Goal: Task Accomplishment & Management: Manage account settings

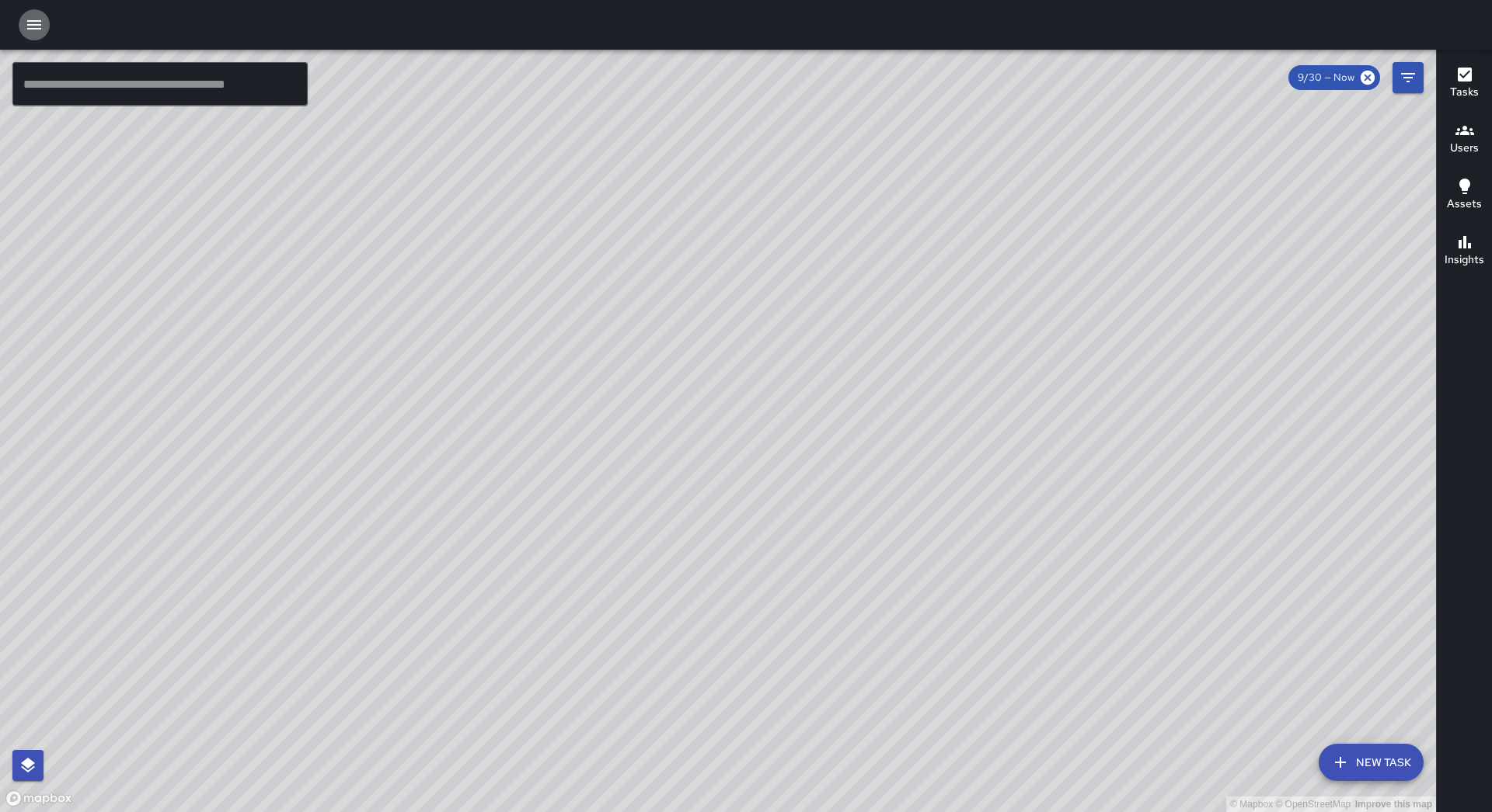
click at [40, 34] on button "button" at bounding box center [34, 25] width 31 height 31
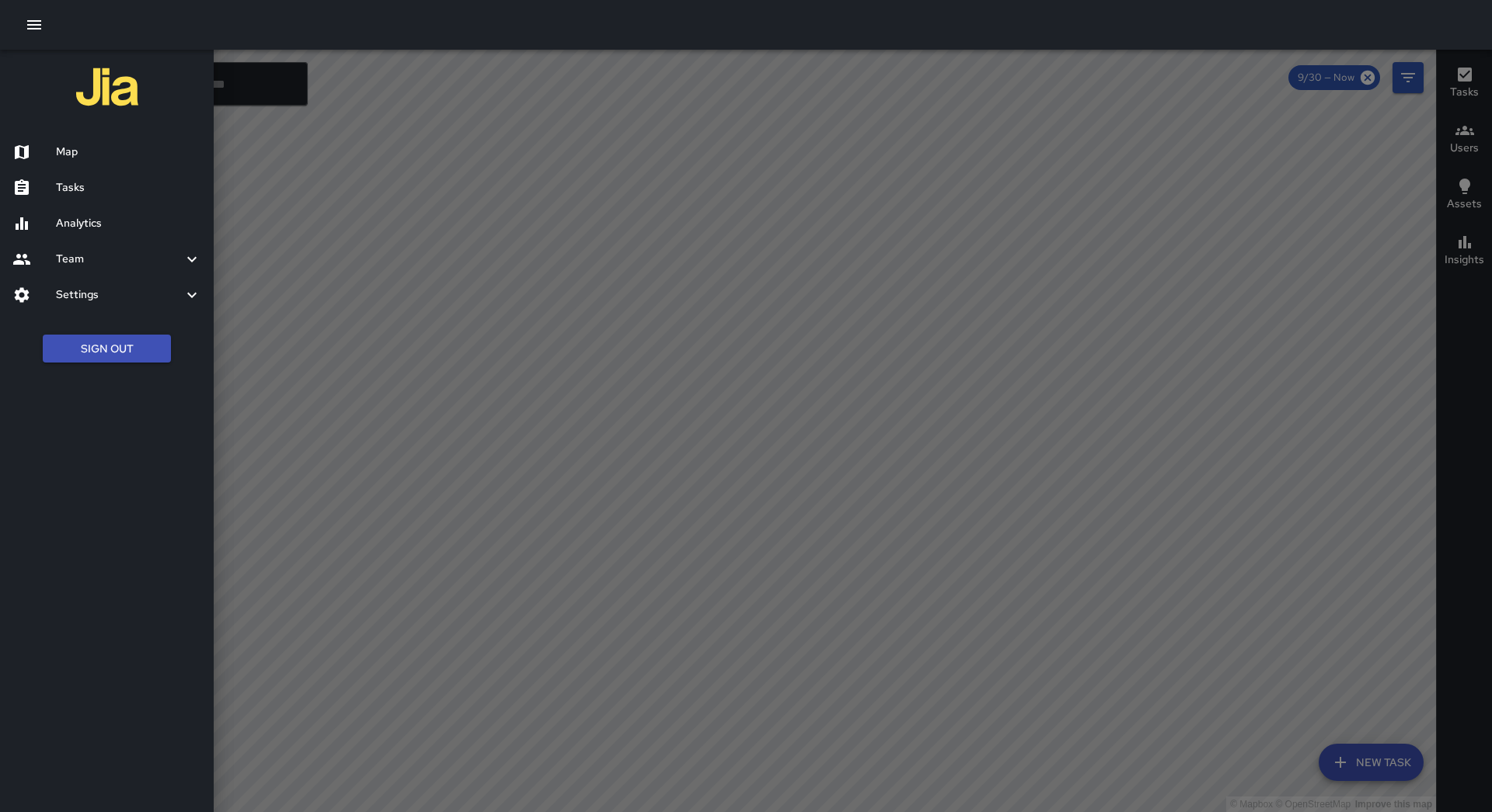
click at [74, 186] on h6 "Tasks" at bounding box center [128, 188] width 145 height 18
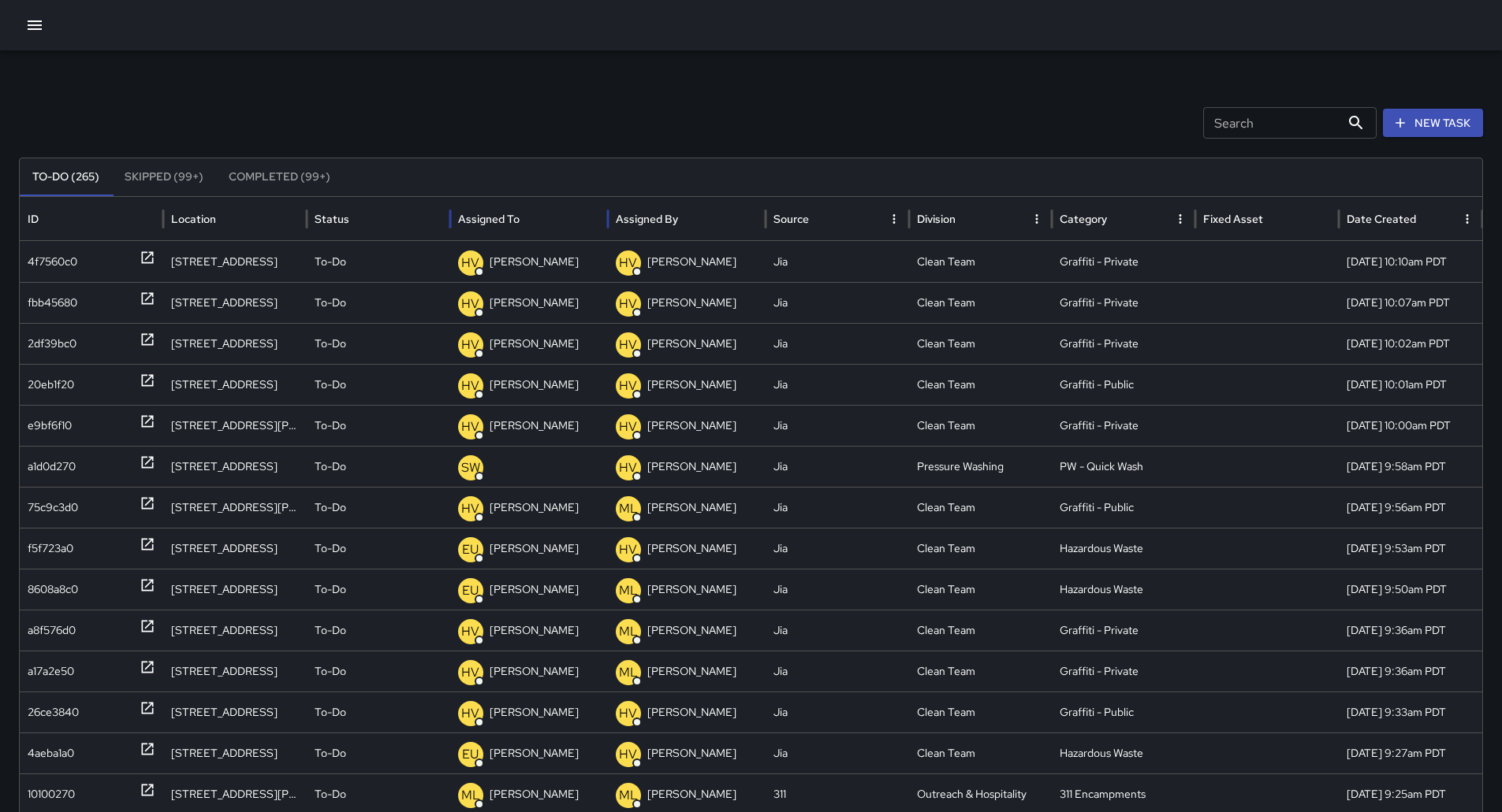
click at [547, 225] on div "Assigned To" at bounding box center [528, 219] width 142 height 44
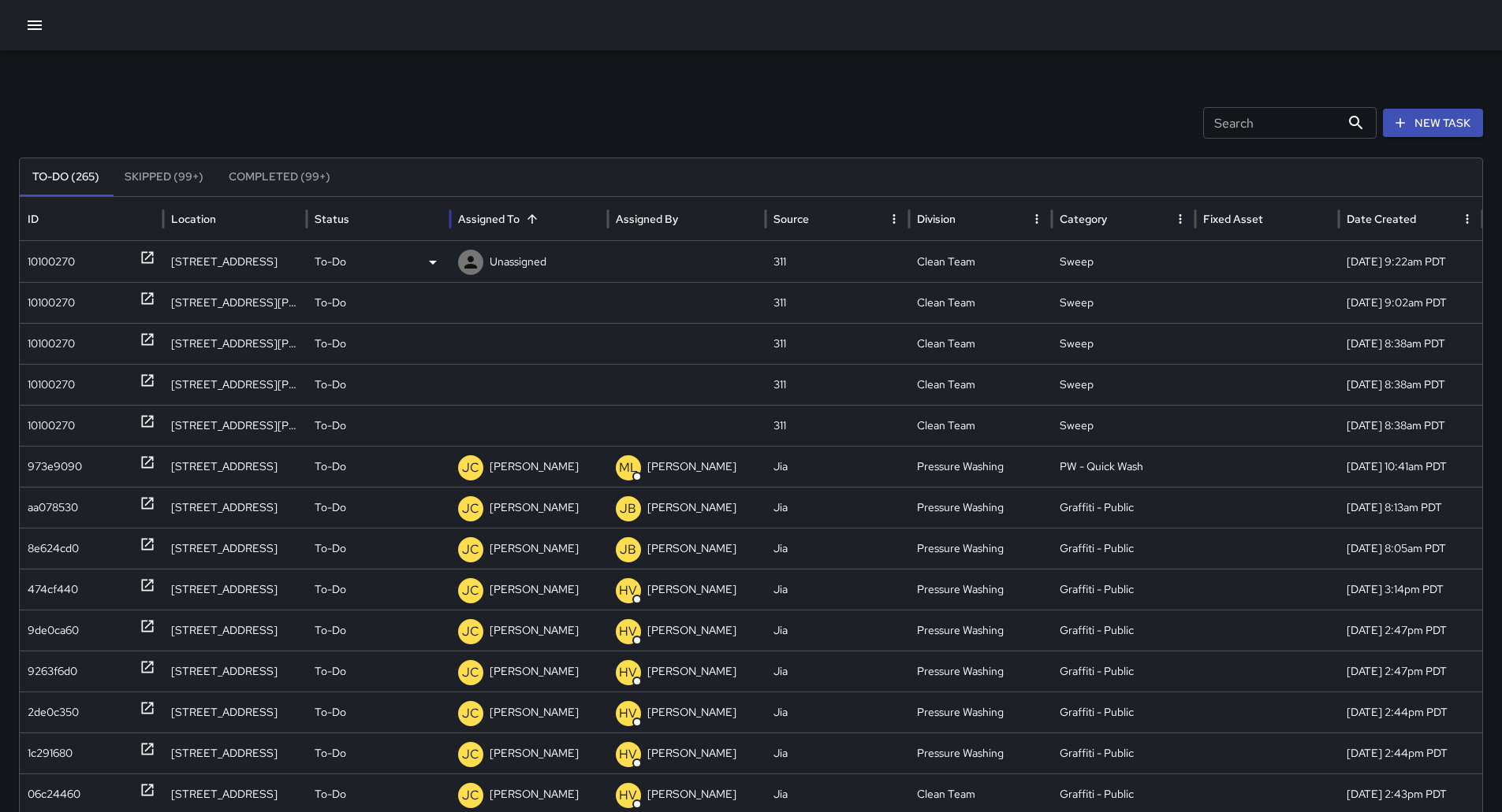
click at [86, 264] on div "10100270" at bounding box center [91, 261] width 128 height 41
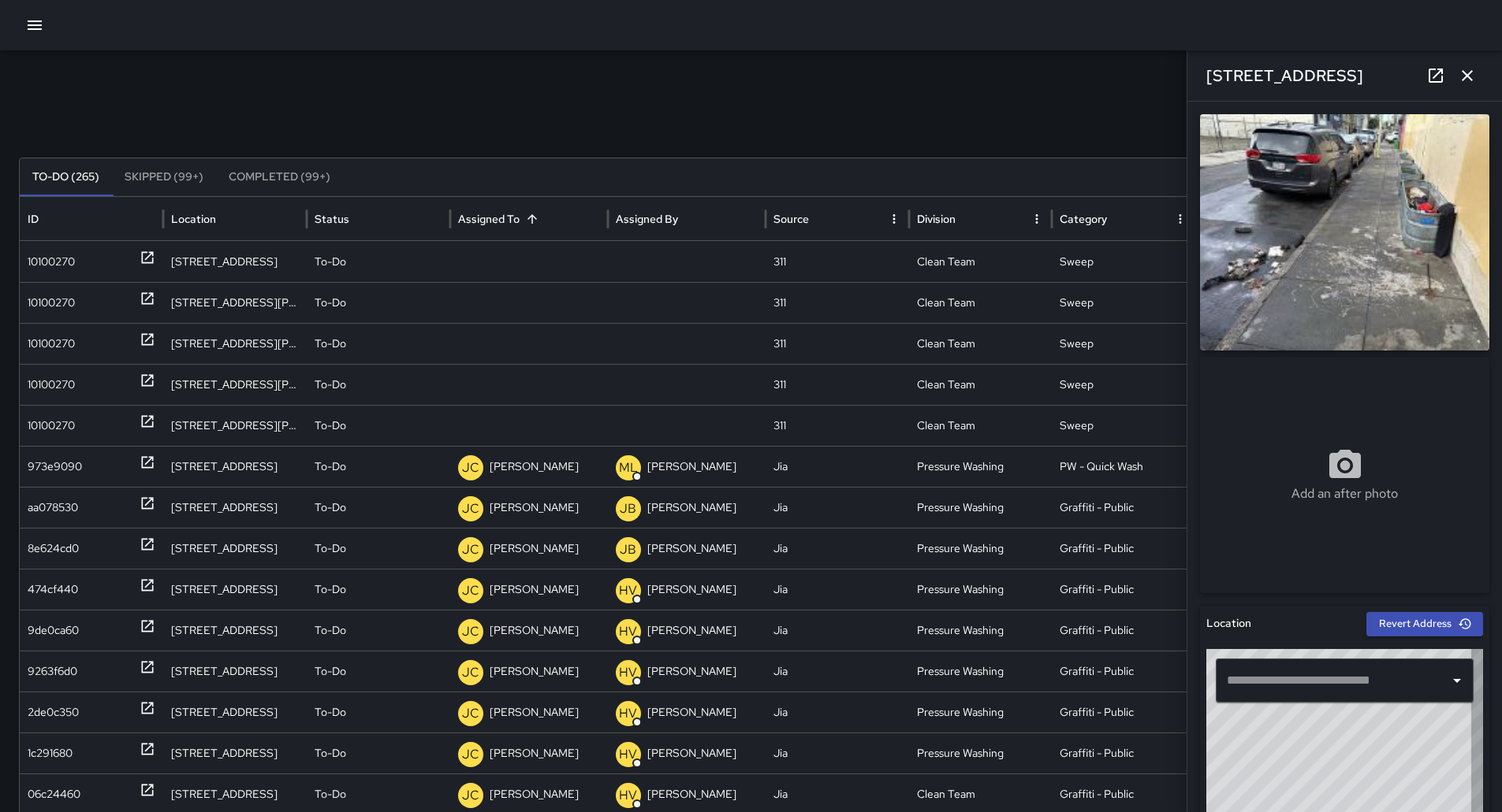
type input "**********"
click at [518, 264] on p "Unassigned" at bounding box center [517, 261] width 56 height 41
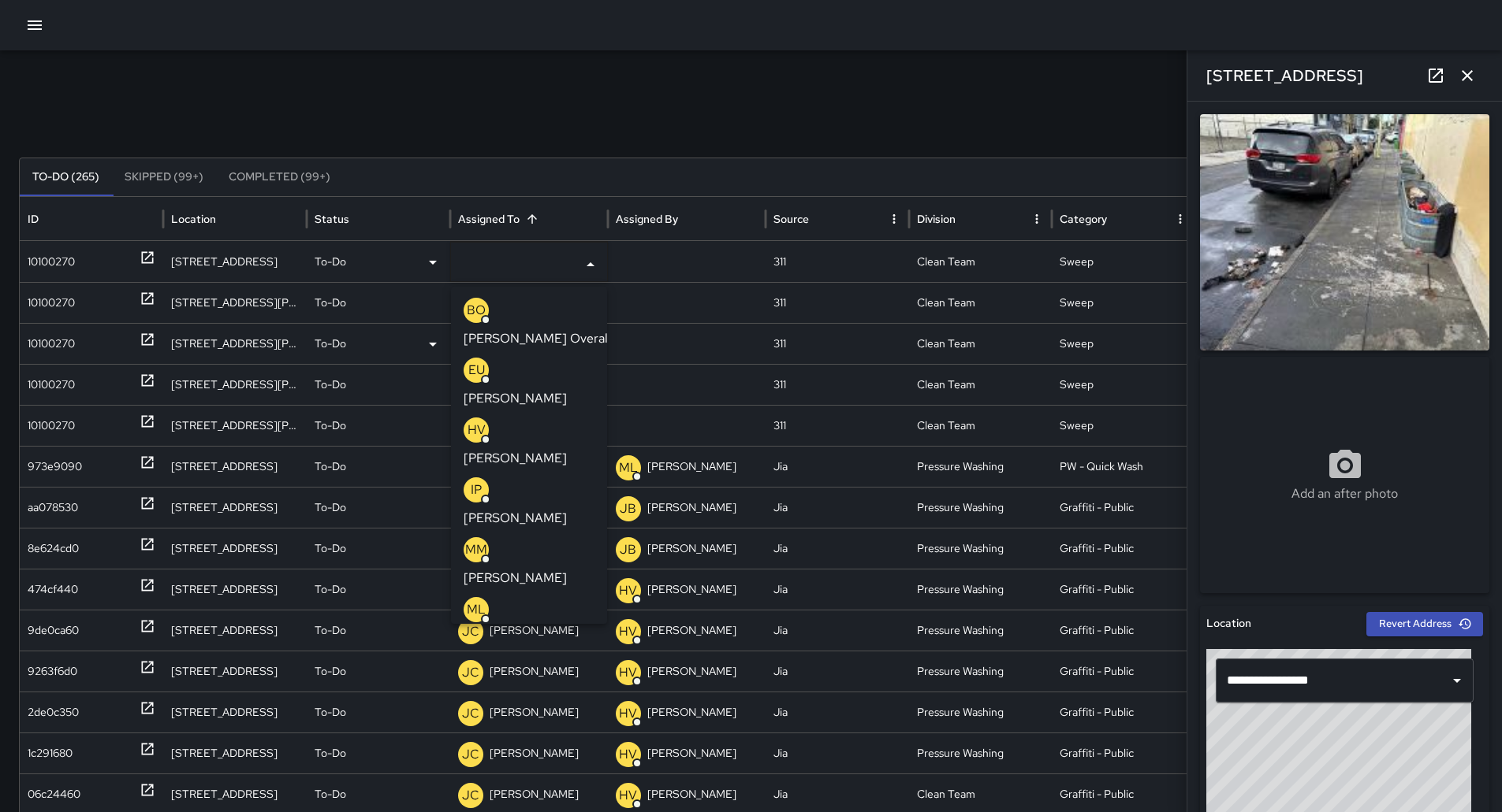
click at [539, 330] on p "[PERSON_NAME] Overall" at bounding box center [537, 339] width 148 height 19
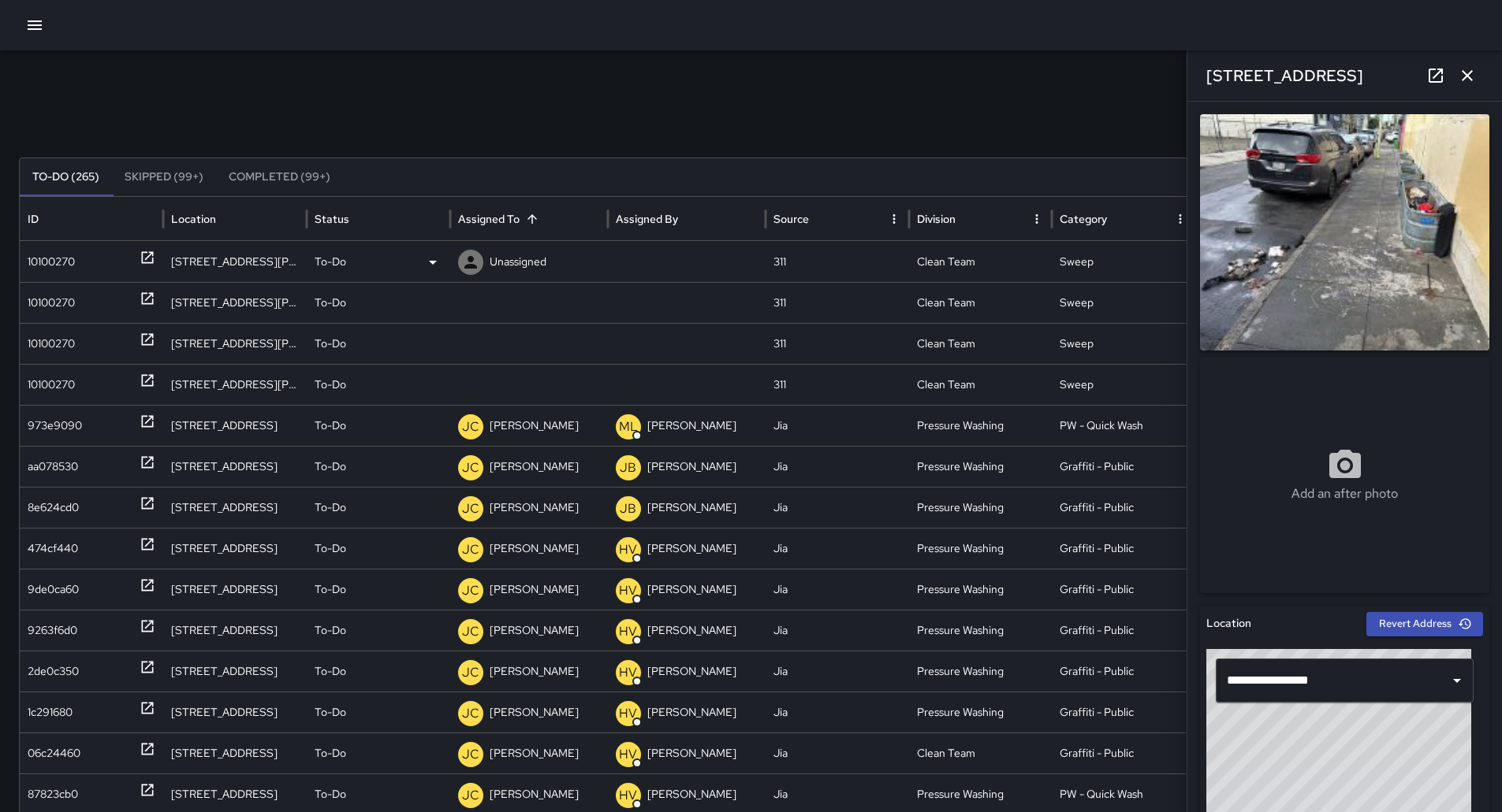
click at [106, 260] on div "10100270" at bounding box center [91, 261] width 128 height 41
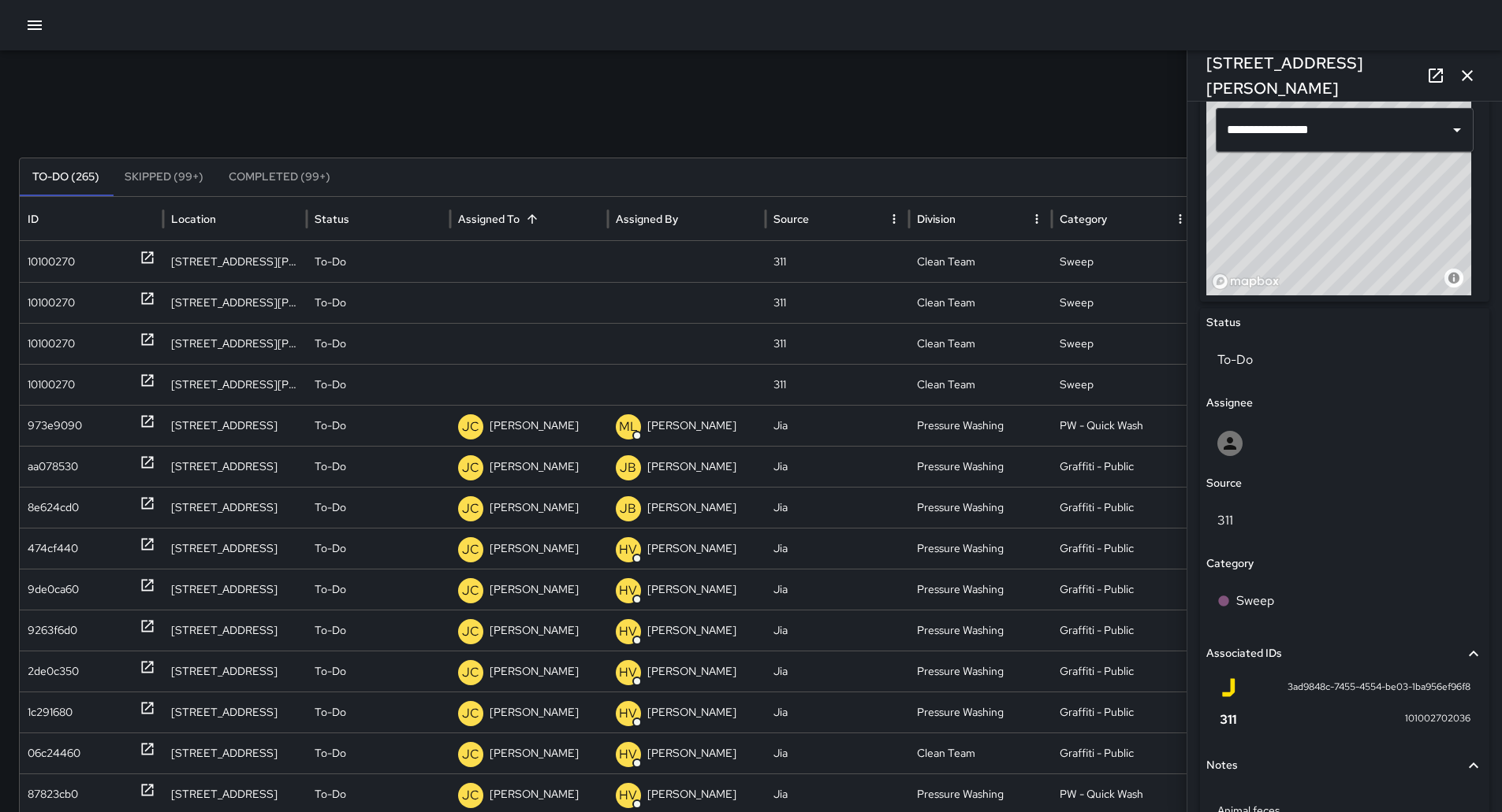
scroll to position [552, 0]
click at [1306, 607] on div "Sweep" at bounding box center [1344, 600] width 255 height 19
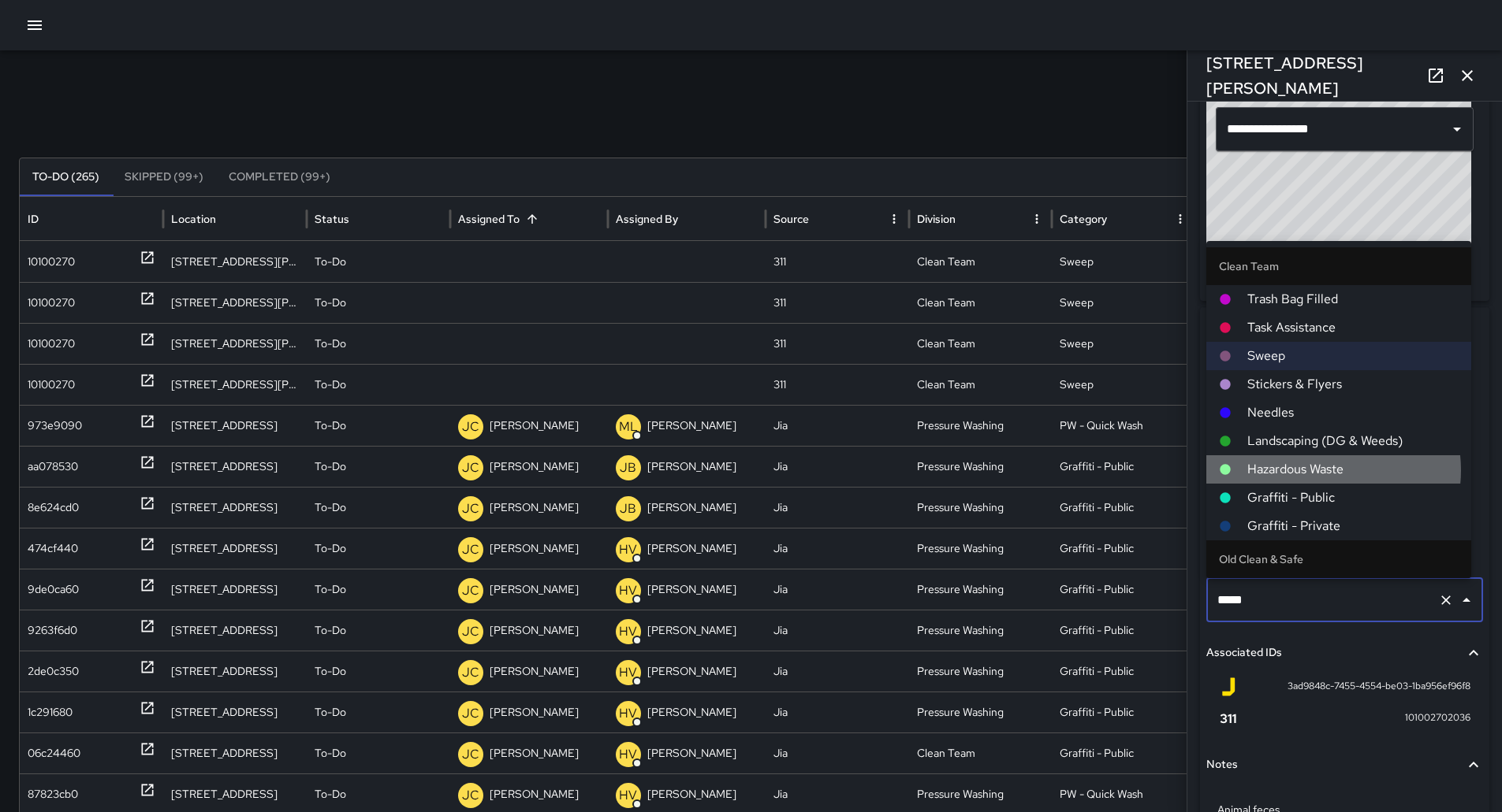
click at [1321, 465] on span "Hazardous Waste" at bounding box center [1352, 469] width 211 height 19
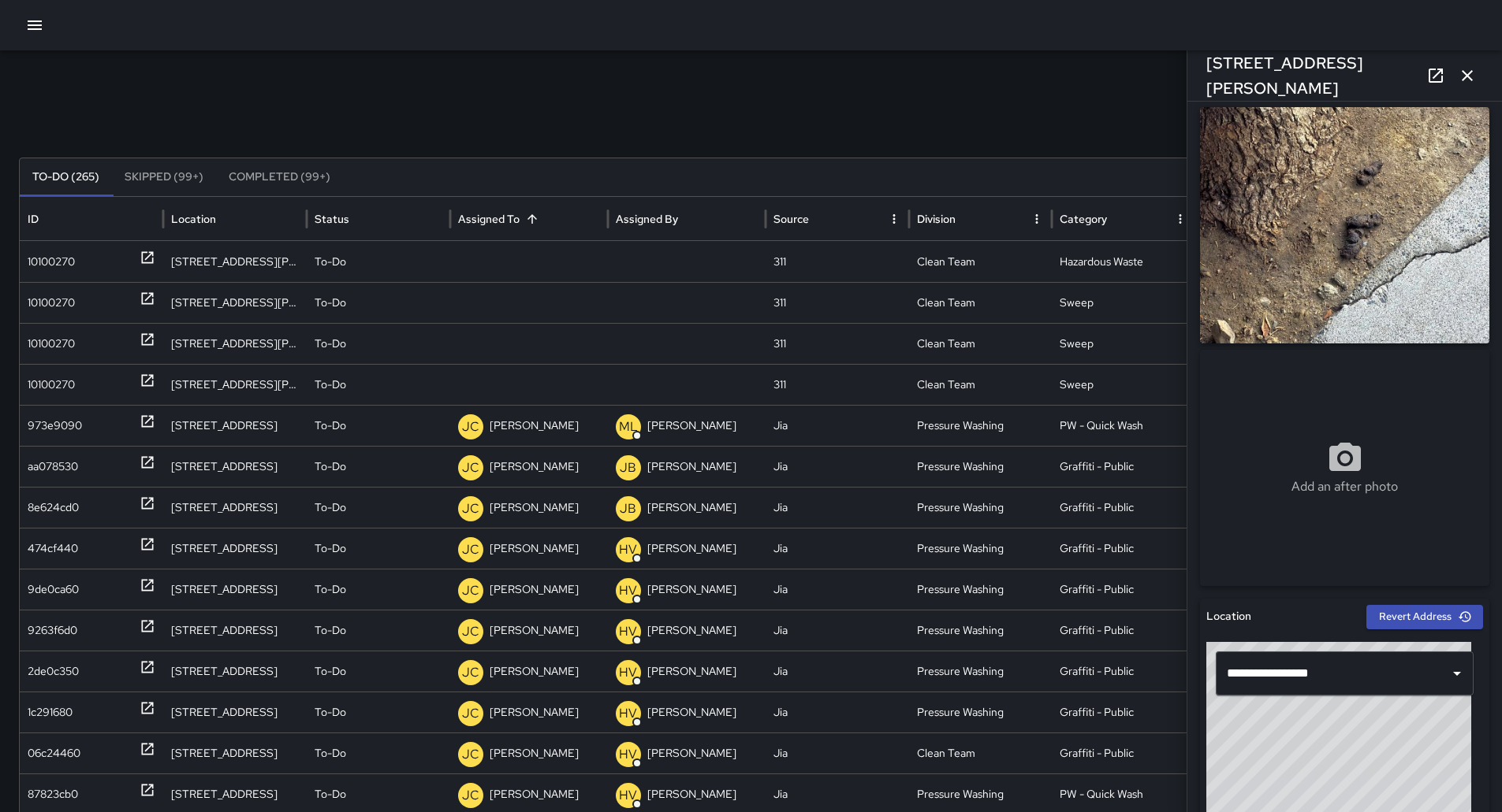
scroll to position [6, 0]
click at [523, 256] on p "Unassigned" at bounding box center [517, 261] width 56 height 41
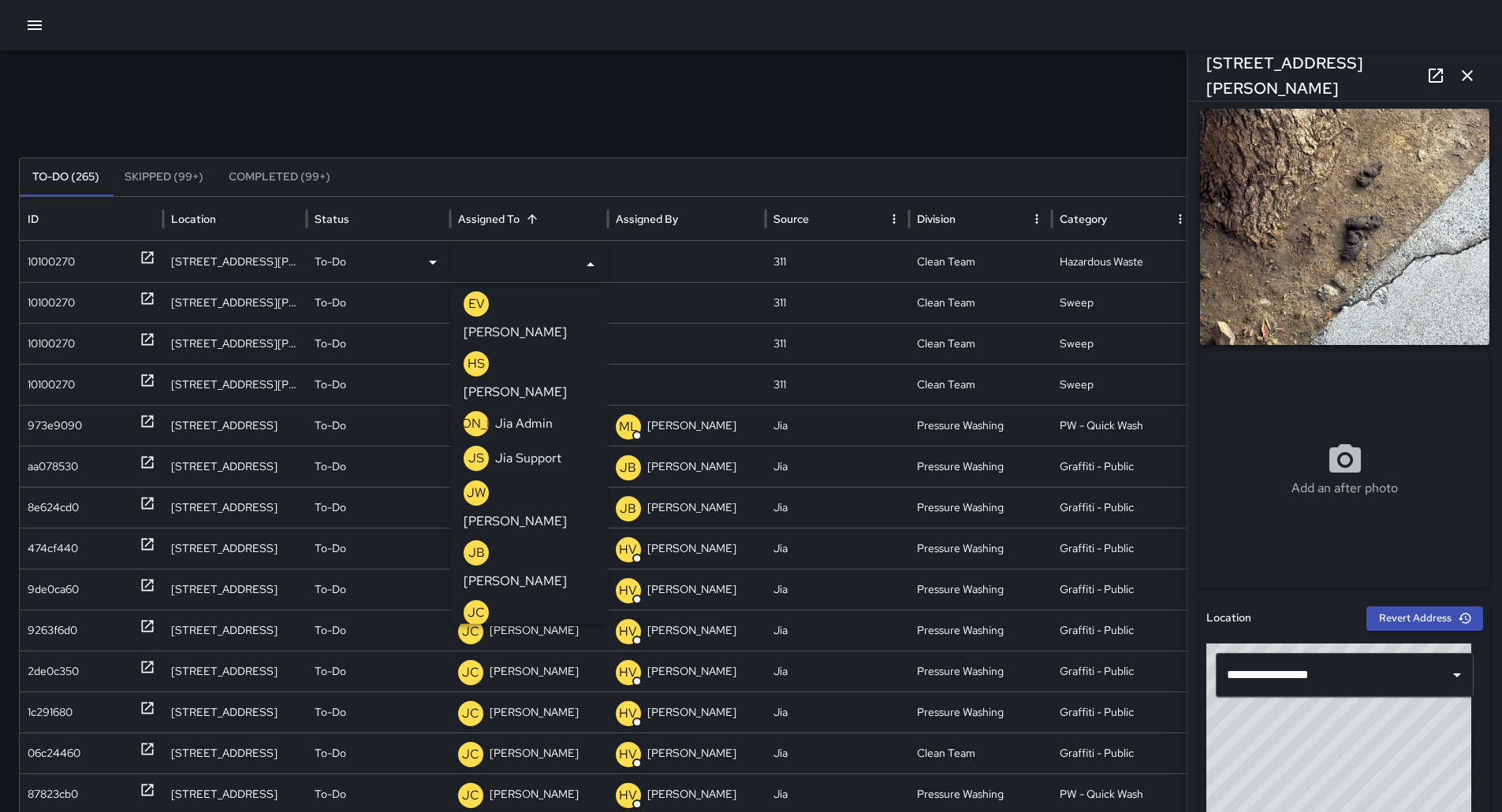
scroll to position [552, 0]
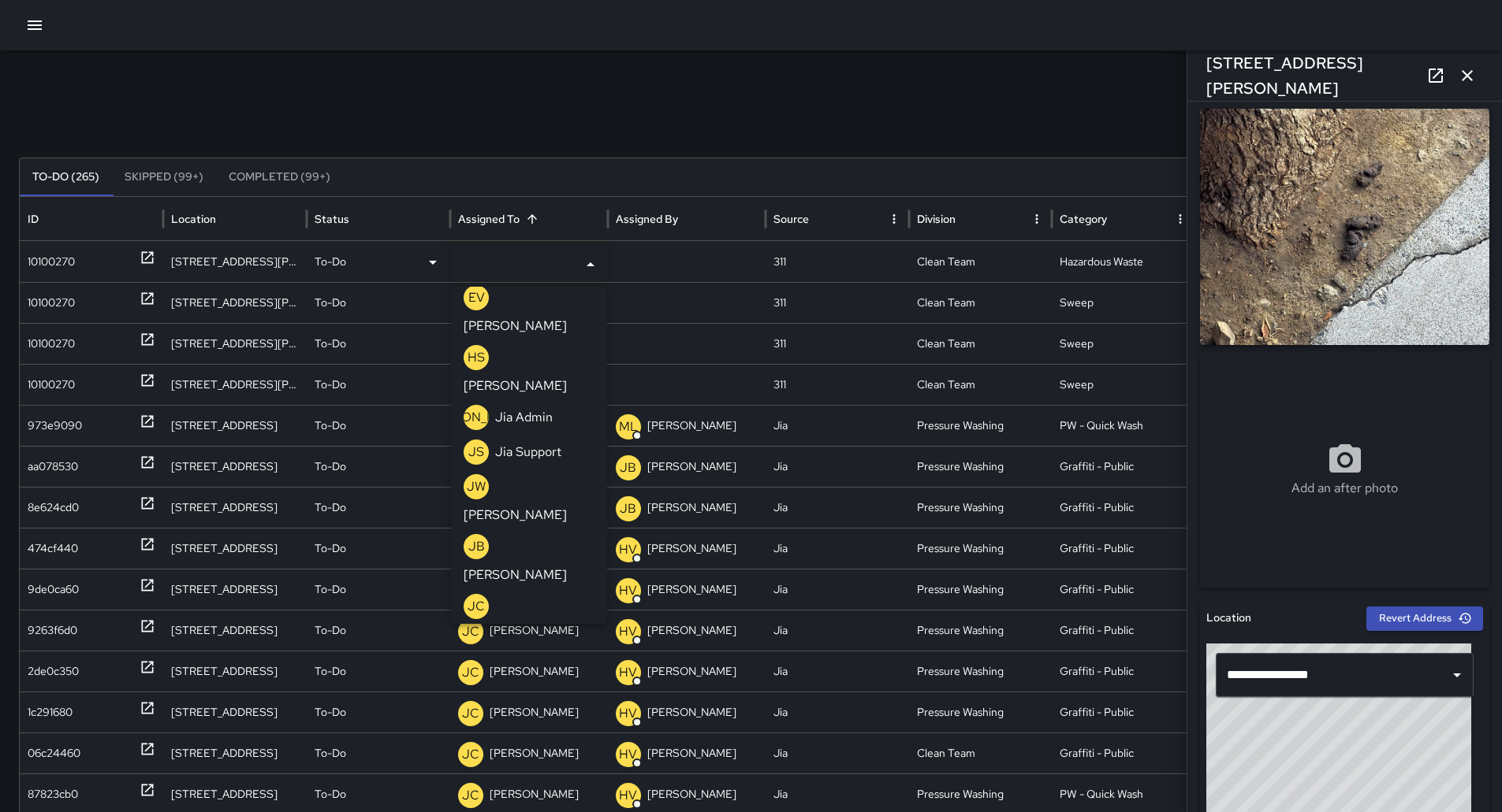
click at [529, 746] on p "[PERSON_NAME]" at bounding box center [515, 755] width 103 height 19
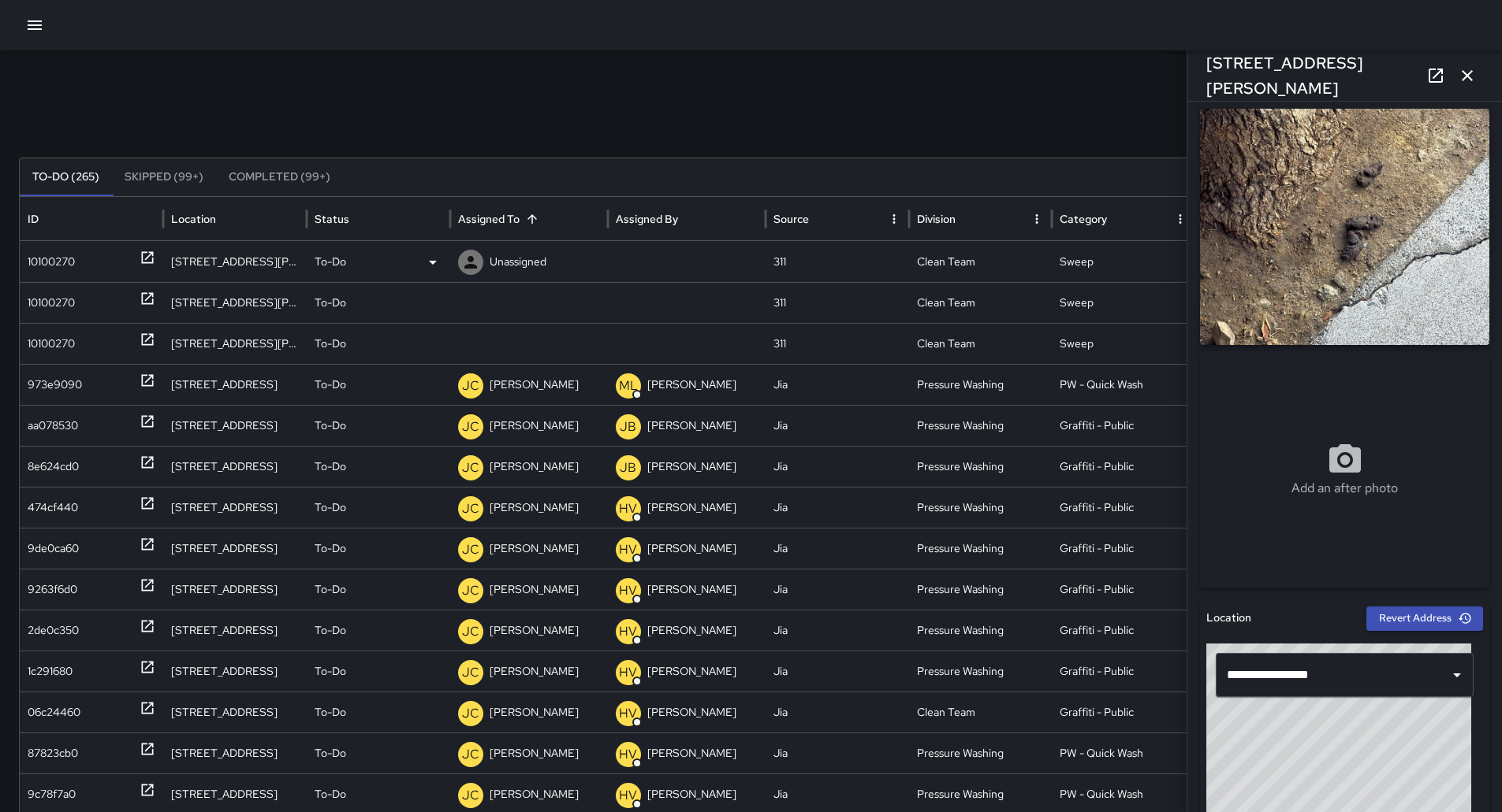
click at [75, 253] on div "10100270" at bounding box center [52, 261] width 48 height 41
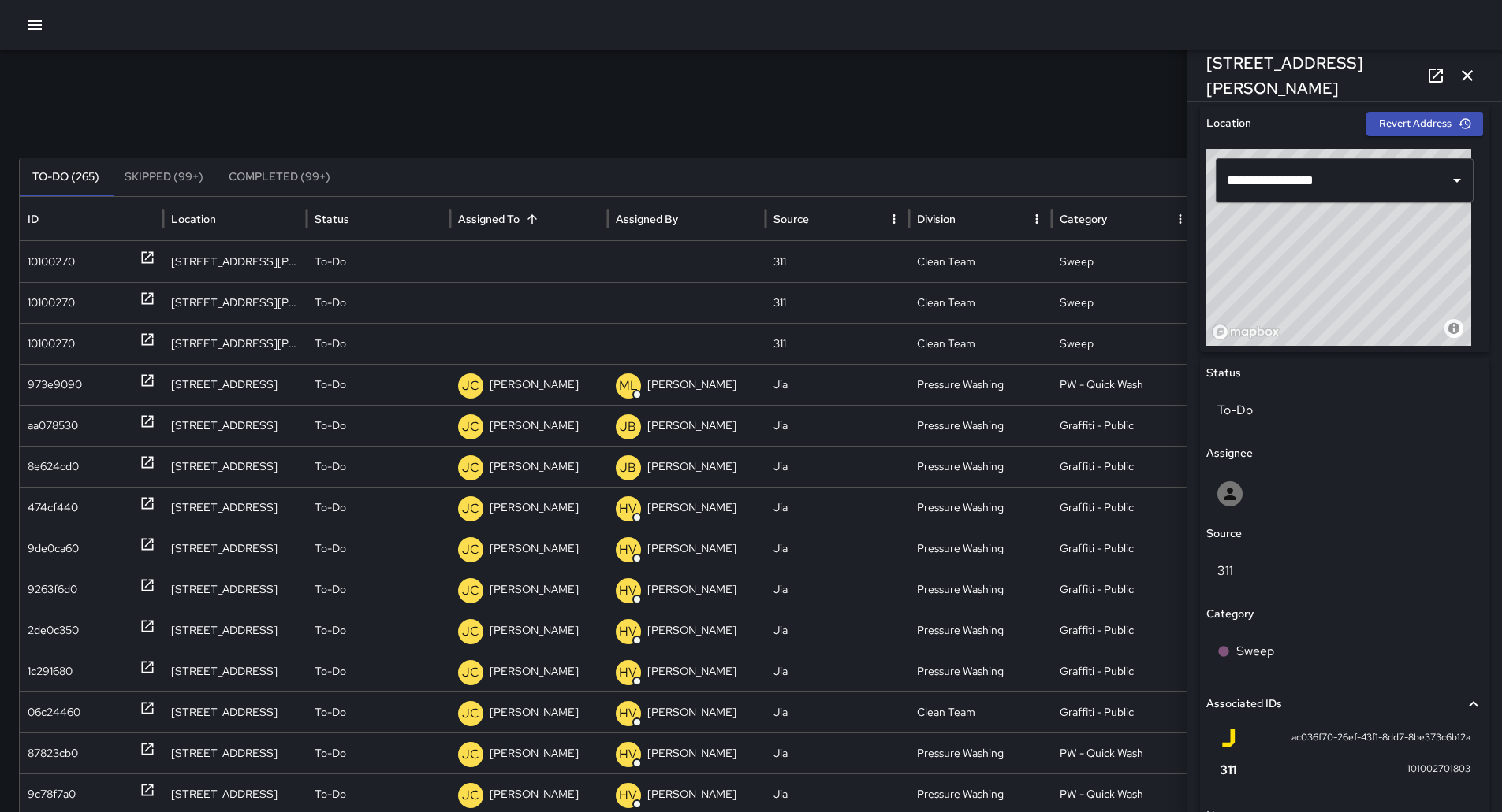
scroll to position [289, 0]
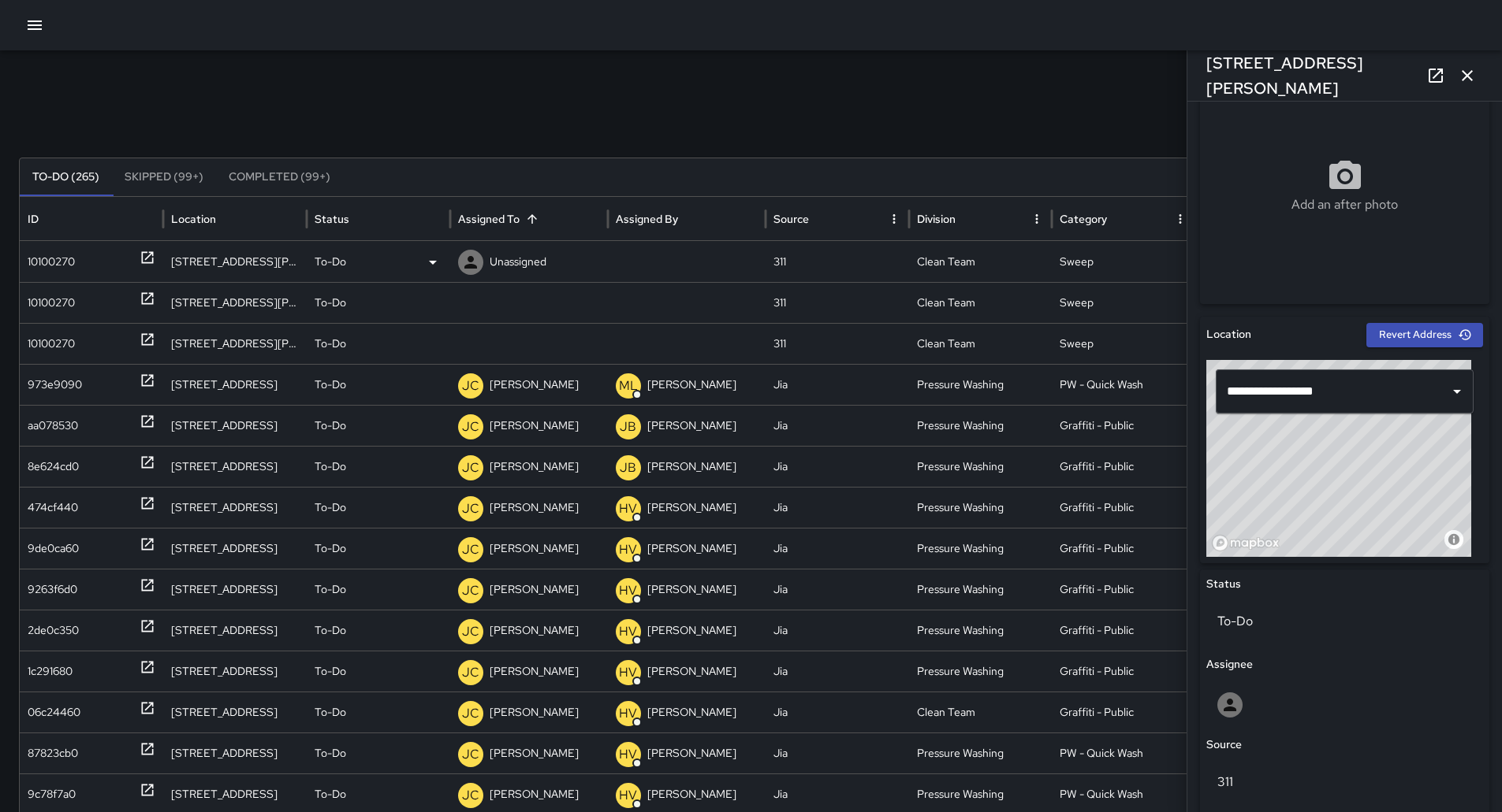
click at [500, 253] on p "Unassigned" at bounding box center [517, 261] width 56 height 41
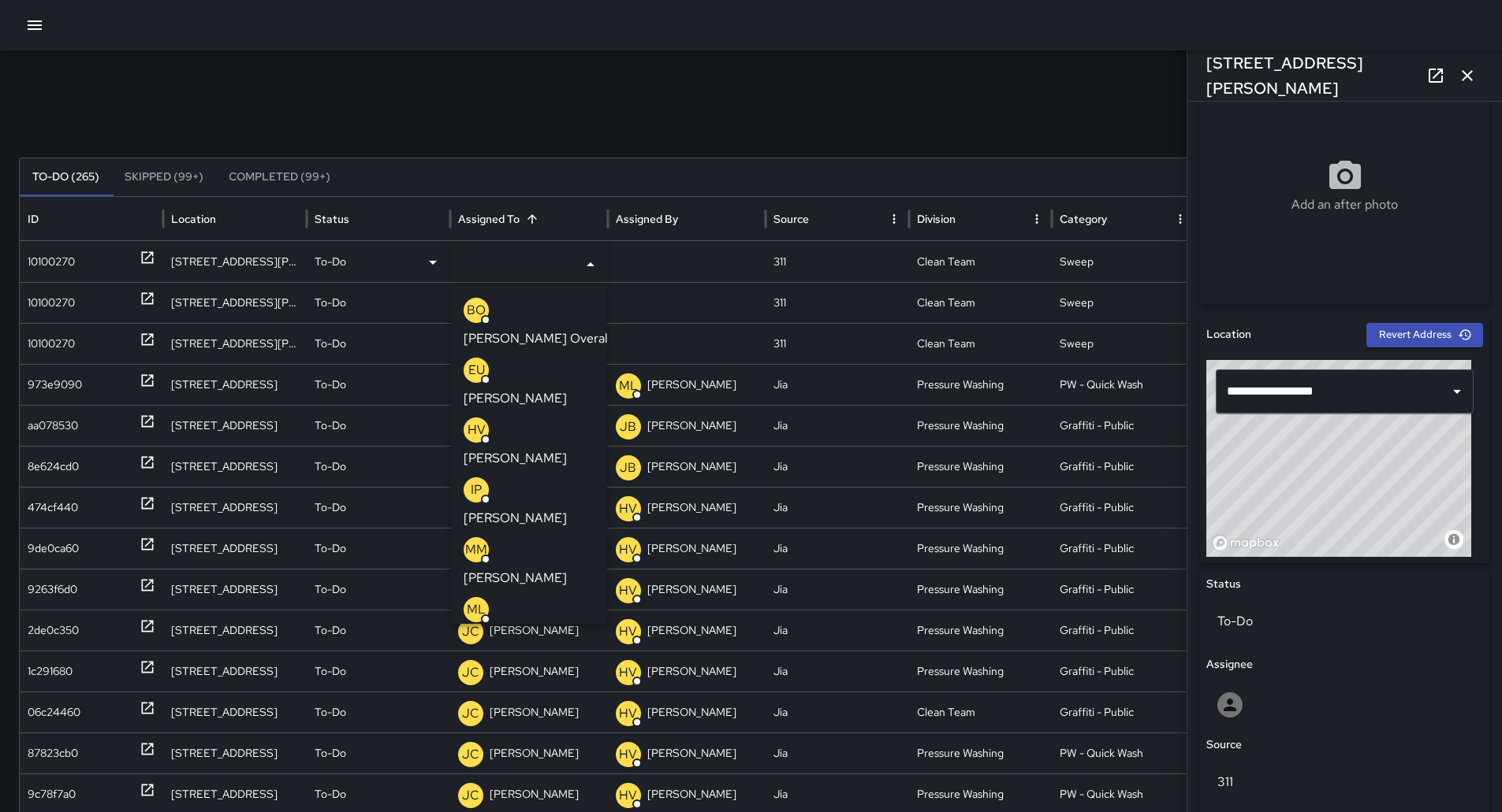
click at [553, 509] on p "[PERSON_NAME]" at bounding box center [515, 518] width 103 height 19
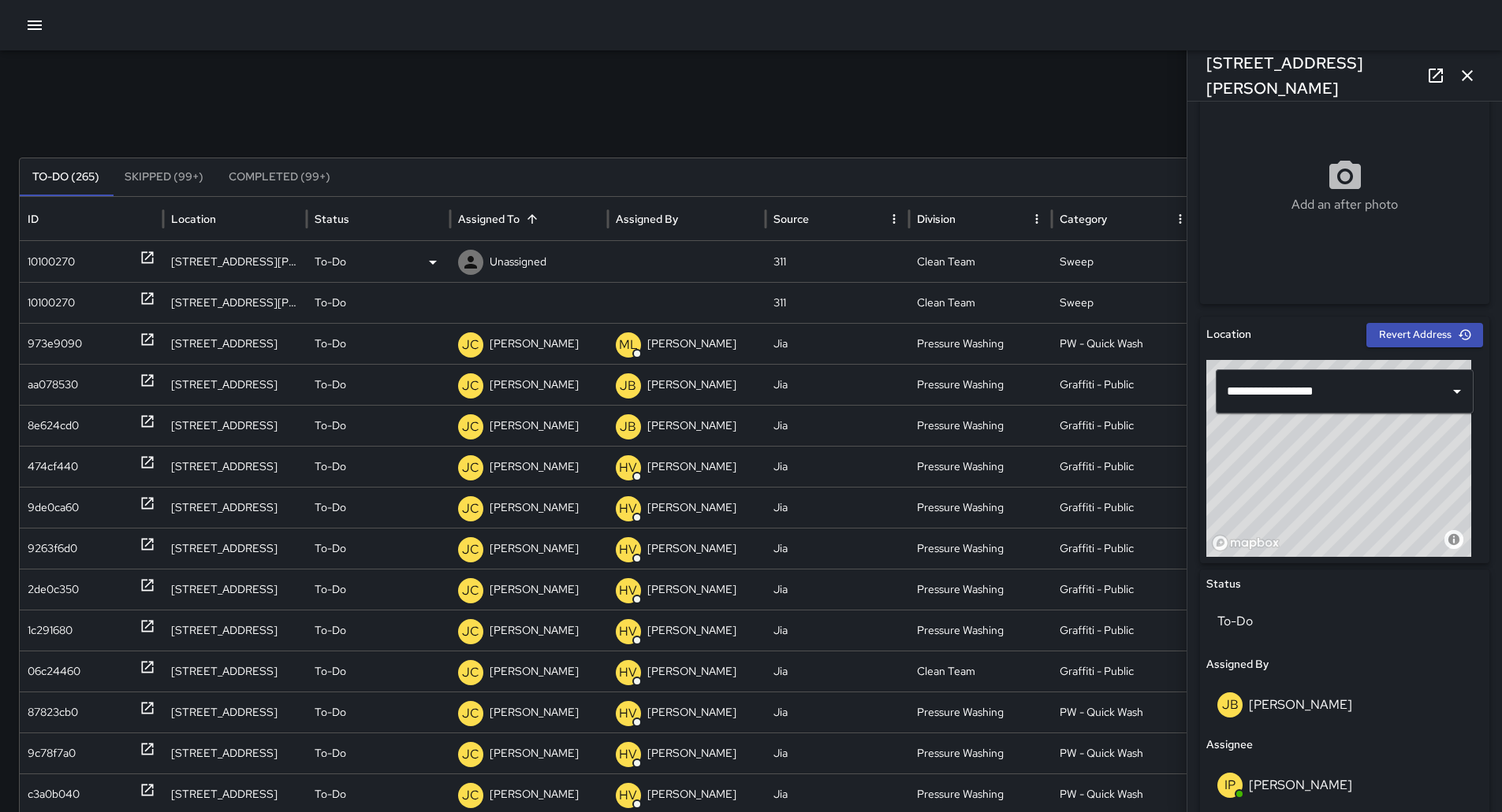
click at [67, 274] on div "10100270" at bounding box center [52, 261] width 48 height 41
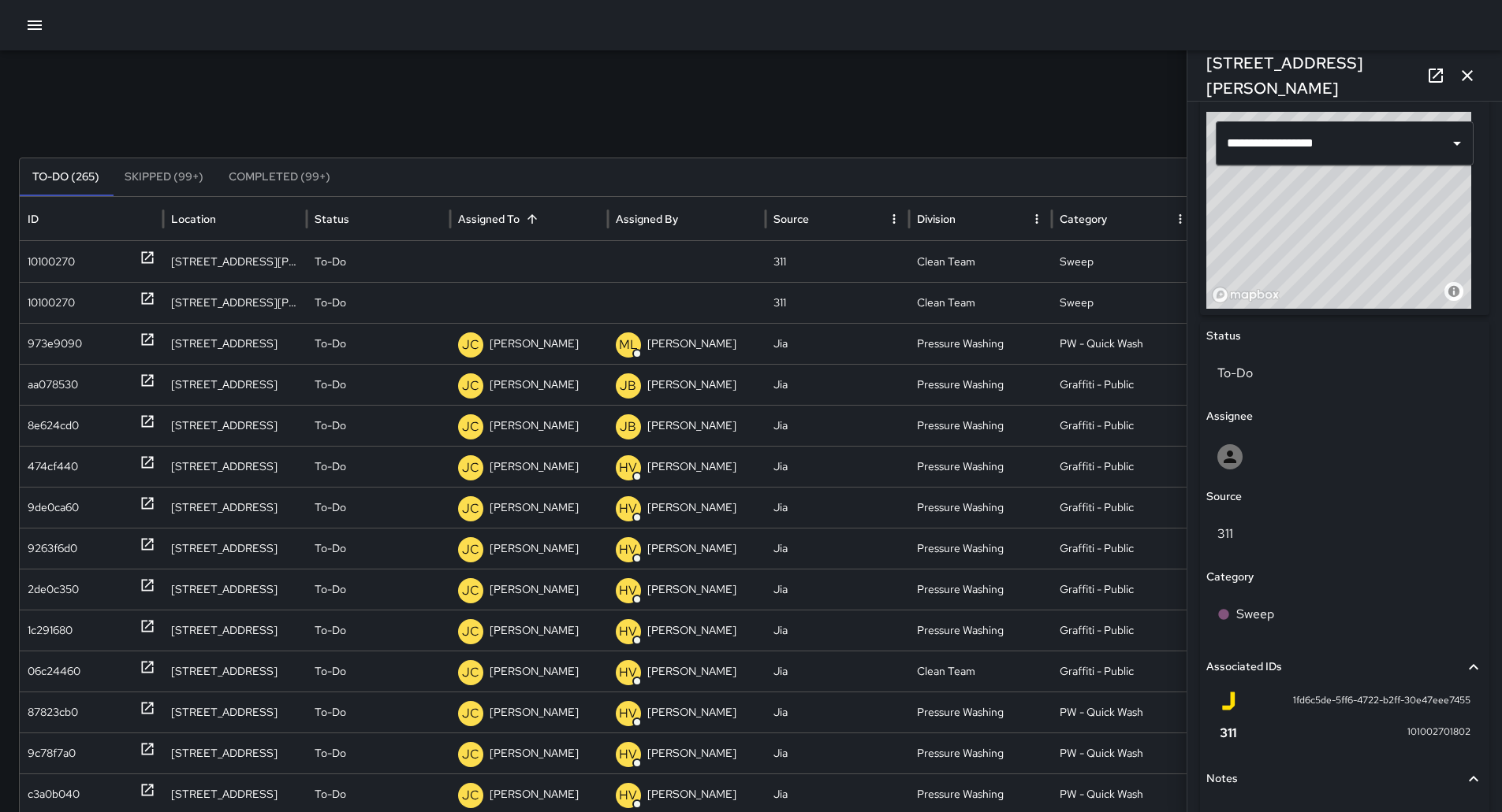
scroll to position [305, 0]
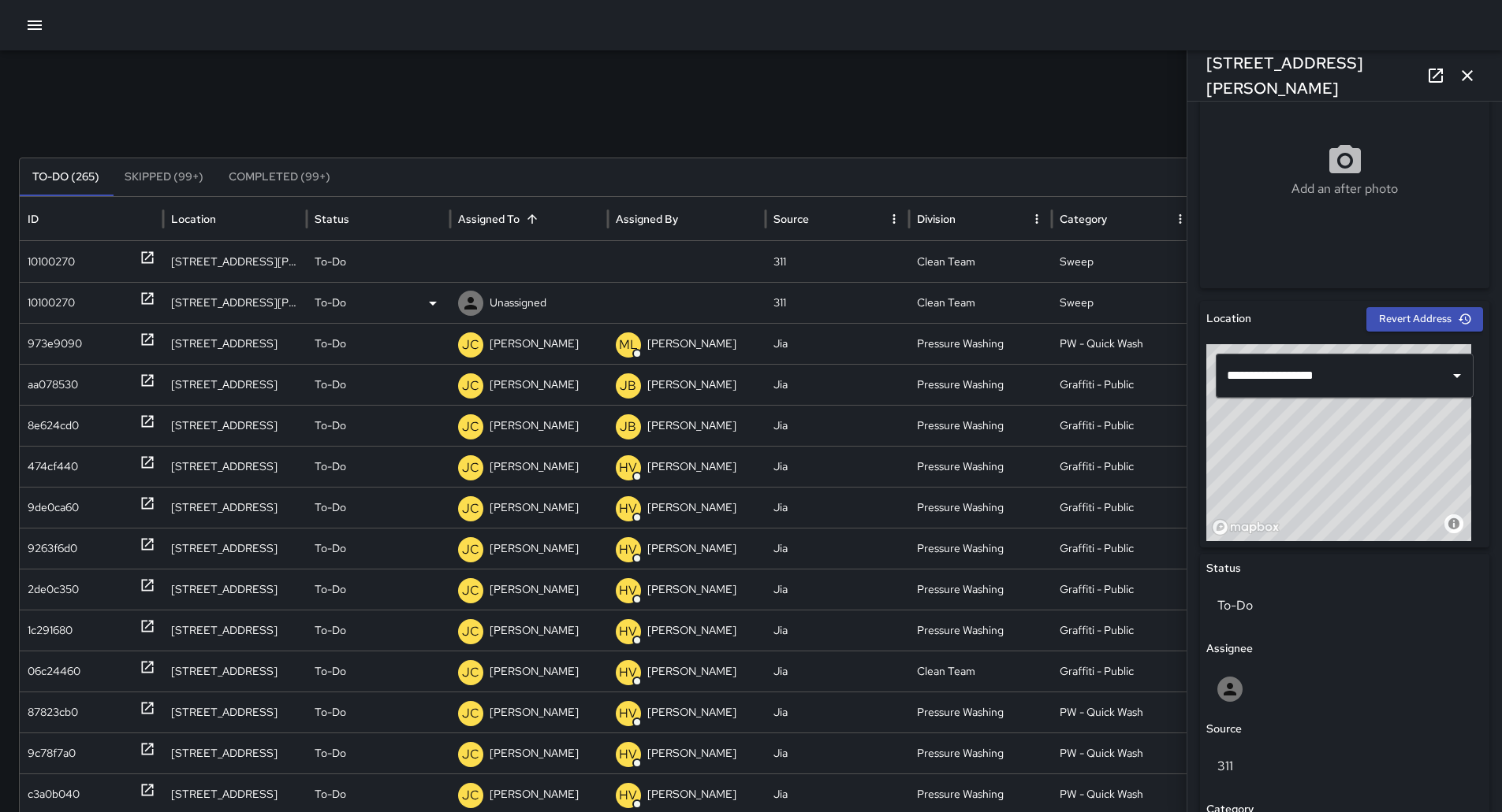
click at [74, 304] on div "10100270" at bounding box center [52, 303] width 48 height 41
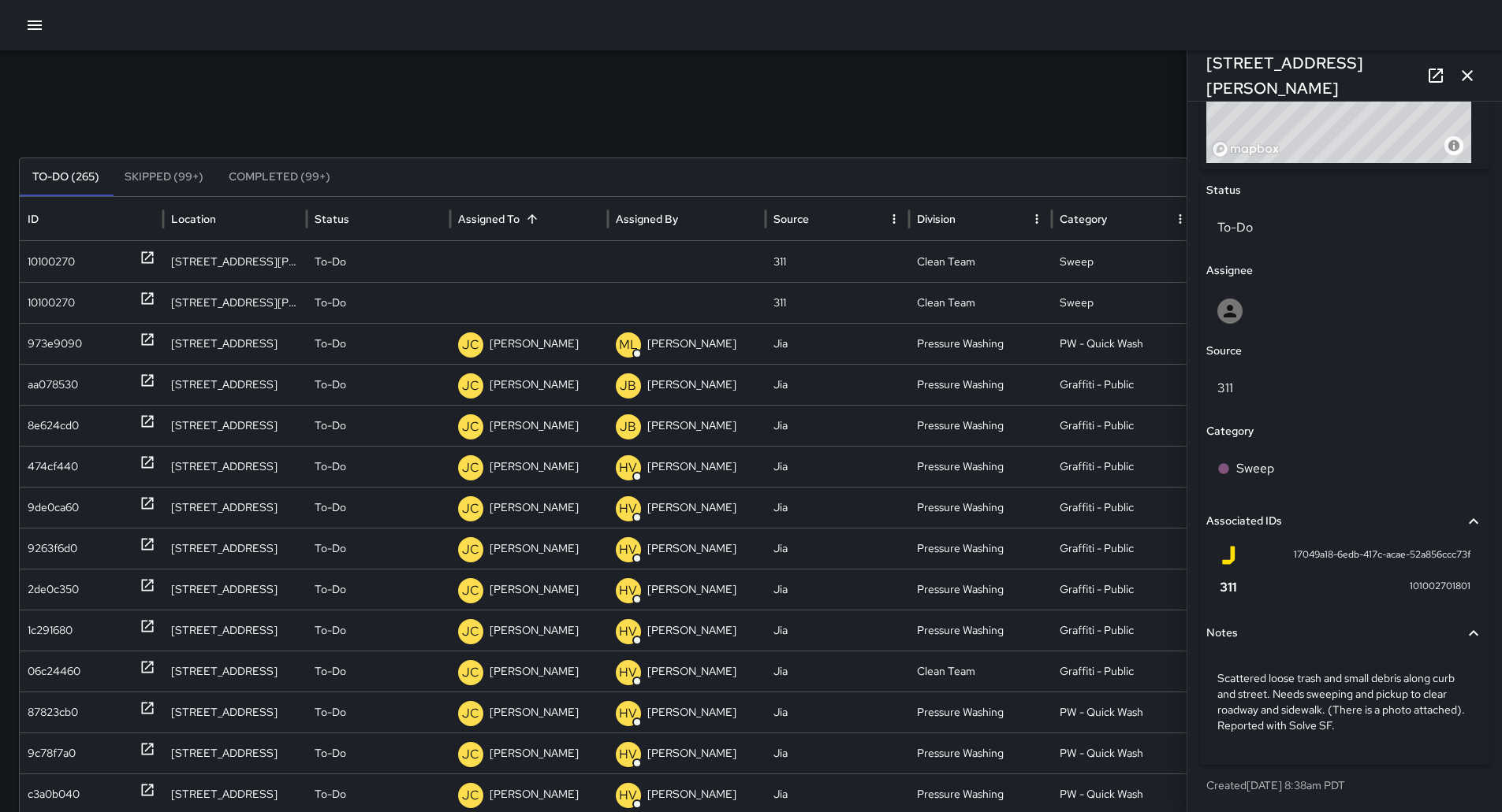
scroll to position [289, 0]
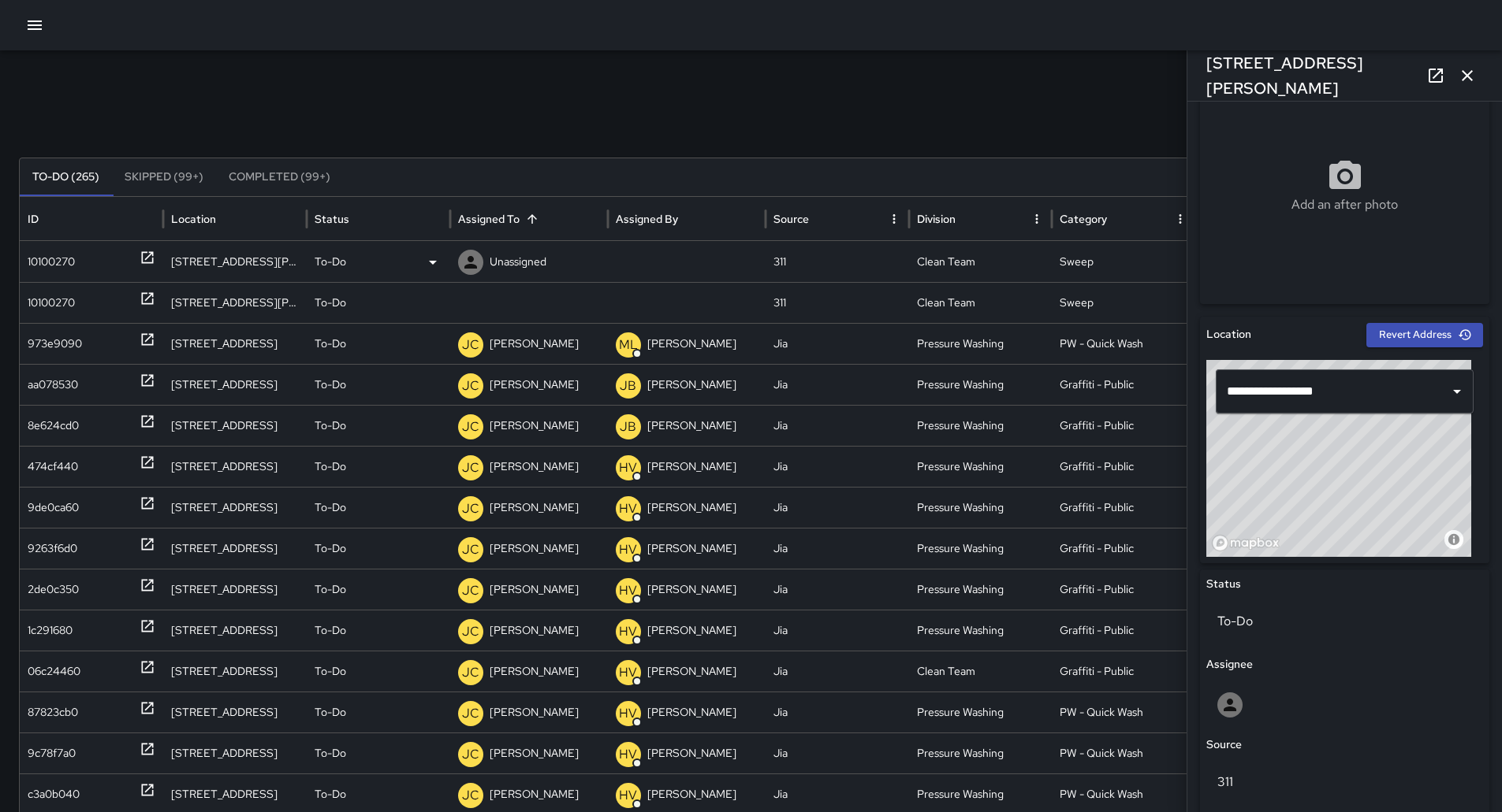
click at [399, 263] on div "To-Do" at bounding box center [377, 261] width 128 height 41
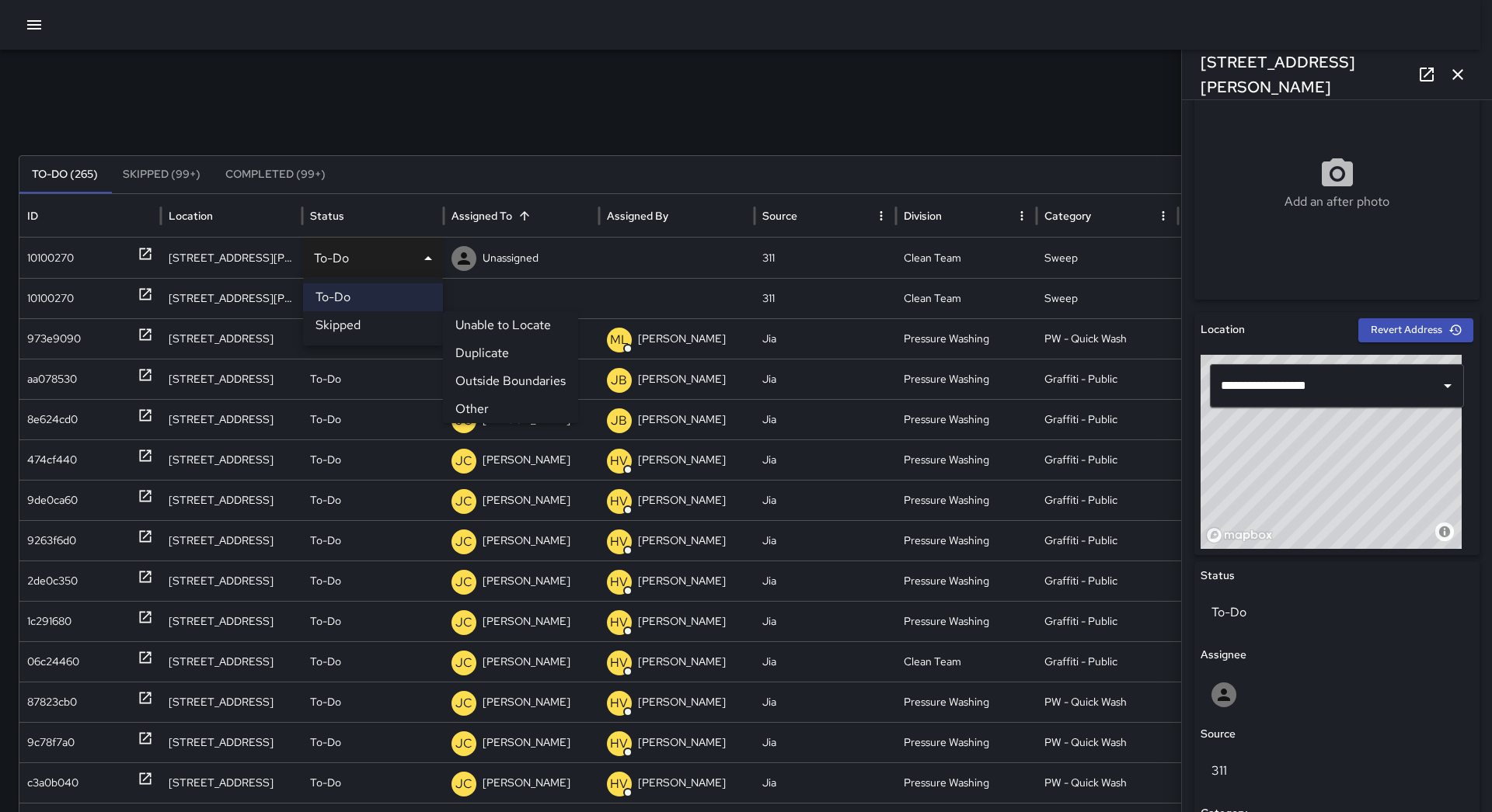
click at [404, 317] on li "Skipped" at bounding box center [372, 325] width 140 height 28
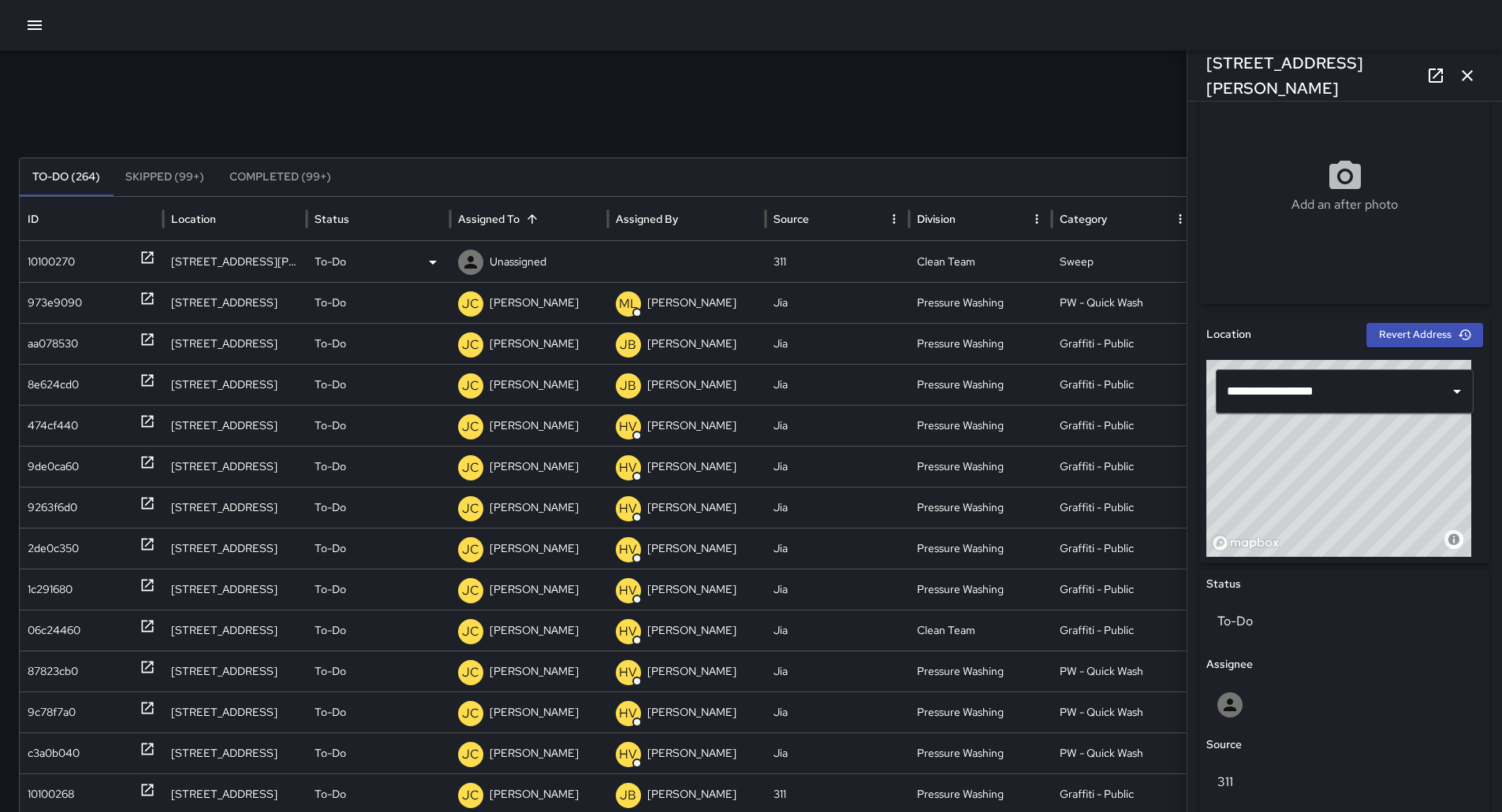
click at [412, 262] on div "To-Do" at bounding box center [377, 261] width 128 height 41
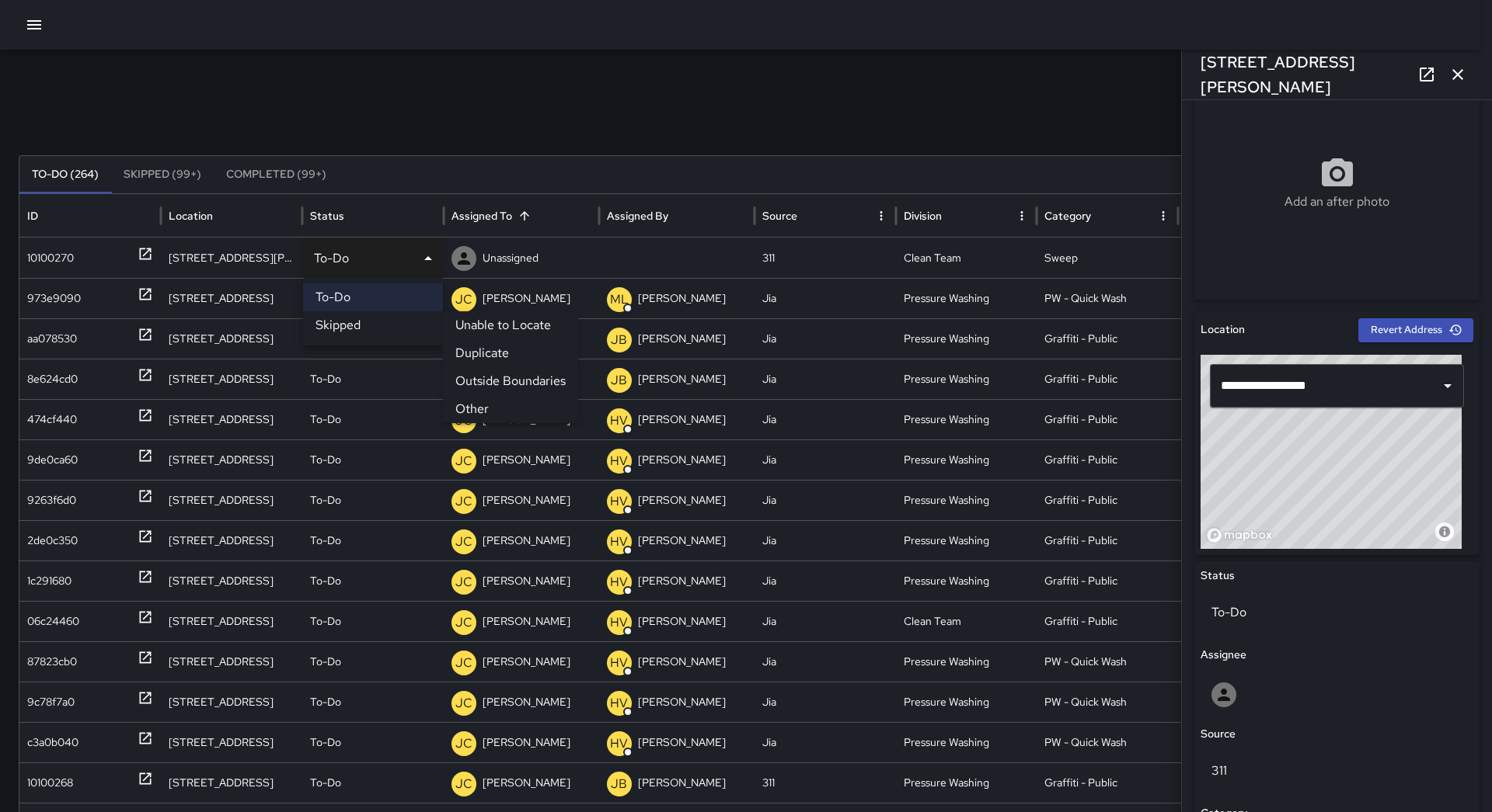
click at [400, 325] on li "Skipped" at bounding box center [372, 325] width 140 height 28
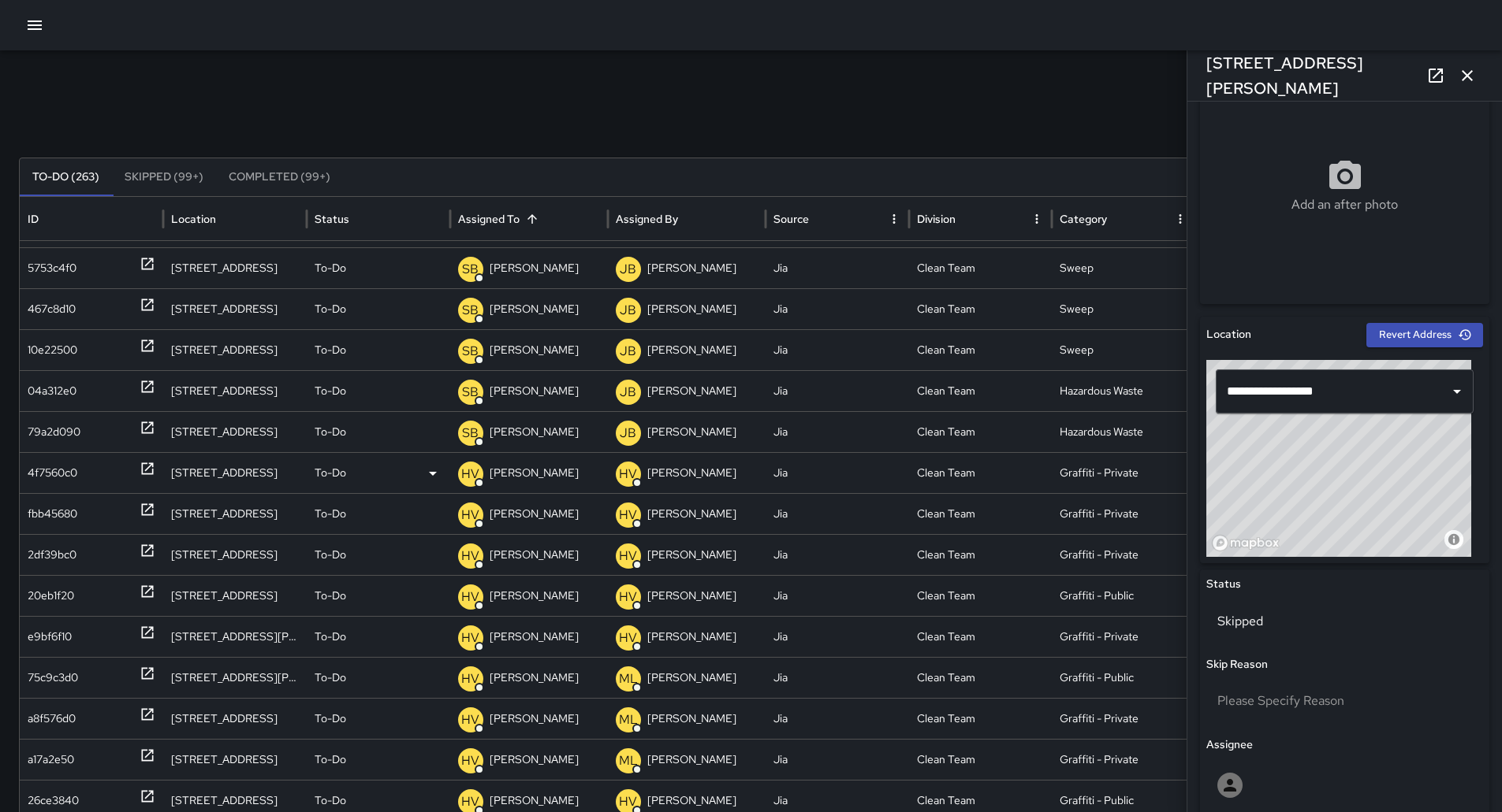
scroll to position [1139, 0]
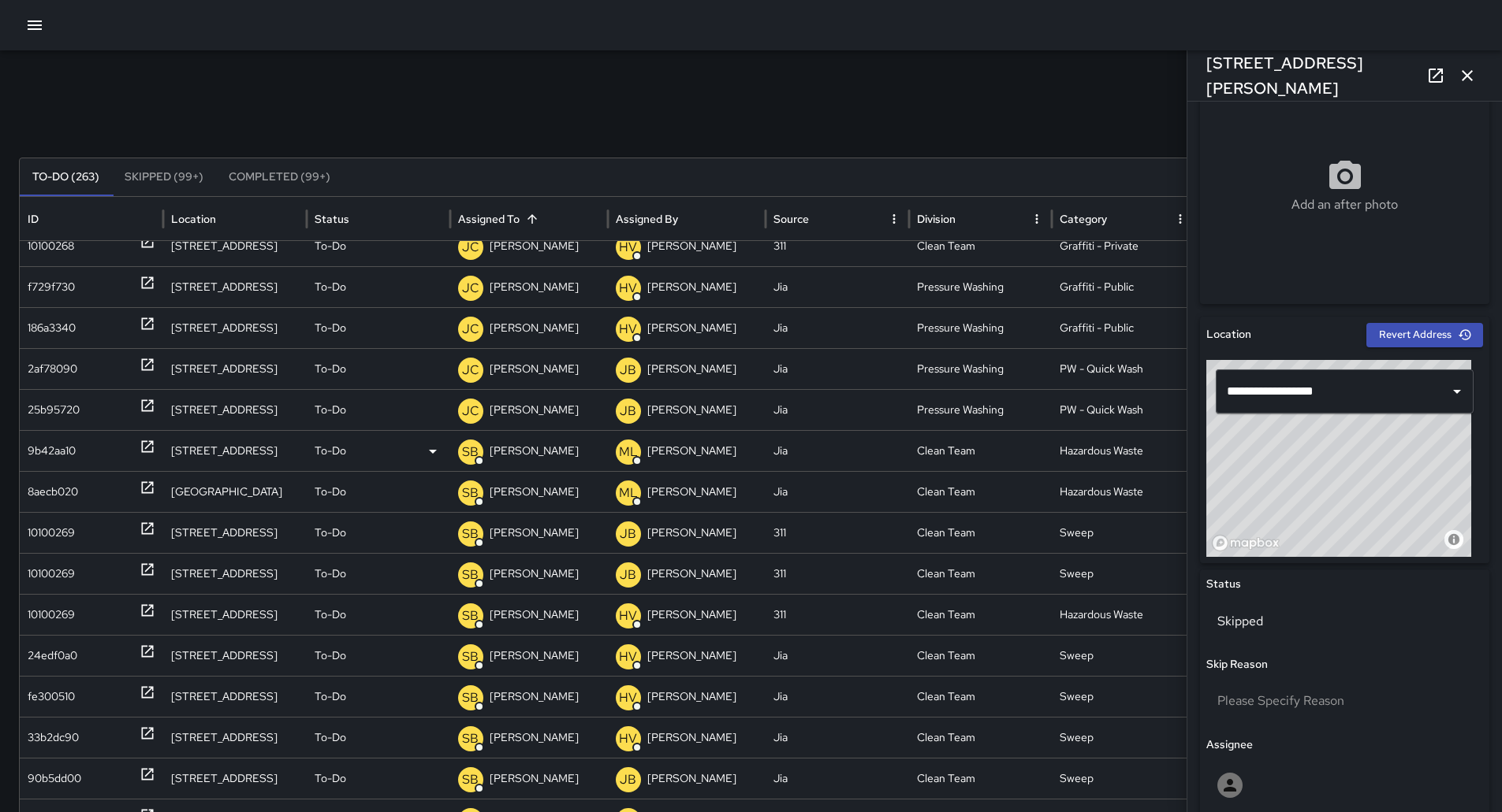
click at [57, 444] on div "9b42aa10" at bounding box center [52, 451] width 49 height 41
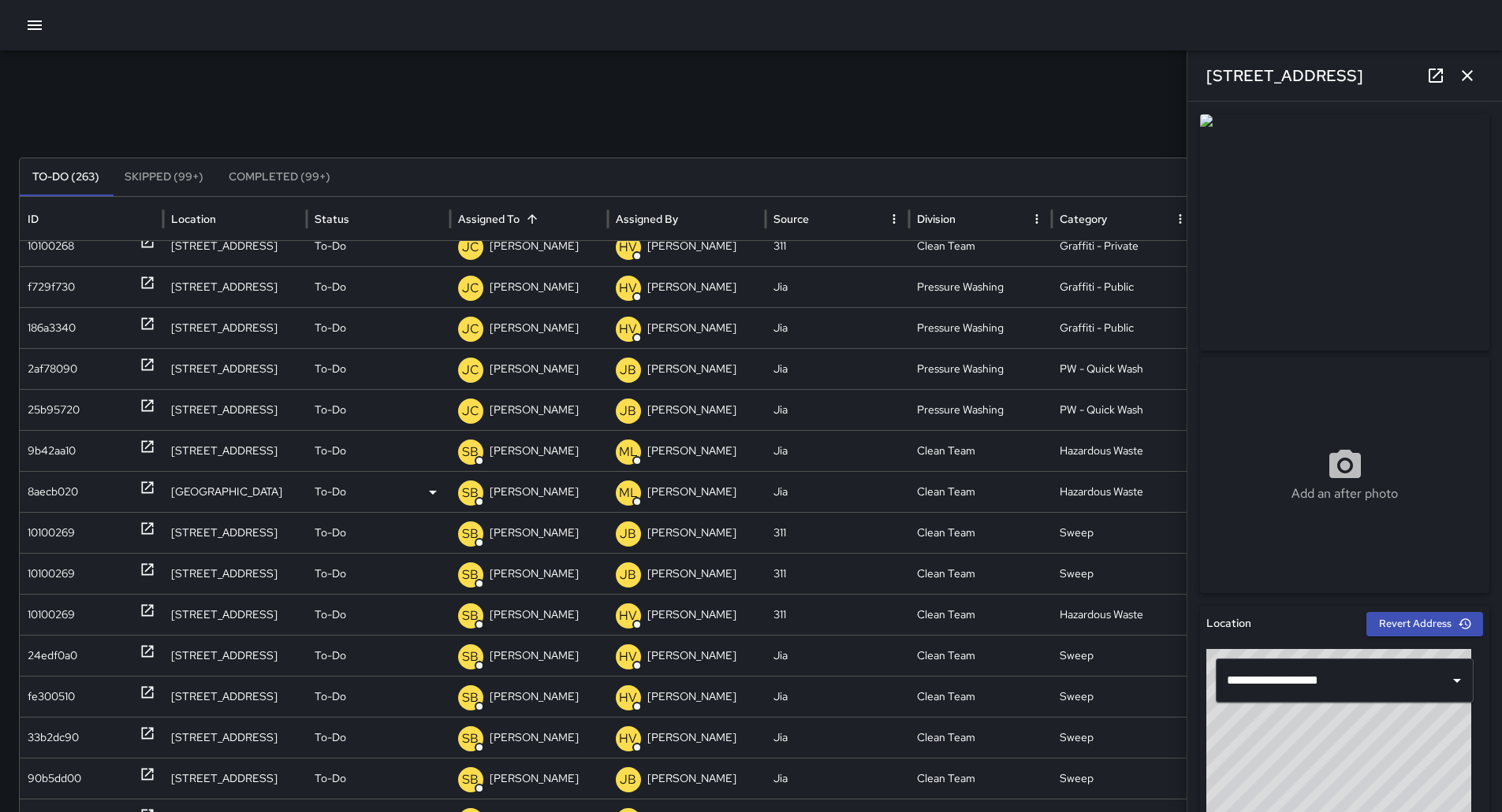
click at [83, 495] on div "8aecb020" at bounding box center [91, 492] width 128 height 41
click at [83, 522] on div "10100269" at bounding box center [91, 533] width 128 height 41
click at [45, 537] on div "10100269" at bounding box center [52, 533] width 48 height 41
click at [48, 498] on div "8aecb020" at bounding box center [53, 492] width 51 height 41
click at [56, 530] on div "10100269" at bounding box center [52, 533] width 48 height 41
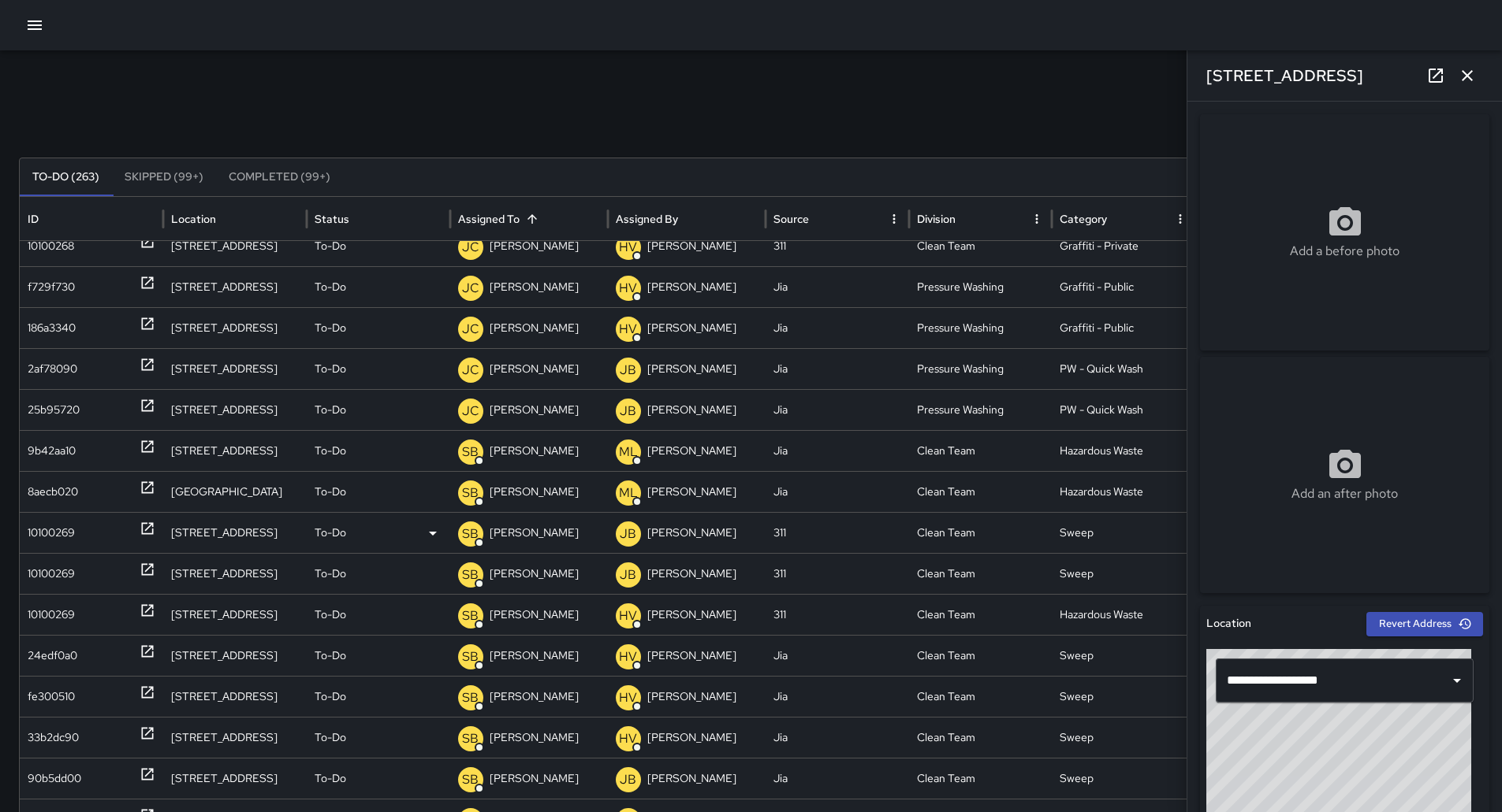
click at [562, 531] on div "SB [PERSON_NAME]" at bounding box center [528, 533] width 142 height 41
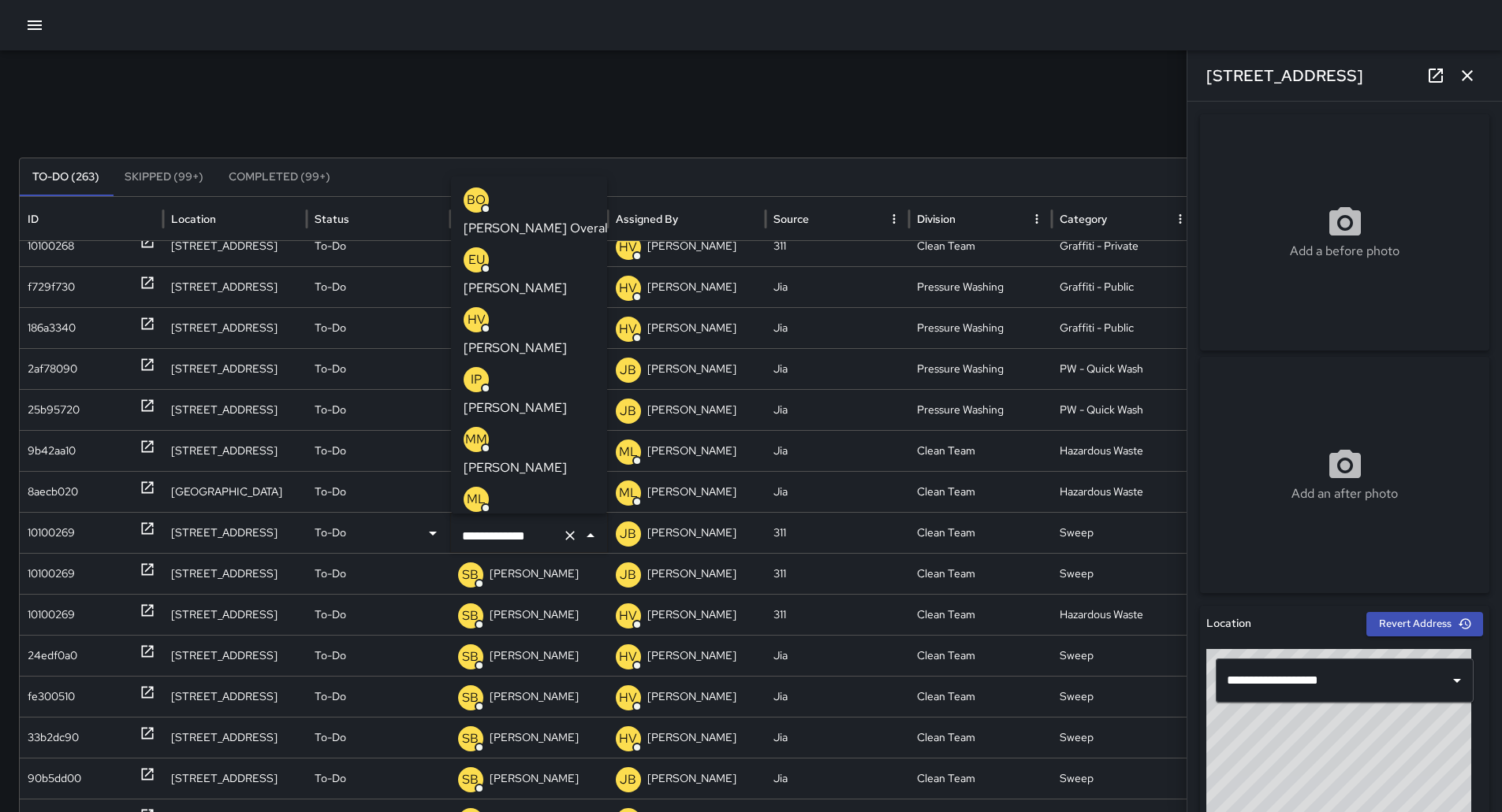
click at [520, 458] on p "[PERSON_NAME]" at bounding box center [515, 467] width 103 height 19
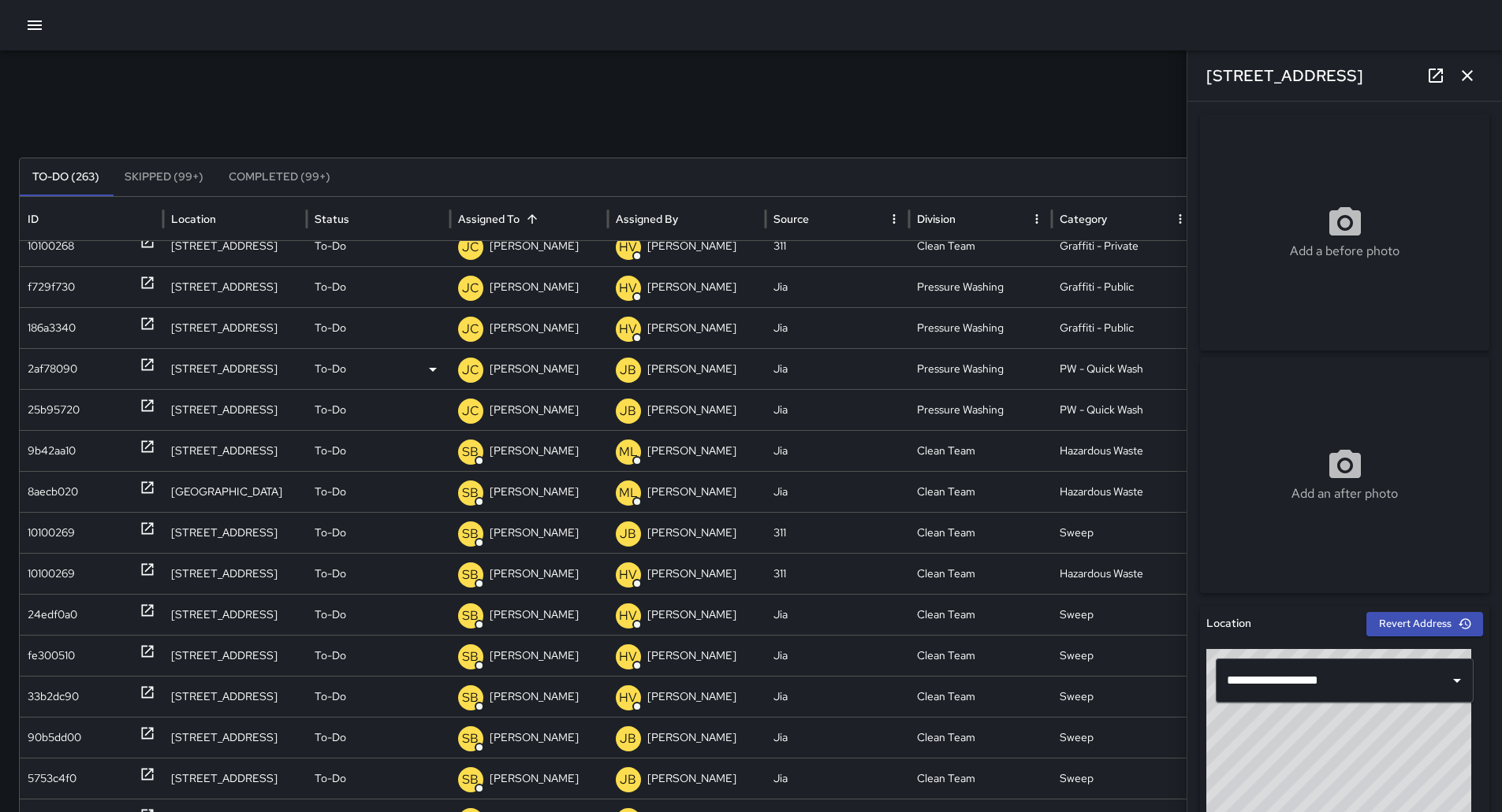
scroll to position [631, 0]
click at [94, 557] on div "10100269" at bounding box center [91, 573] width 128 height 41
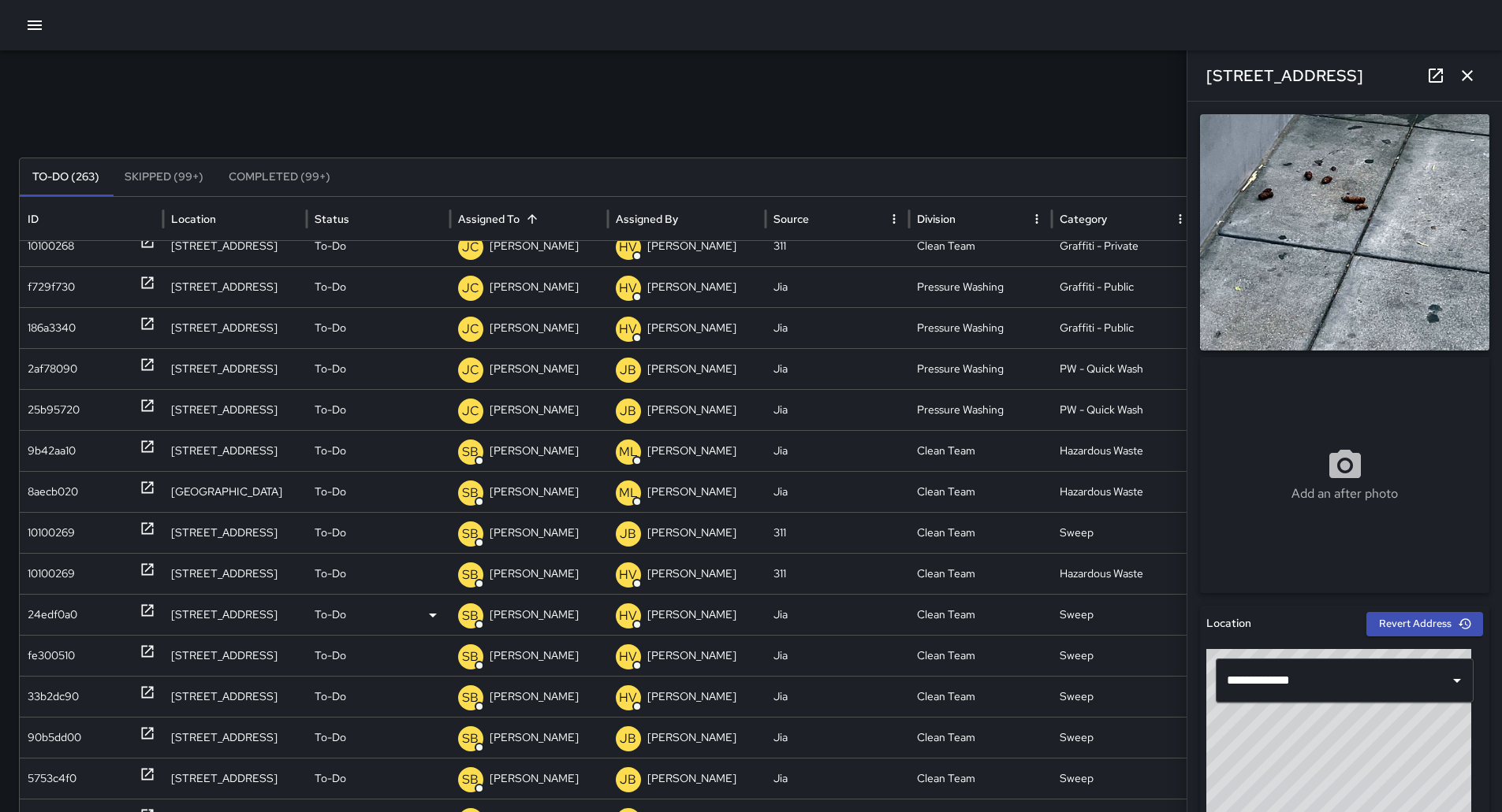
click at [45, 601] on div "24edf0a0" at bounding box center [53, 615] width 50 height 41
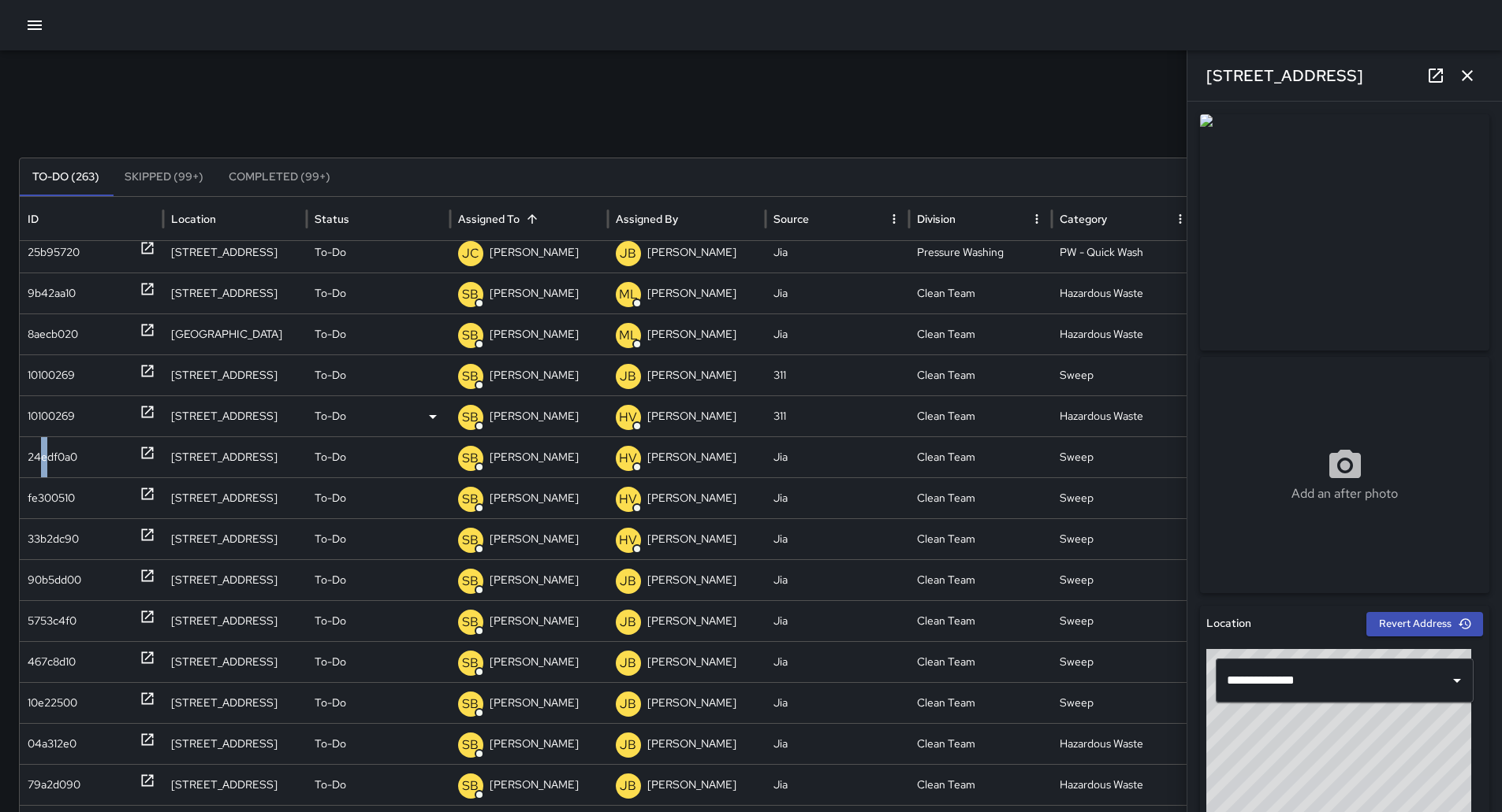
scroll to position [736, 0]
click at [66, 552] on div "33b2dc90" at bounding box center [54, 539] width 52 height 41
click at [67, 580] on div "90b5dd00" at bounding box center [54, 580] width 54 height 41
click at [98, 576] on div "90b5dd00" at bounding box center [91, 580] width 128 height 41
click at [517, 577] on p "[PERSON_NAME]" at bounding box center [534, 580] width 89 height 41
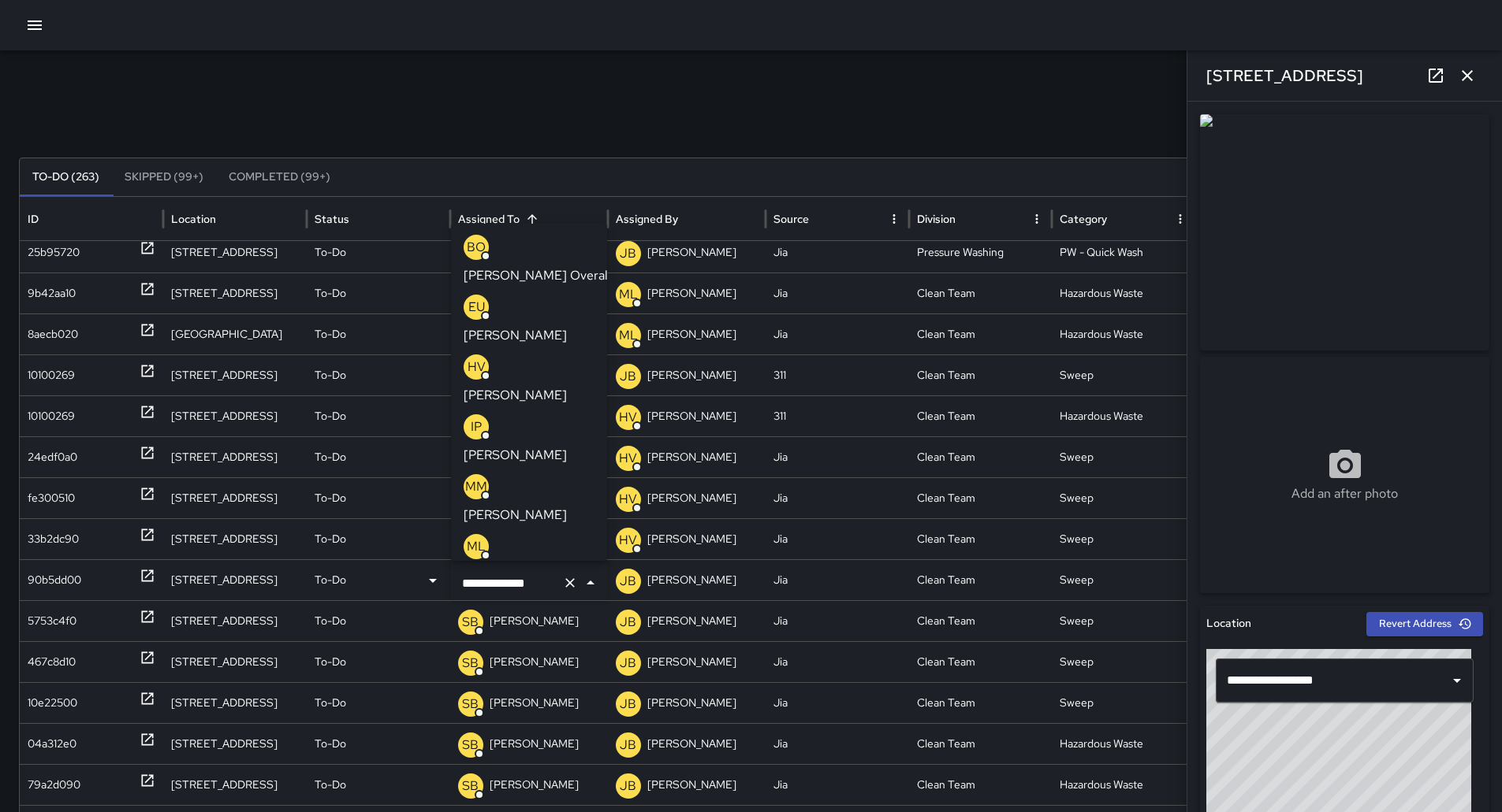
click at [534, 506] on p "[PERSON_NAME]" at bounding box center [515, 515] width 103 height 19
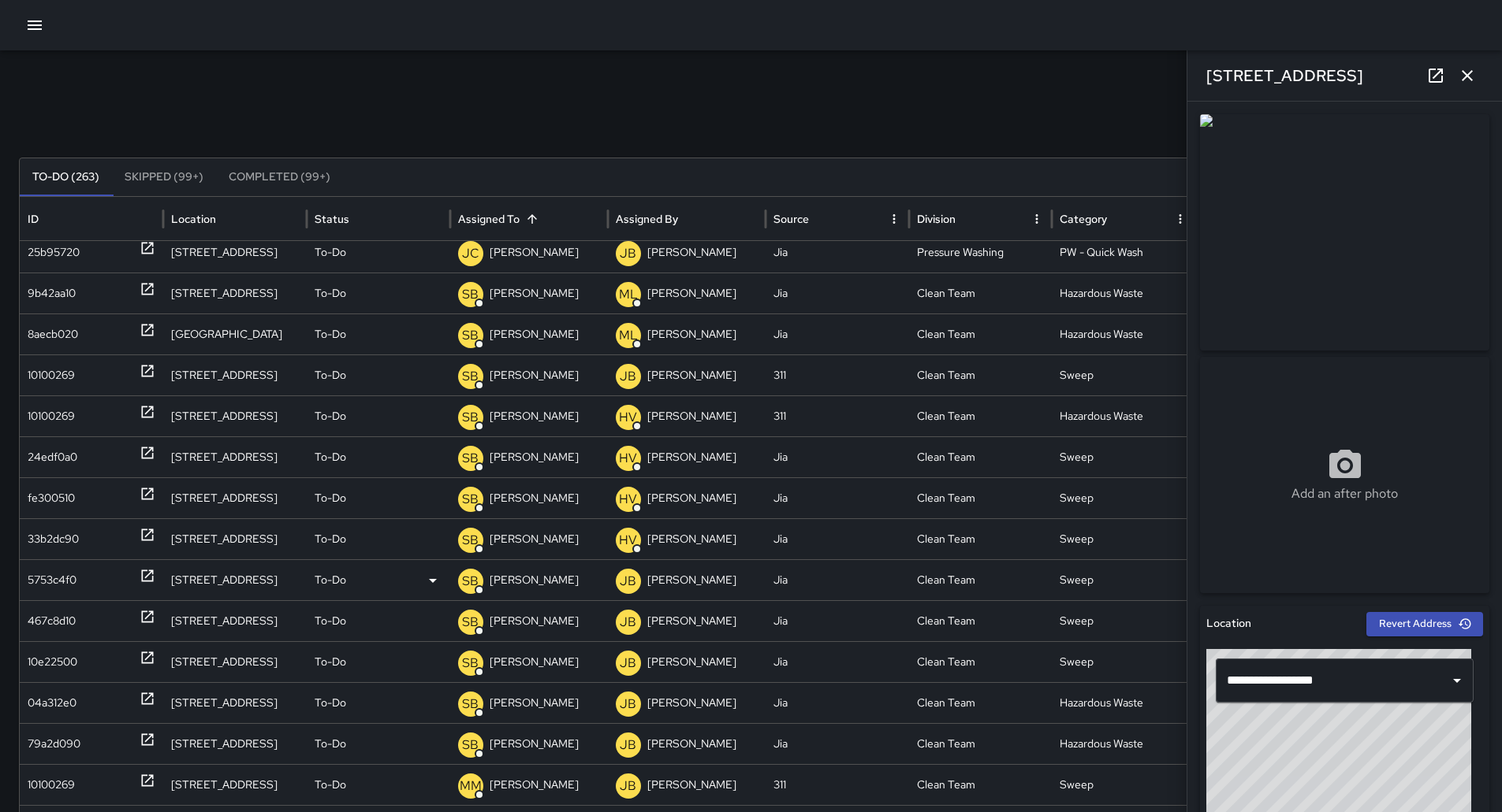
click at [68, 585] on div "5753c4f0" at bounding box center [52, 580] width 49 height 41
click at [531, 582] on p "[PERSON_NAME]" at bounding box center [534, 580] width 89 height 41
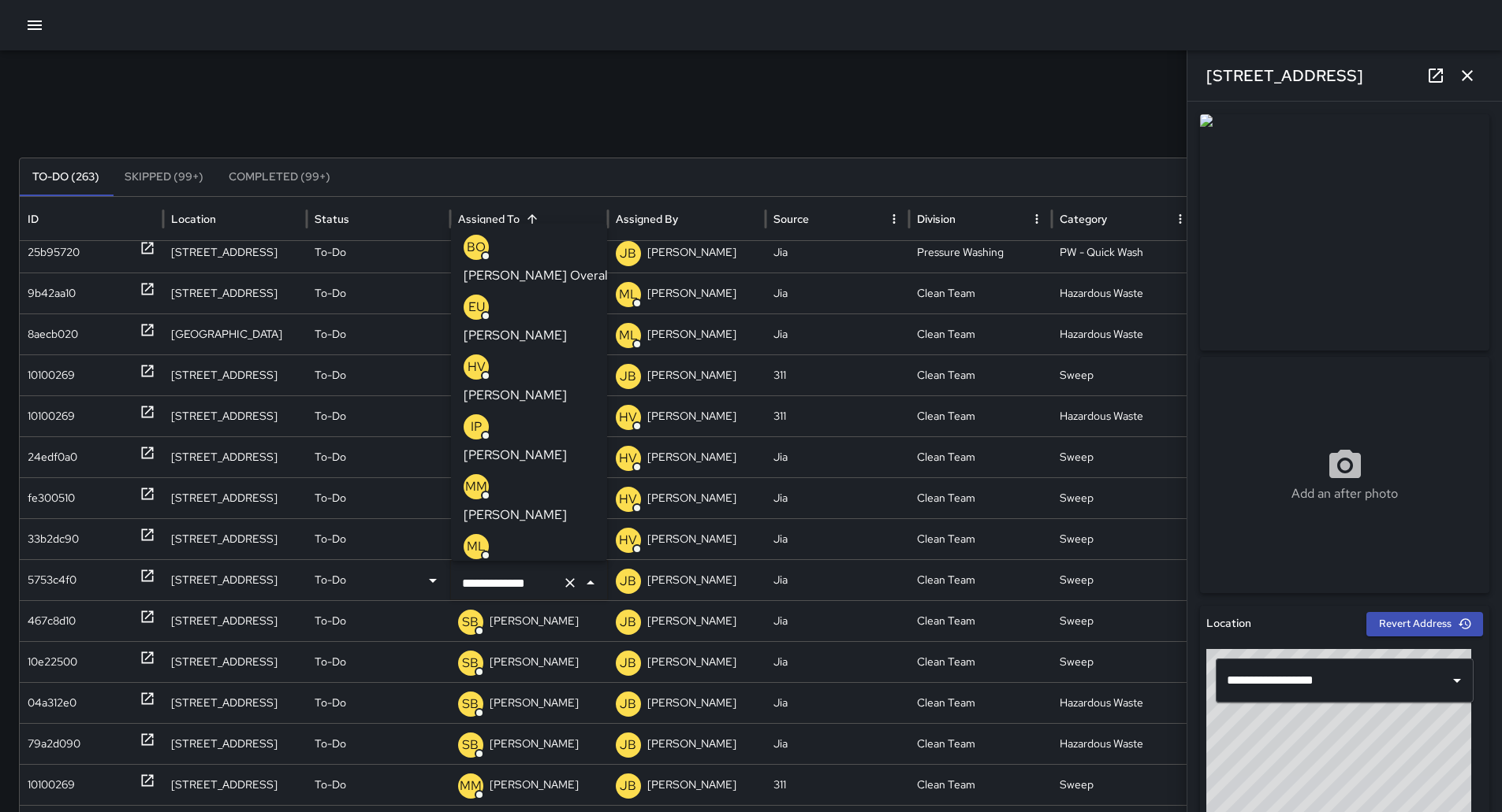
click at [540, 506] on p "[PERSON_NAME]" at bounding box center [515, 515] width 103 height 19
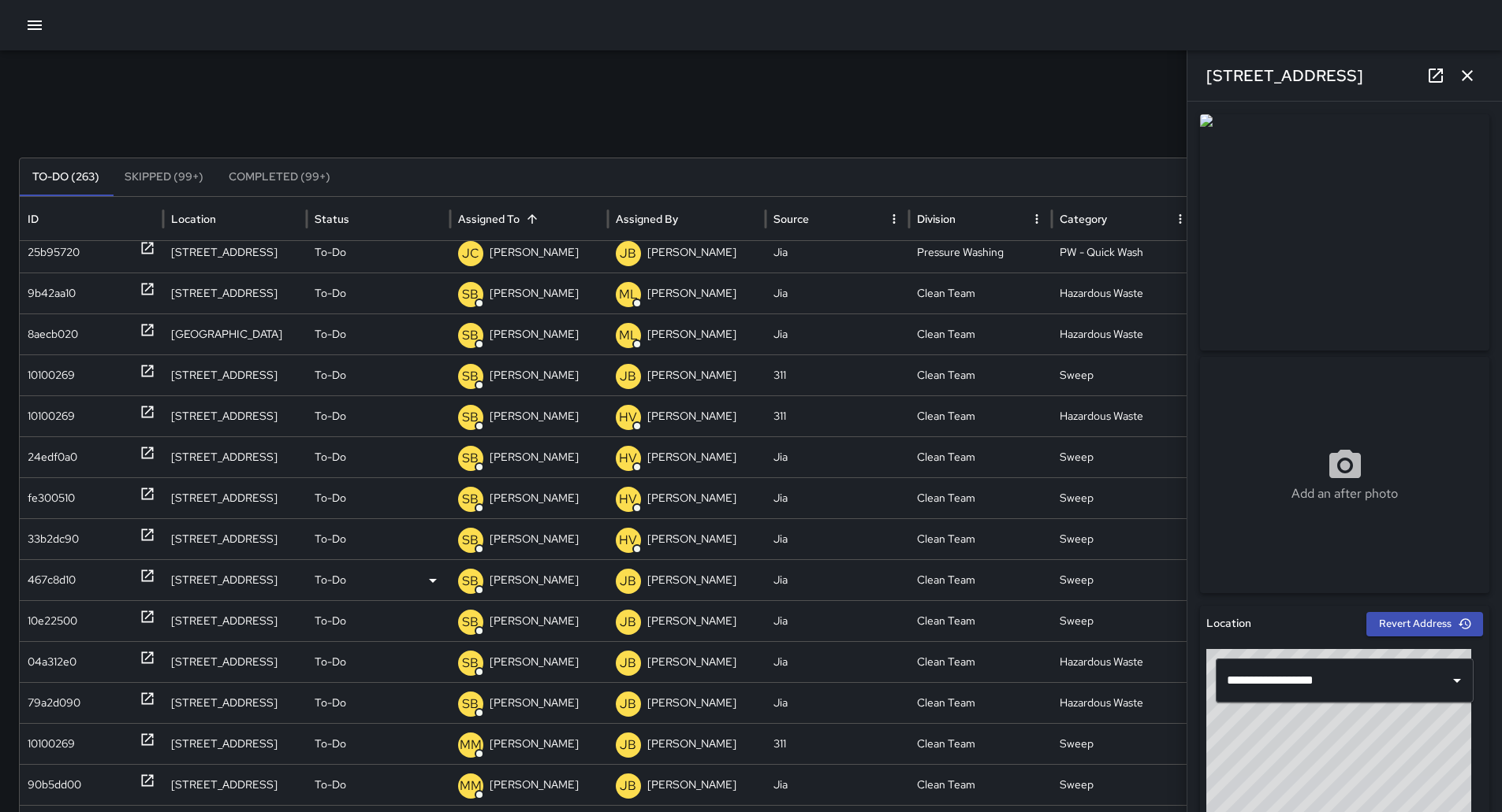
click at [97, 588] on div "467c8d10" at bounding box center [91, 580] width 128 height 41
click at [79, 572] on div "467c8d10" at bounding box center [91, 580] width 128 height 41
click at [562, 569] on div "SB [PERSON_NAME]" at bounding box center [528, 580] width 142 height 41
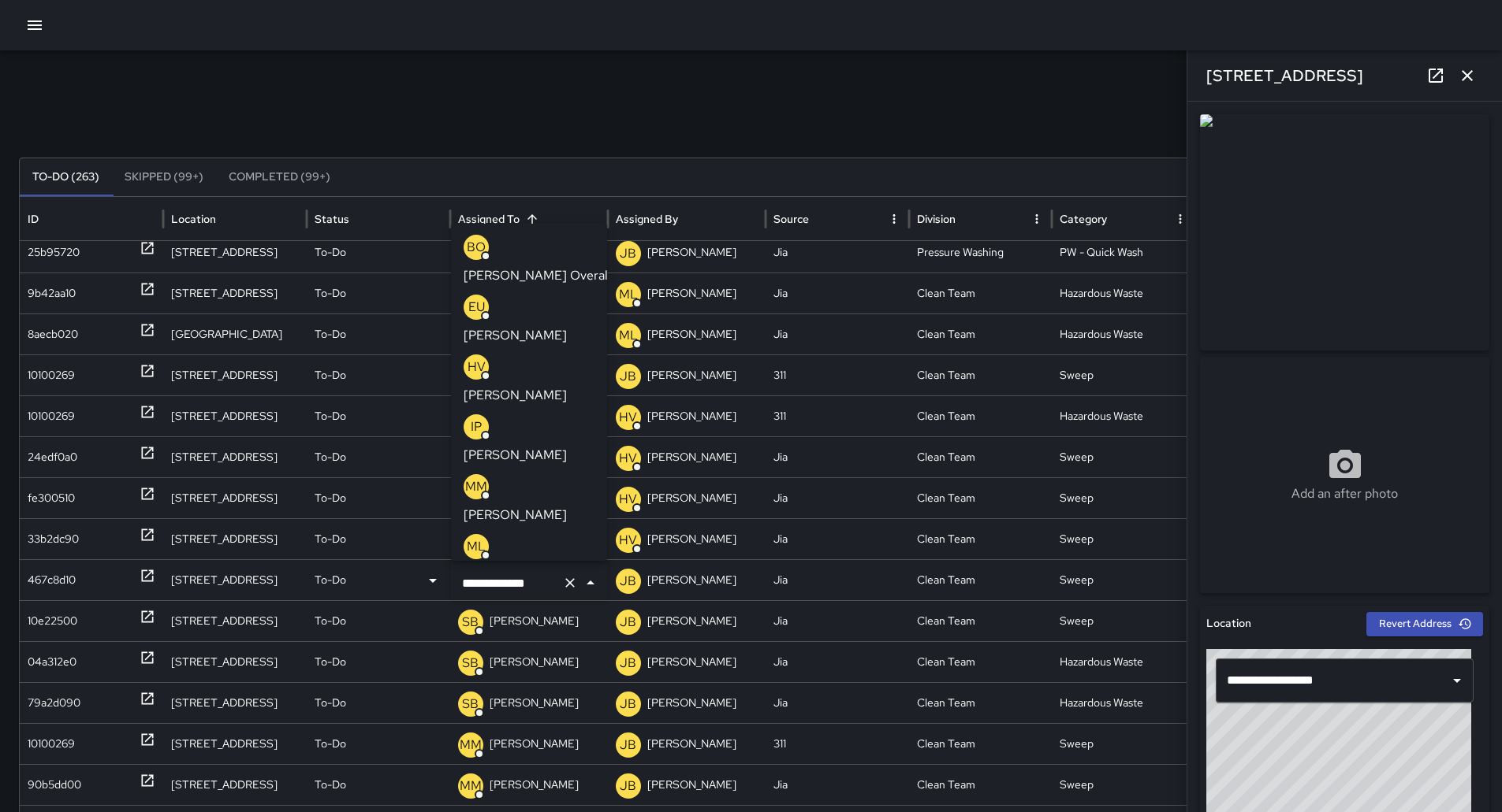
click at [525, 506] on p "[PERSON_NAME]" at bounding box center [515, 515] width 103 height 19
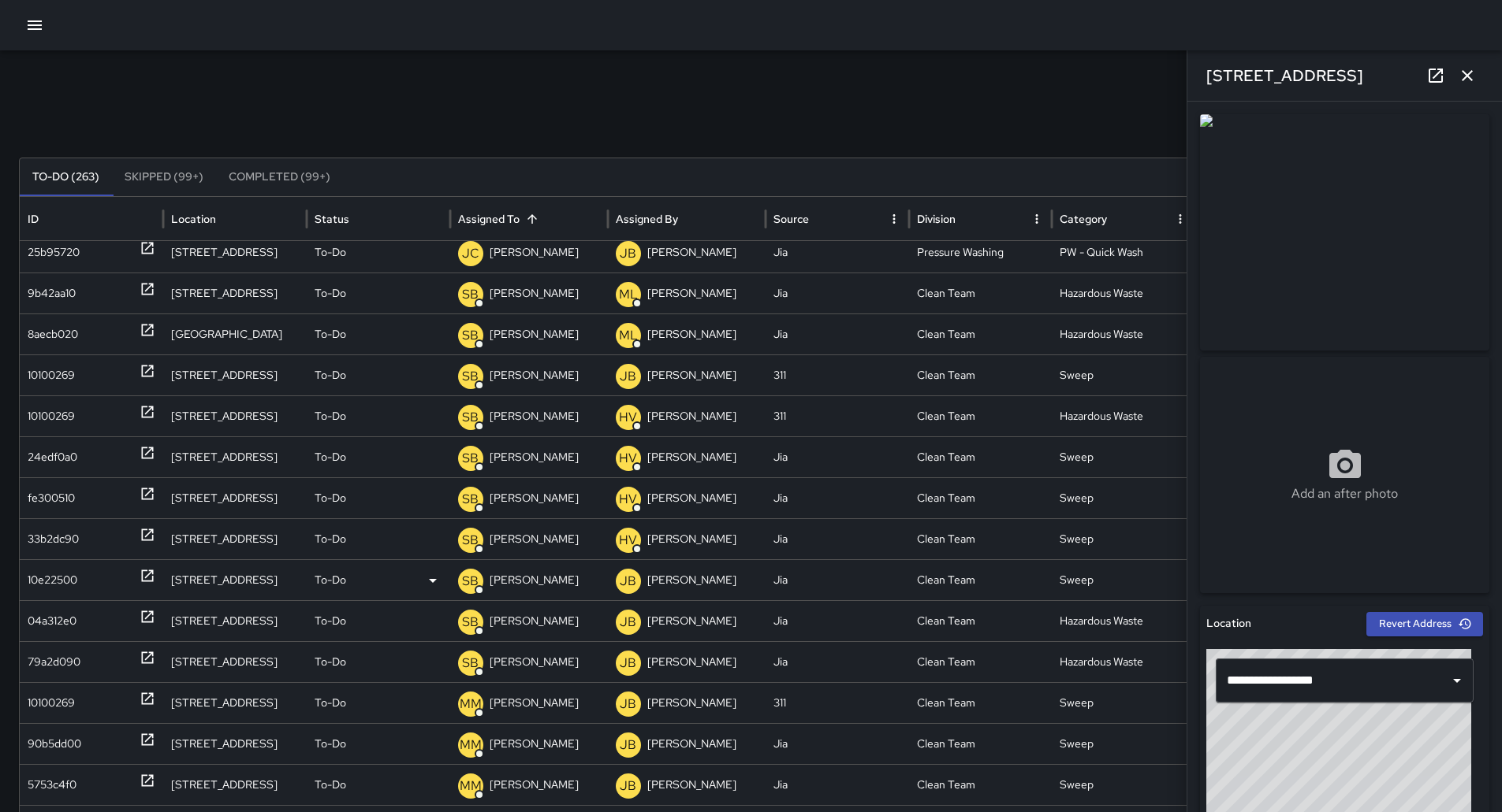
click at [50, 588] on div "10e22500" at bounding box center [53, 580] width 50 height 41
click at [52, 573] on div "10e22500" at bounding box center [53, 580] width 50 height 41
click at [533, 574] on p "[PERSON_NAME]" at bounding box center [534, 580] width 89 height 41
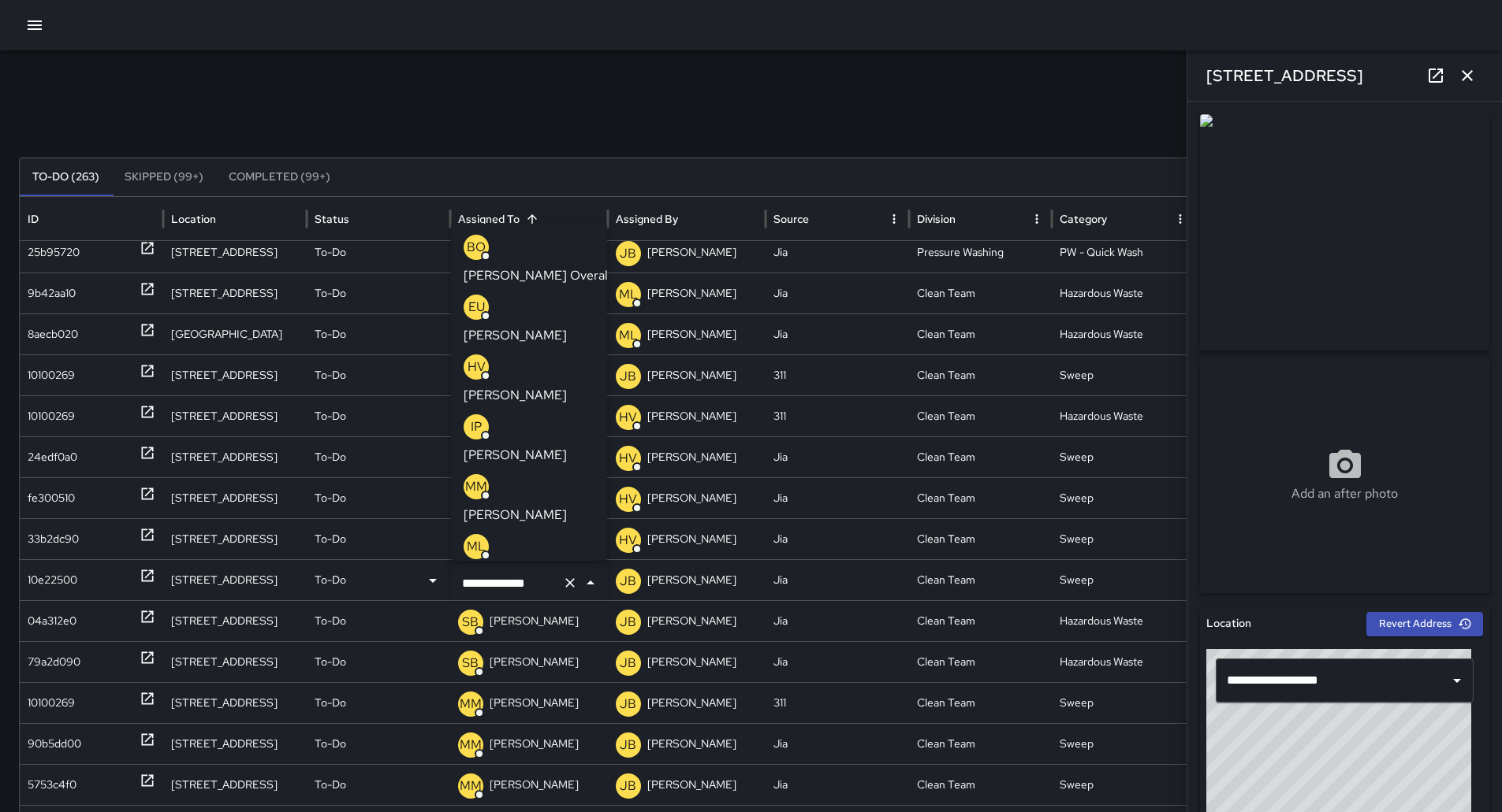
click at [533, 506] on p "[PERSON_NAME]" at bounding box center [515, 515] width 103 height 19
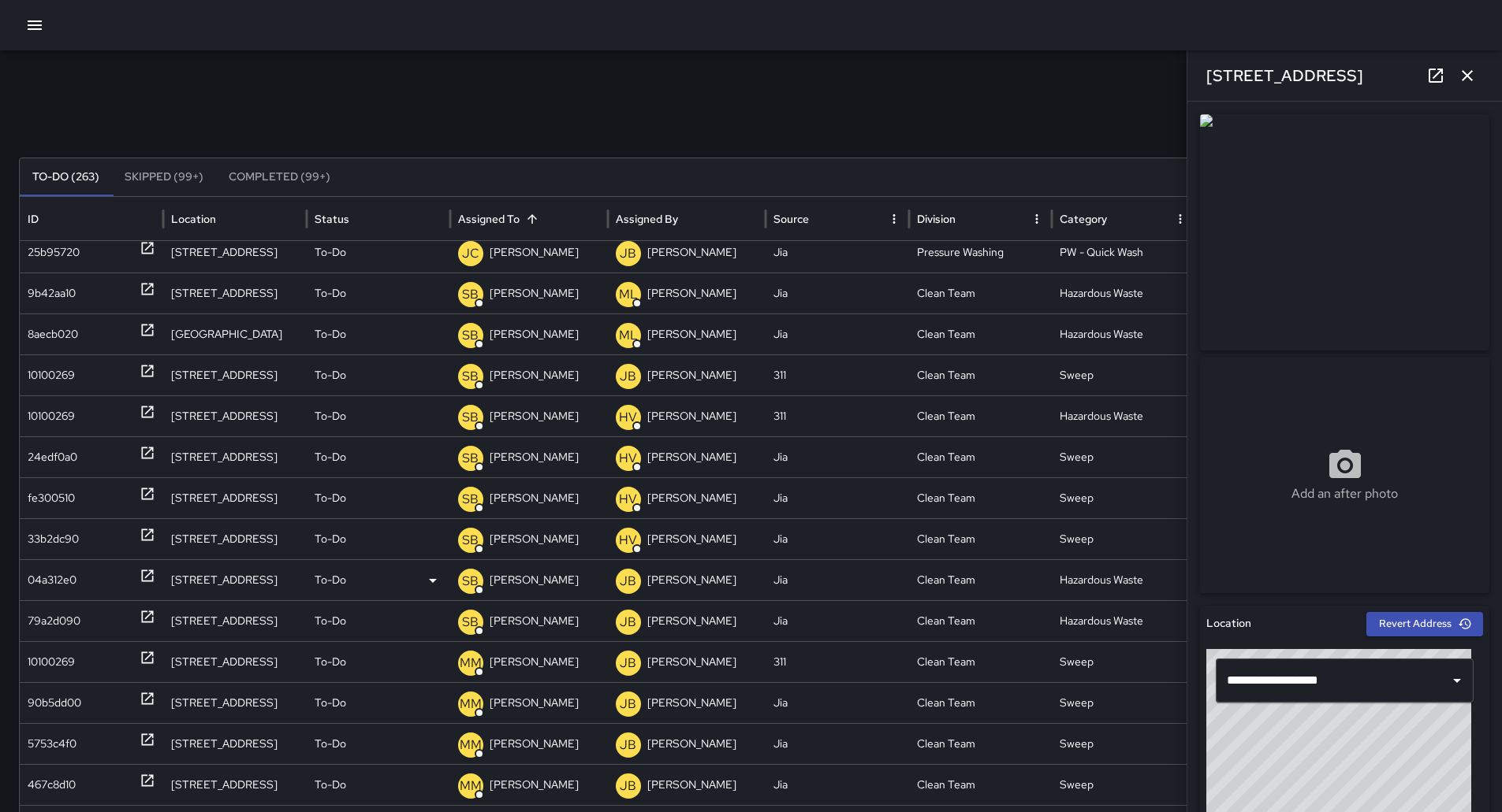
click at [83, 577] on div "04a312e0" at bounding box center [91, 580] width 128 height 41
drag, startPoint x: 67, startPoint y: 588, endPoint x: 88, endPoint y: 585, distance: 21.2
click at [68, 588] on div "04a312e0" at bounding box center [52, 580] width 49 height 41
click at [541, 584] on p "[PERSON_NAME]" at bounding box center [534, 580] width 89 height 41
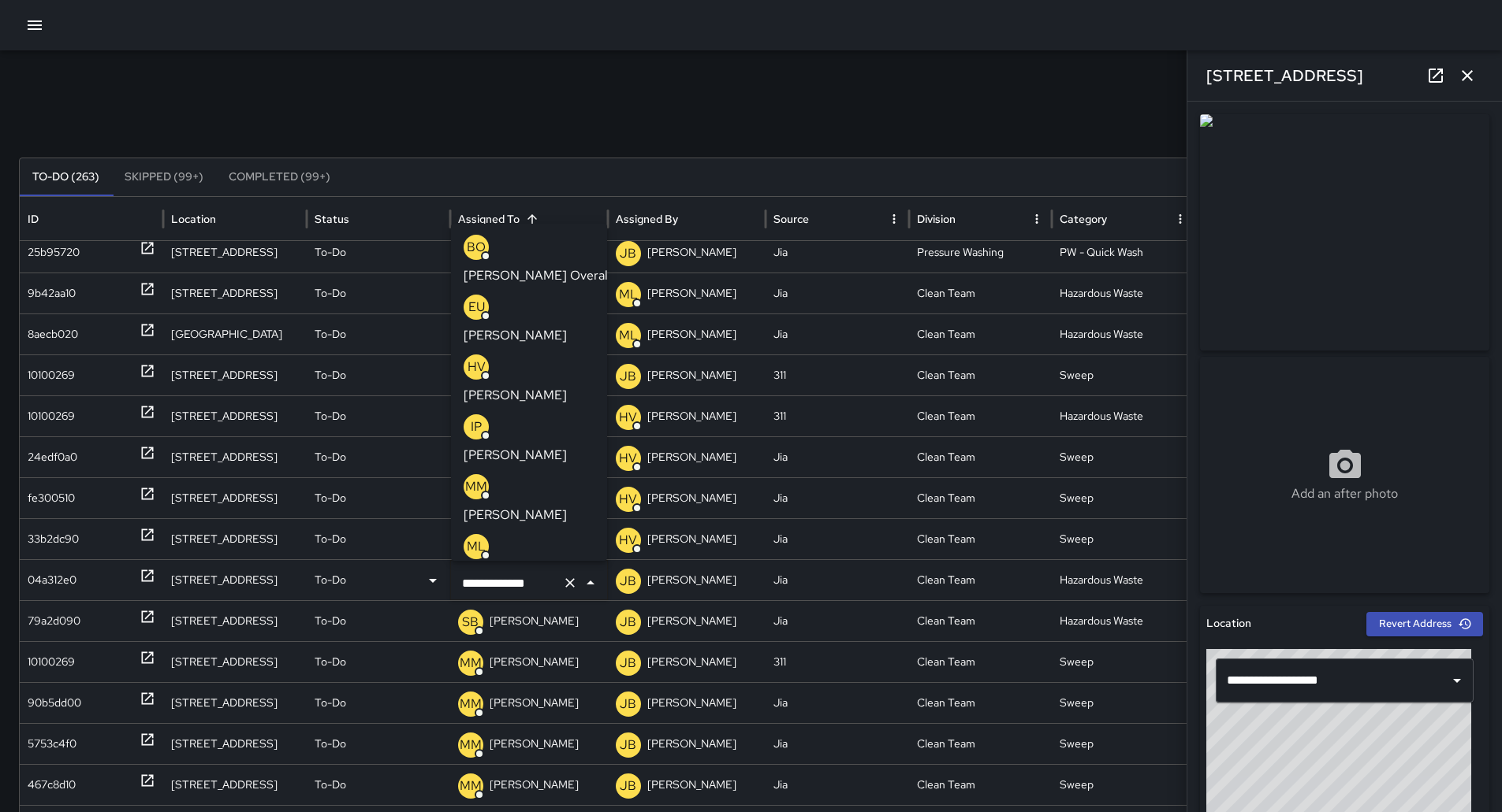
click at [528, 506] on p "[PERSON_NAME]" at bounding box center [515, 515] width 103 height 19
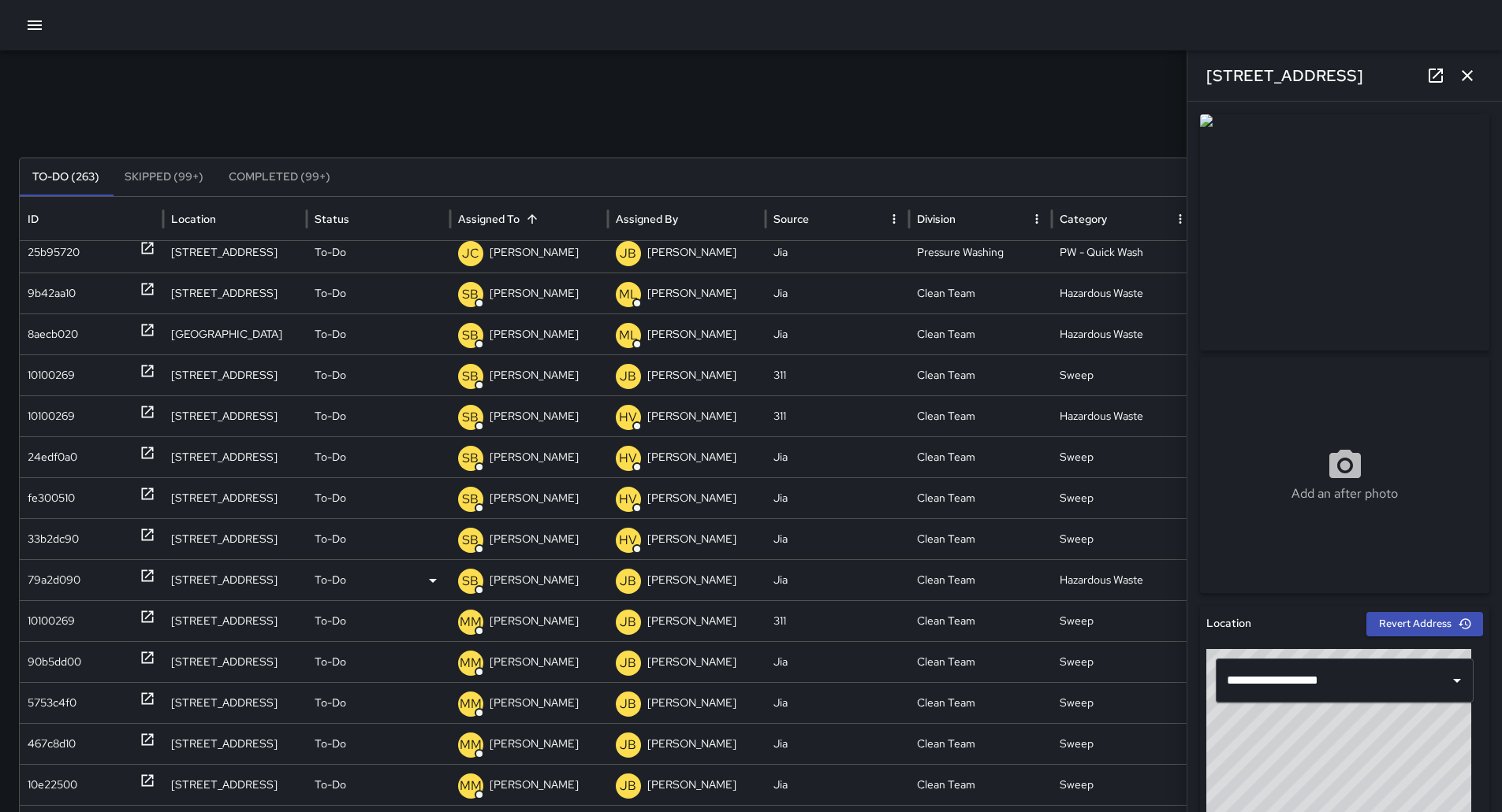
click at [94, 584] on div "79a2d090" at bounding box center [91, 580] width 128 height 41
click at [81, 583] on div "79a2d090" at bounding box center [91, 580] width 128 height 41
click at [539, 580] on p "[PERSON_NAME]" at bounding box center [534, 580] width 89 height 41
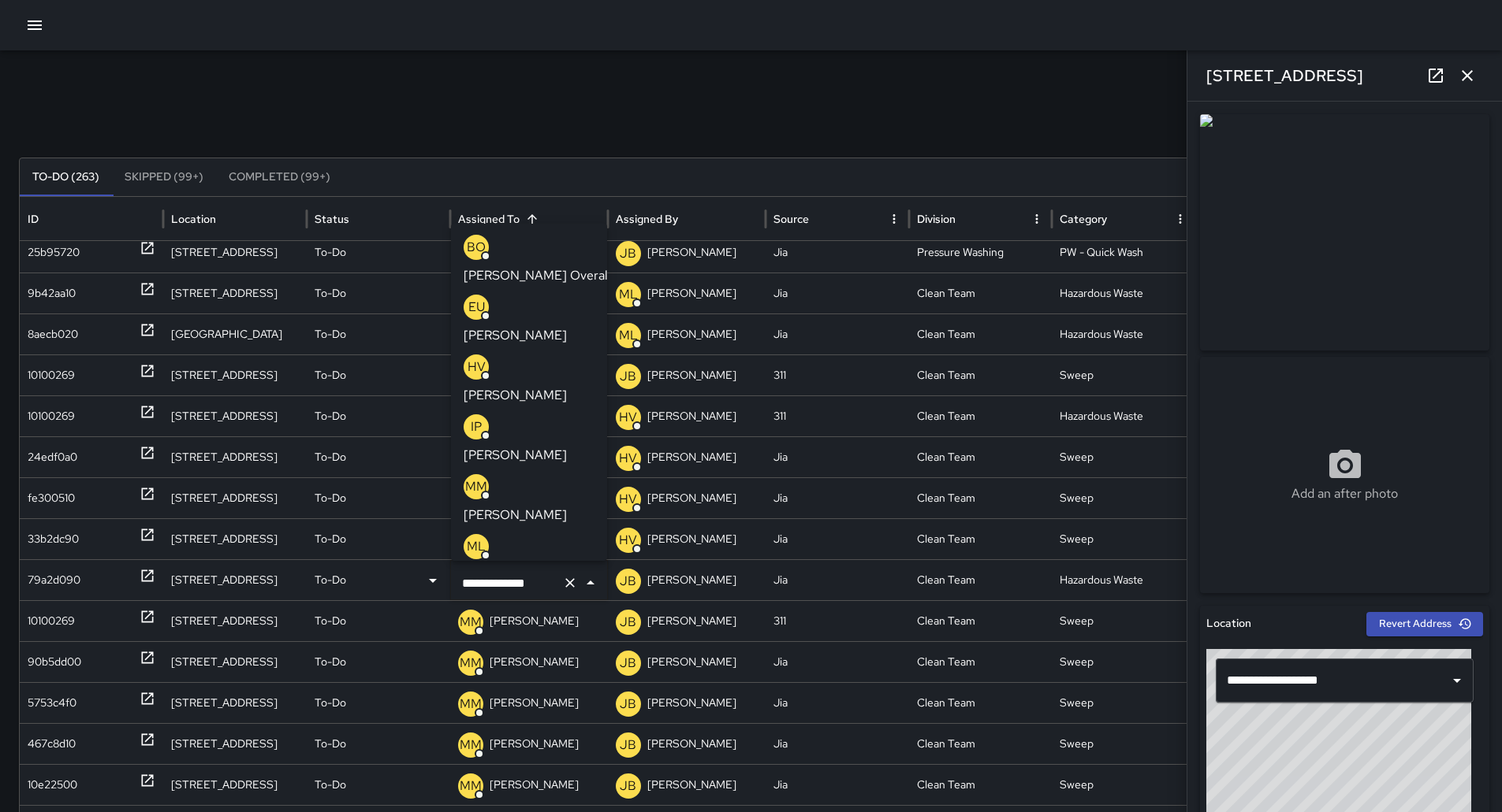
click at [537, 506] on p "[PERSON_NAME]" at bounding box center [515, 515] width 103 height 19
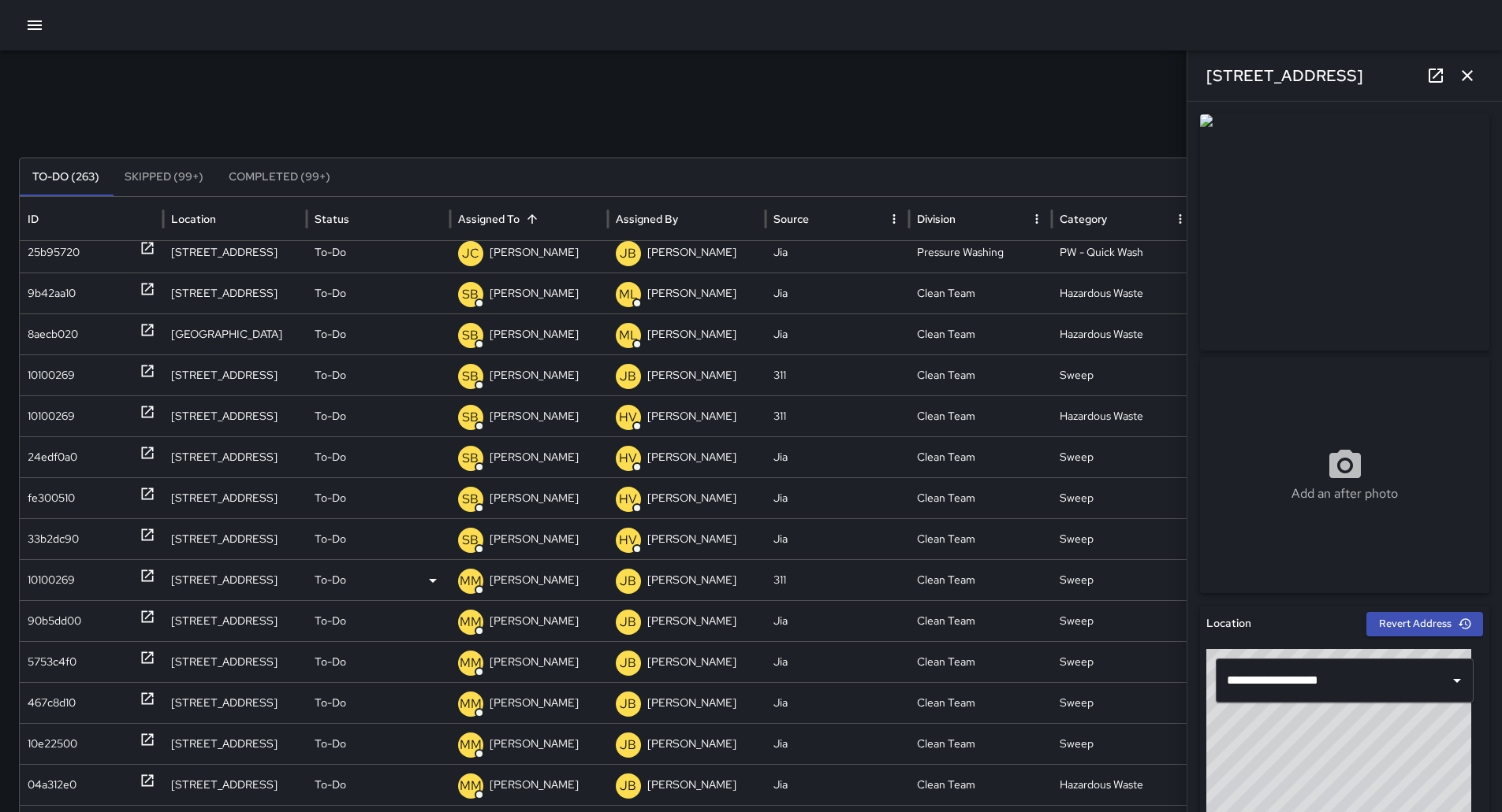
click at [65, 579] on div "10100269" at bounding box center [52, 580] width 48 height 41
click at [69, 548] on div "33b2dc90" at bounding box center [54, 539] width 52 height 41
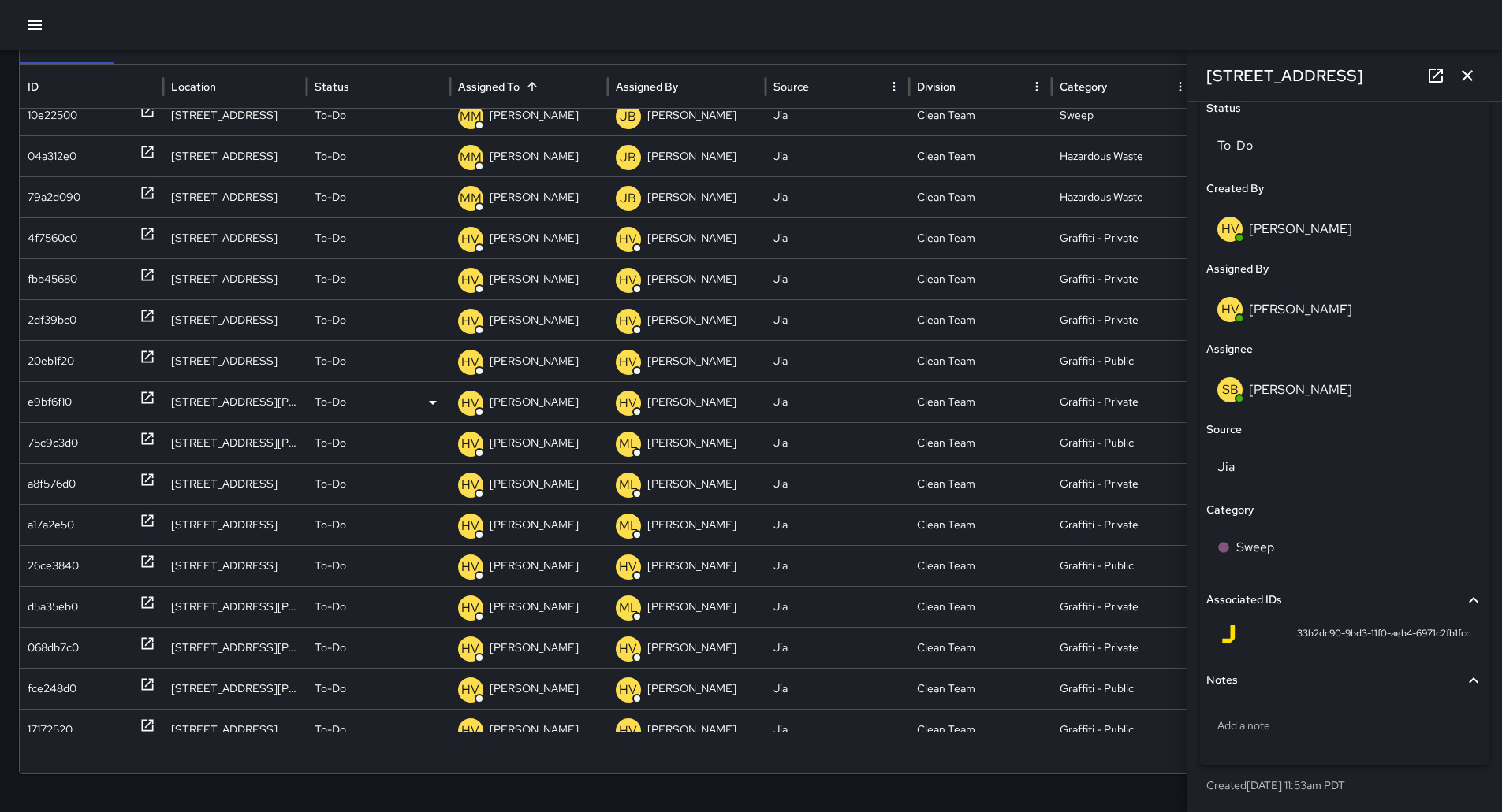
scroll to position [1177, 0]
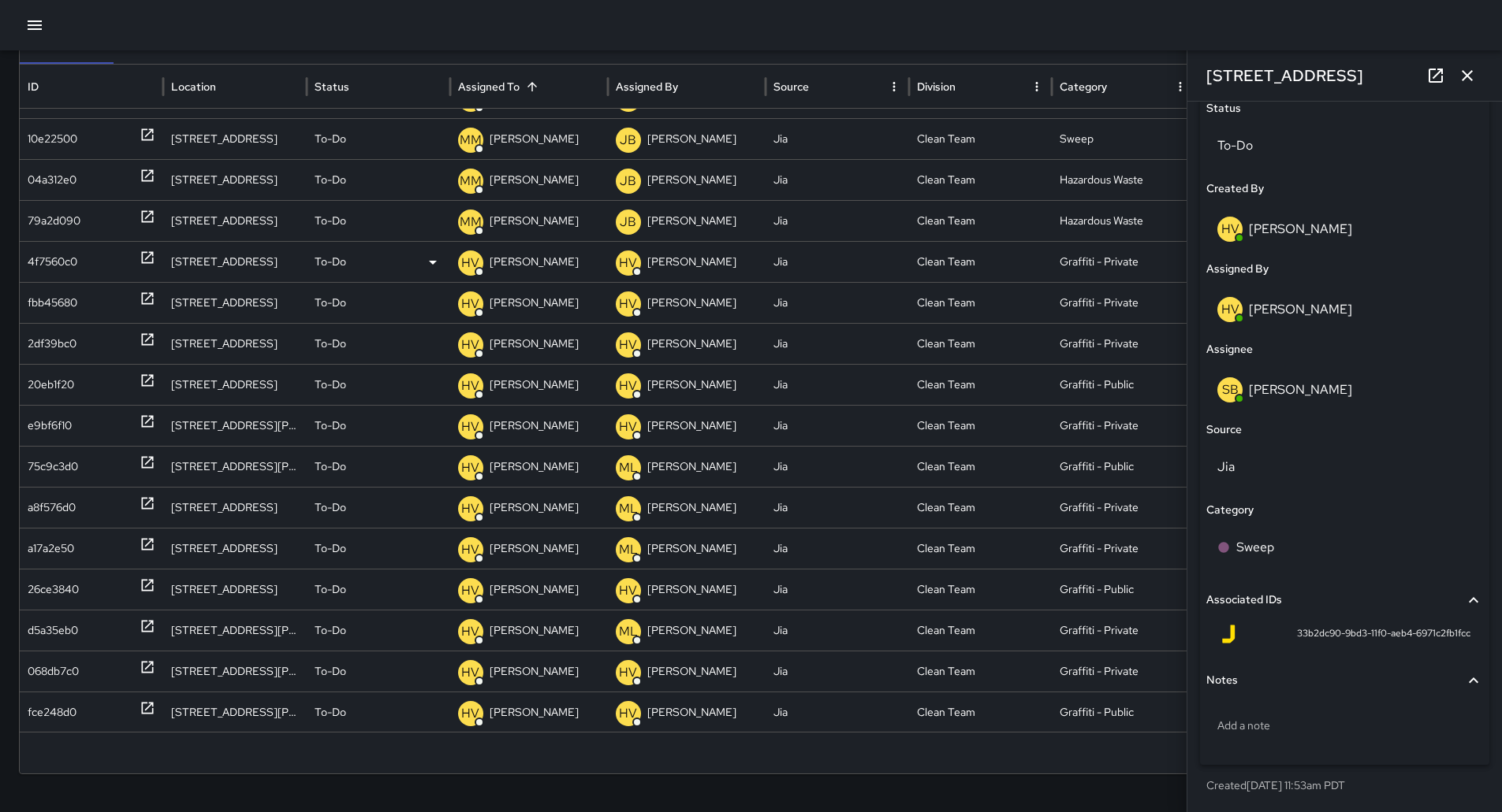
click at [63, 268] on div "4f7560c0" at bounding box center [53, 261] width 50 height 41
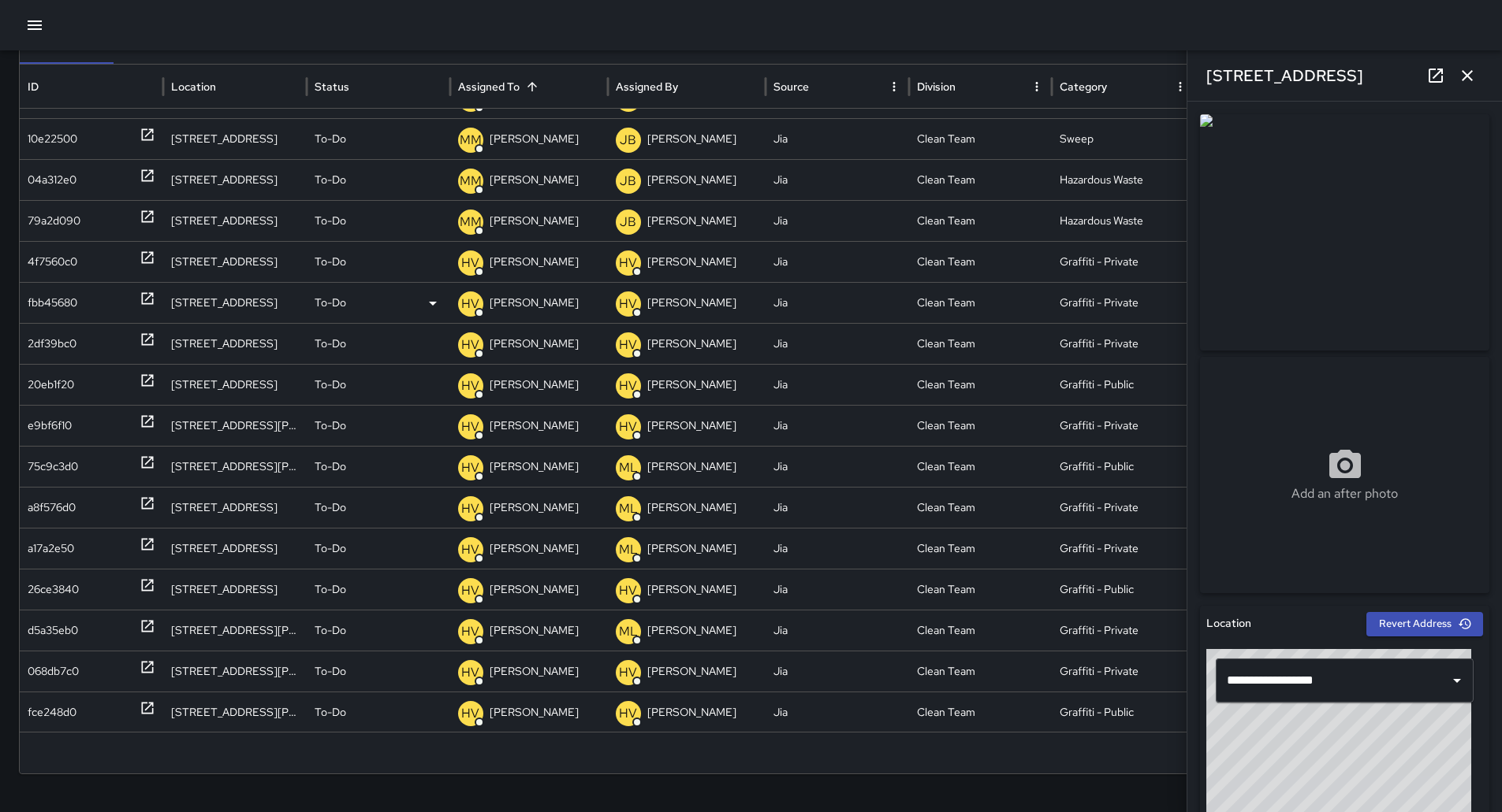
click at [72, 296] on div "fbb45680" at bounding box center [53, 303] width 50 height 41
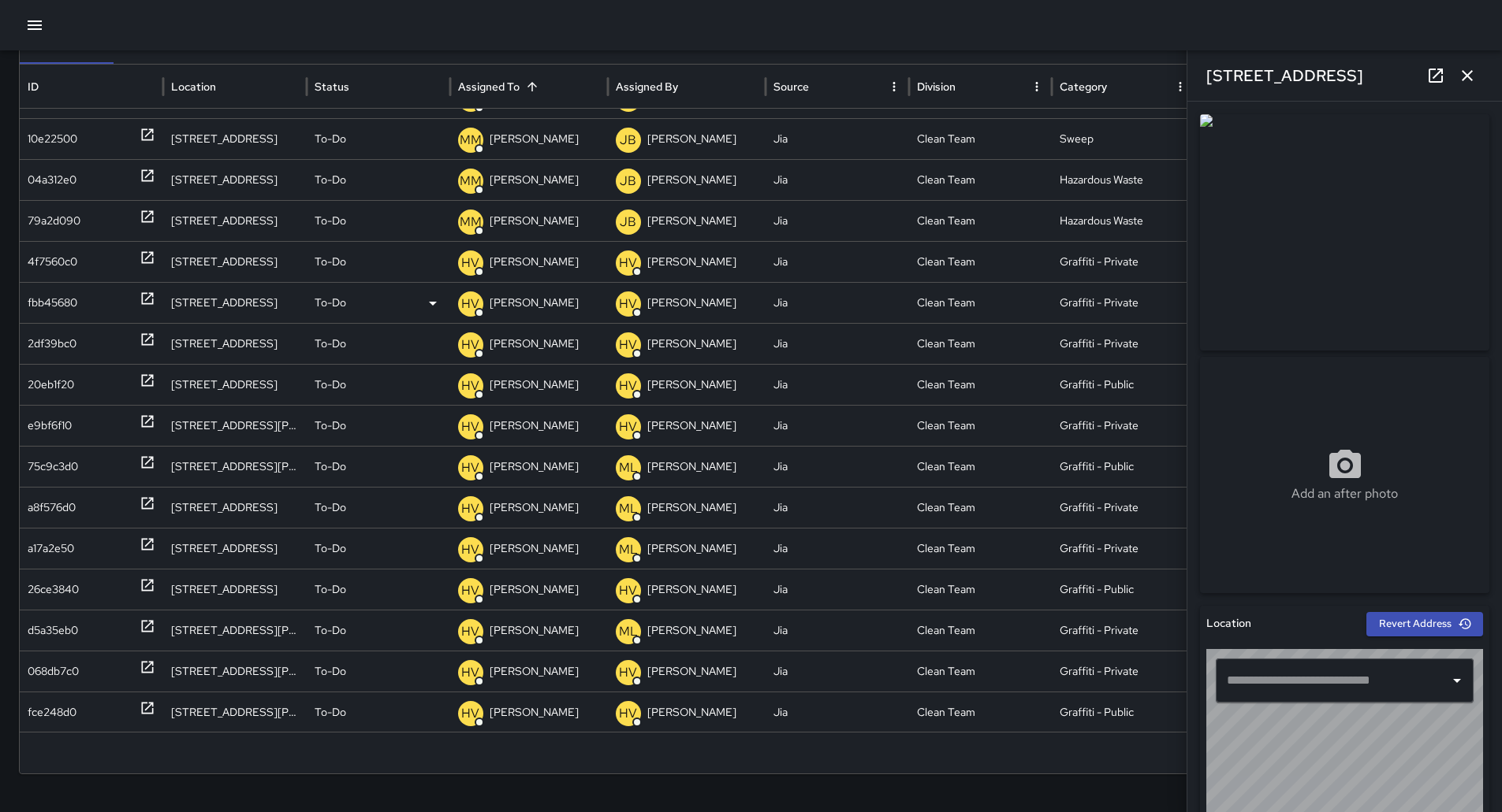
type input "**********"
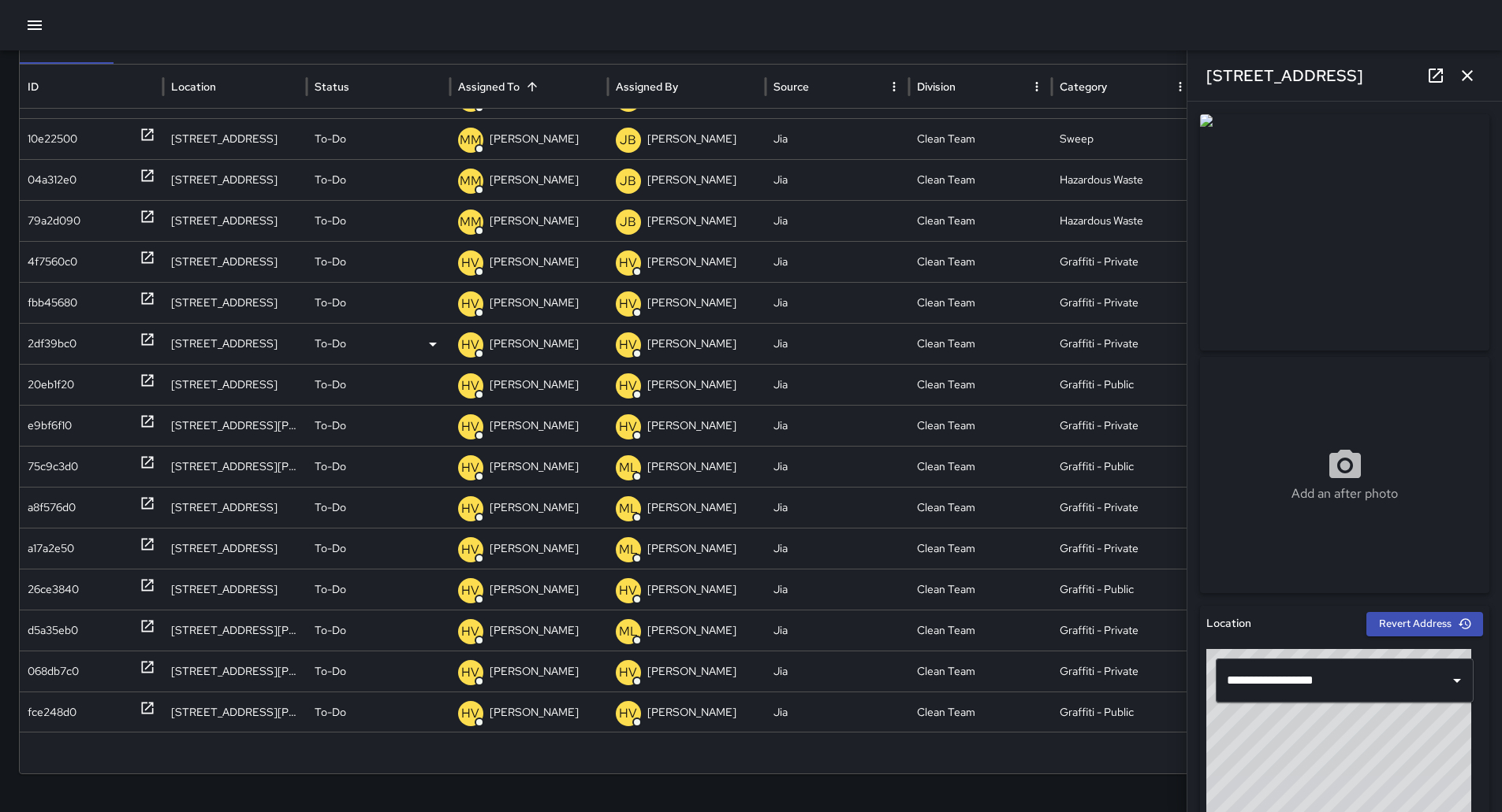
click at [50, 347] on div "2df39bc0" at bounding box center [52, 344] width 49 height 41
click at [54, 391] on div "20eb1f20" at bounding box center [51, 384] width 47 height 41
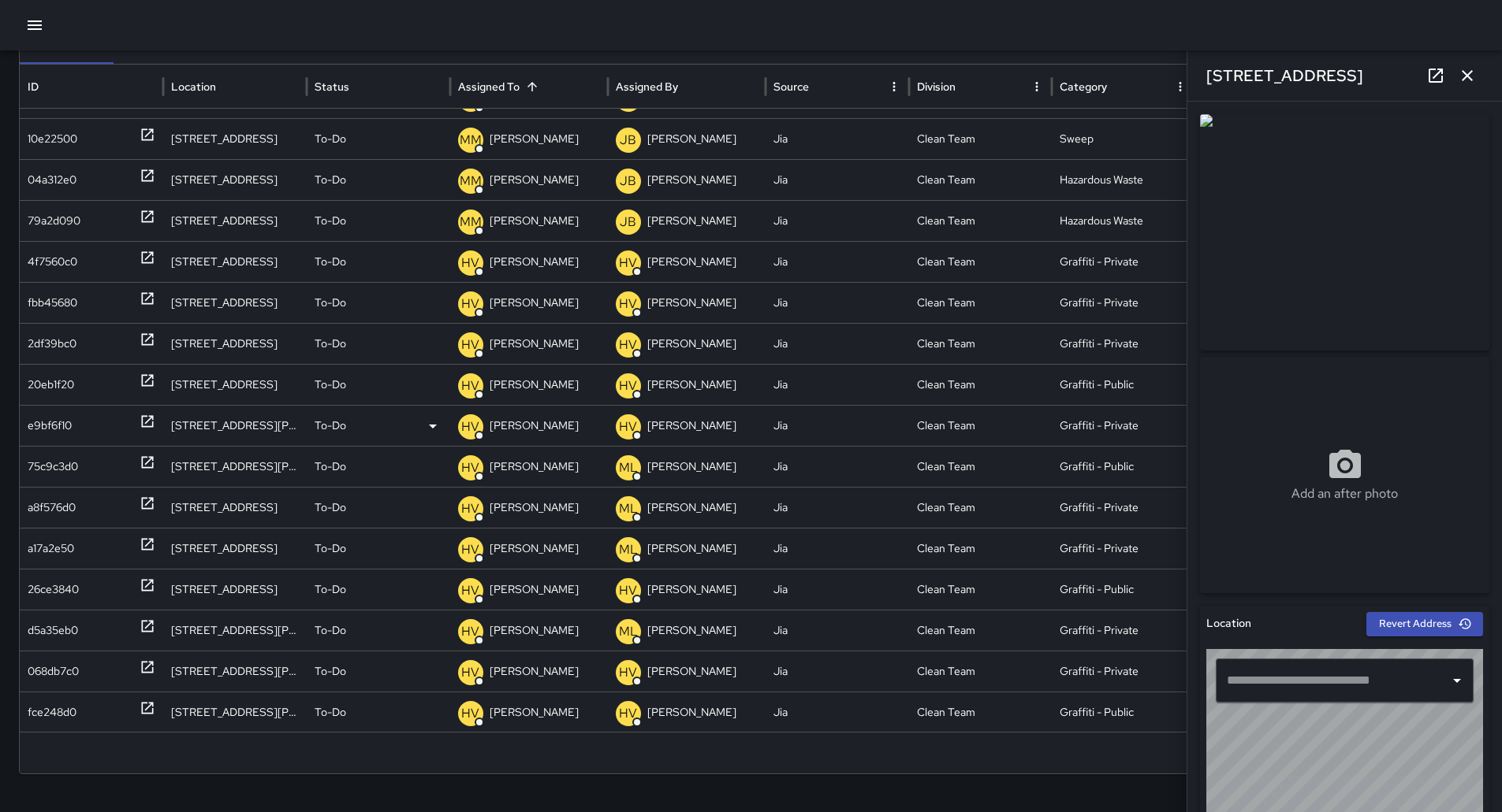
type input "**********"
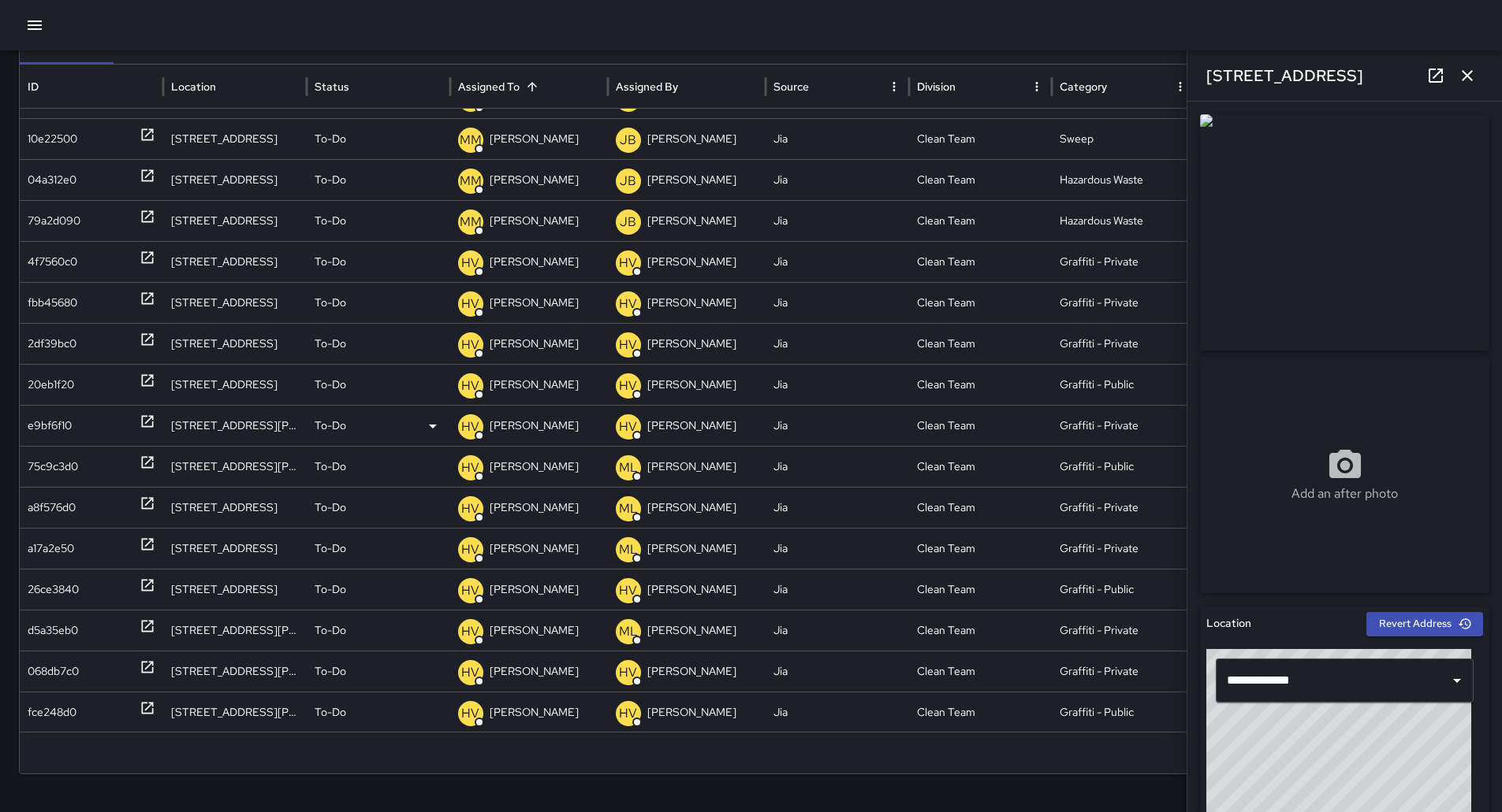
click at [71, 437] on div "e9bf6f10" at bounding box center [50, 426] width 45 height 41
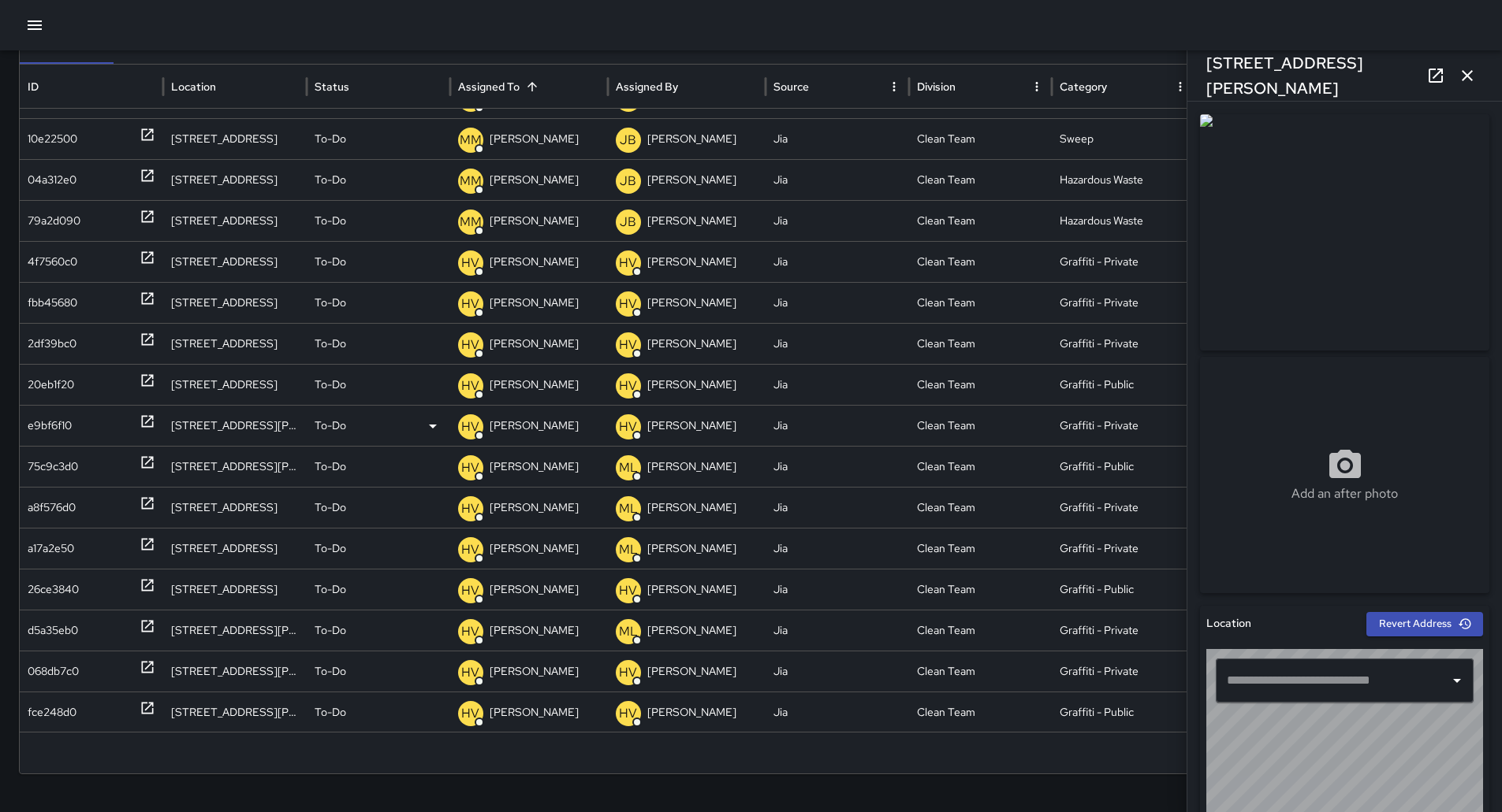
type input "**********"
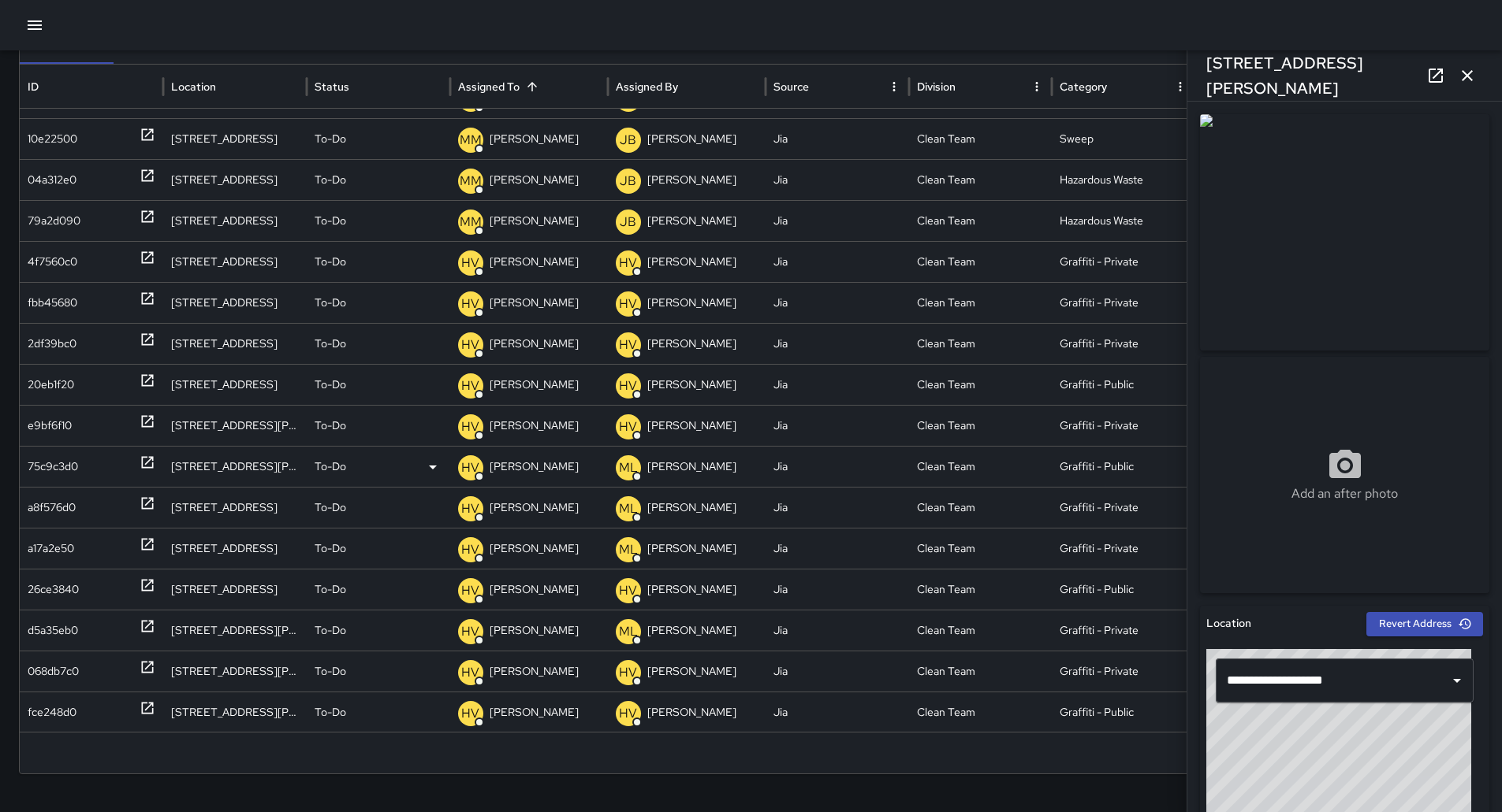
click at [71, 473] on div "75c9c3d0" at bounding box center [53, 466] width 51 height 41
click at [63, 522] on div "a8f576d0" at bounding box center [52, 508] width 49 height 41
click at [51, 549] on div "a17a2e50" at bounding box center [51, 549] width 47 height 41
click at [59, 588] on div "26ce3840" at bounding box center [54, 589] width 52 height 41
click at [71, 631] on div "d5a35eb0" at bounding box center [53, 631] width 51 height 41
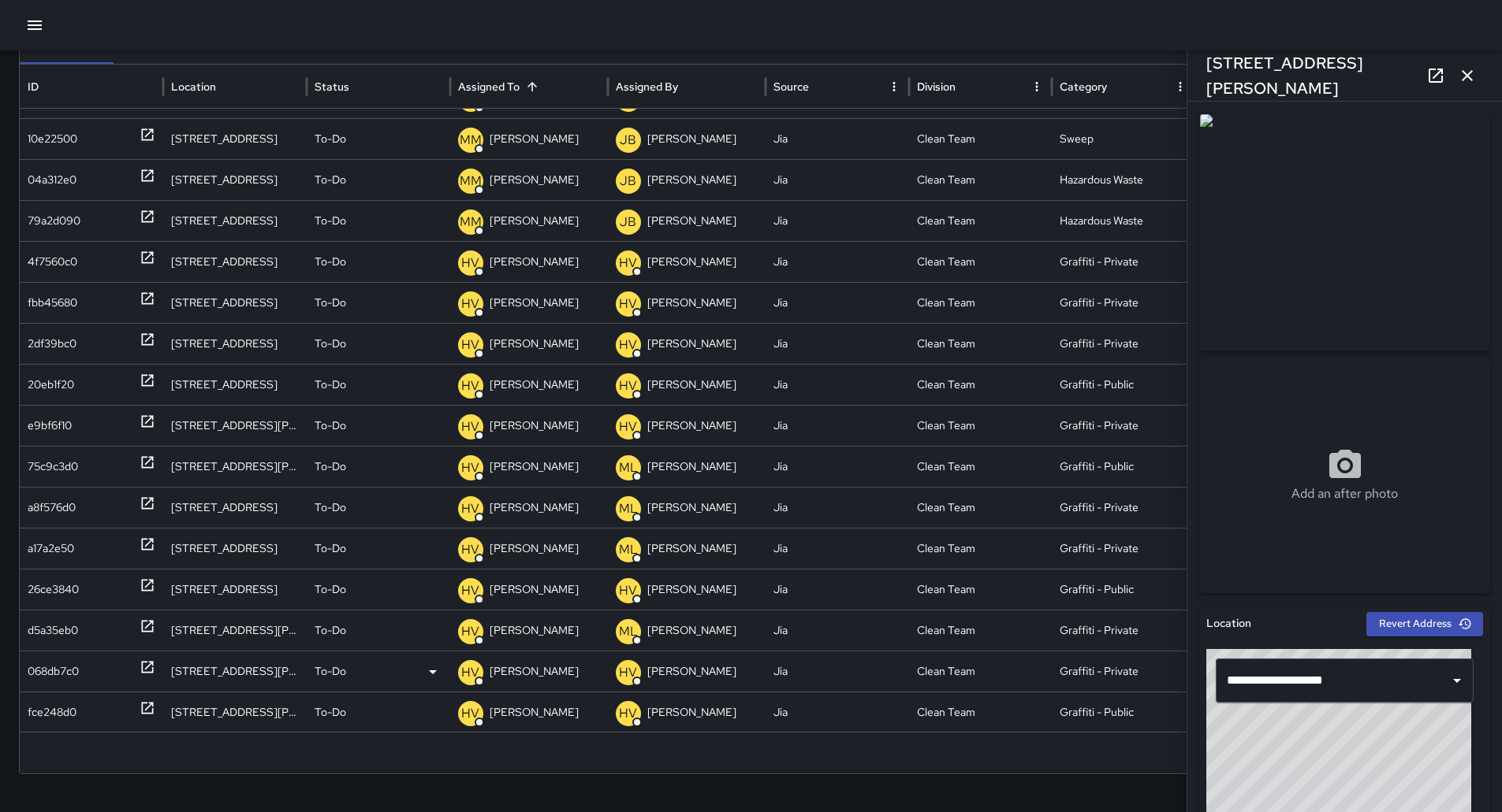
click at [66, 674] on div "068db7c0" at bounding box center [54, 671] width 52 height 41
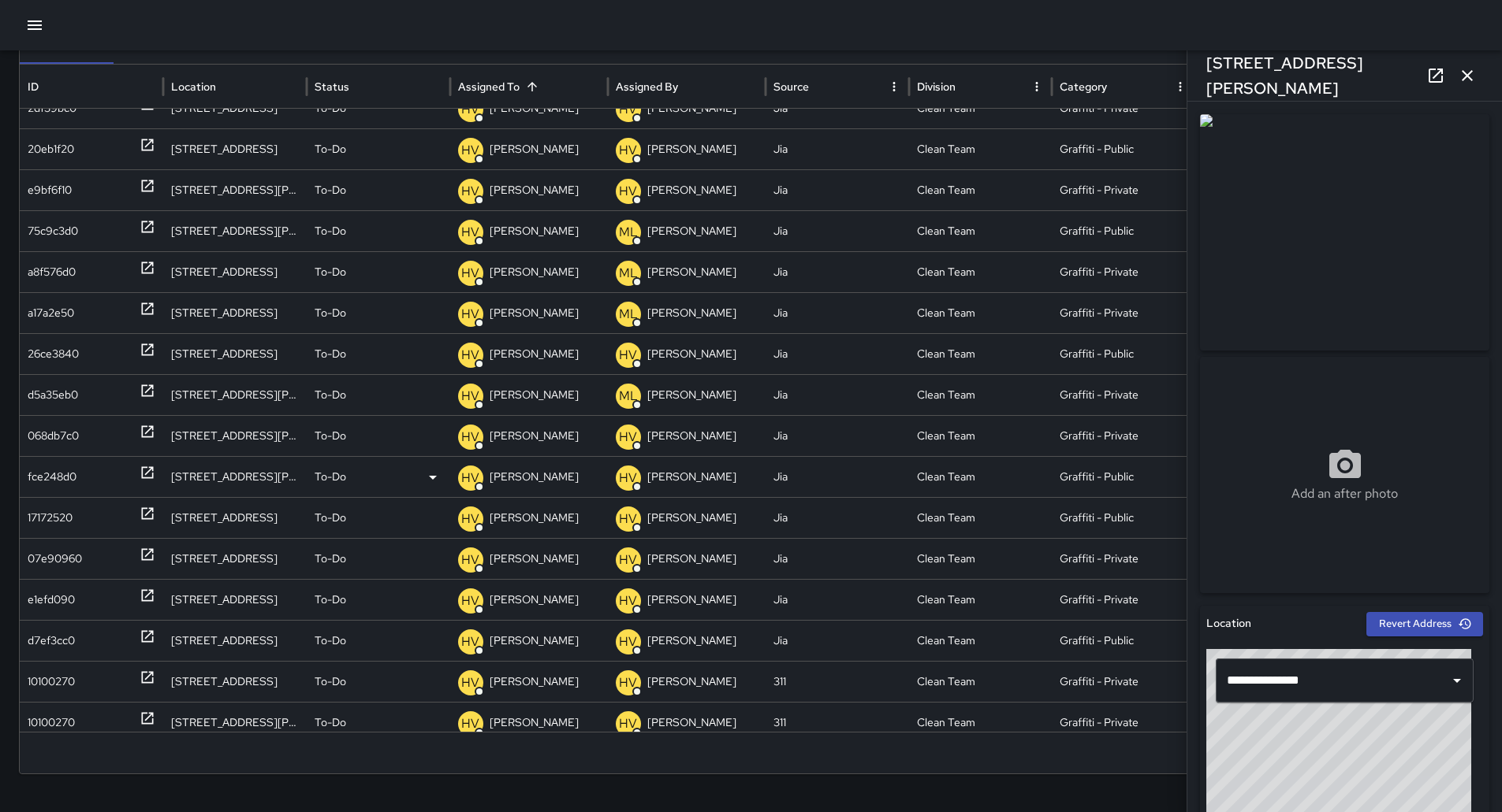
scroll to position [1398, 0]
click at [91, 480] on div "fce248d0" at bounding box center [91, 476] width 128 height 41
click at [86, 524] on div "17172520" at bounding box center [91, 517] width 128 height 41
click at [68, 565] on div "07e90960" at bounding box center [54, 558] width 54 height 41
click at [68, 596] on div "e1efd090" at bounding box center [52, 599] width 48 height 41
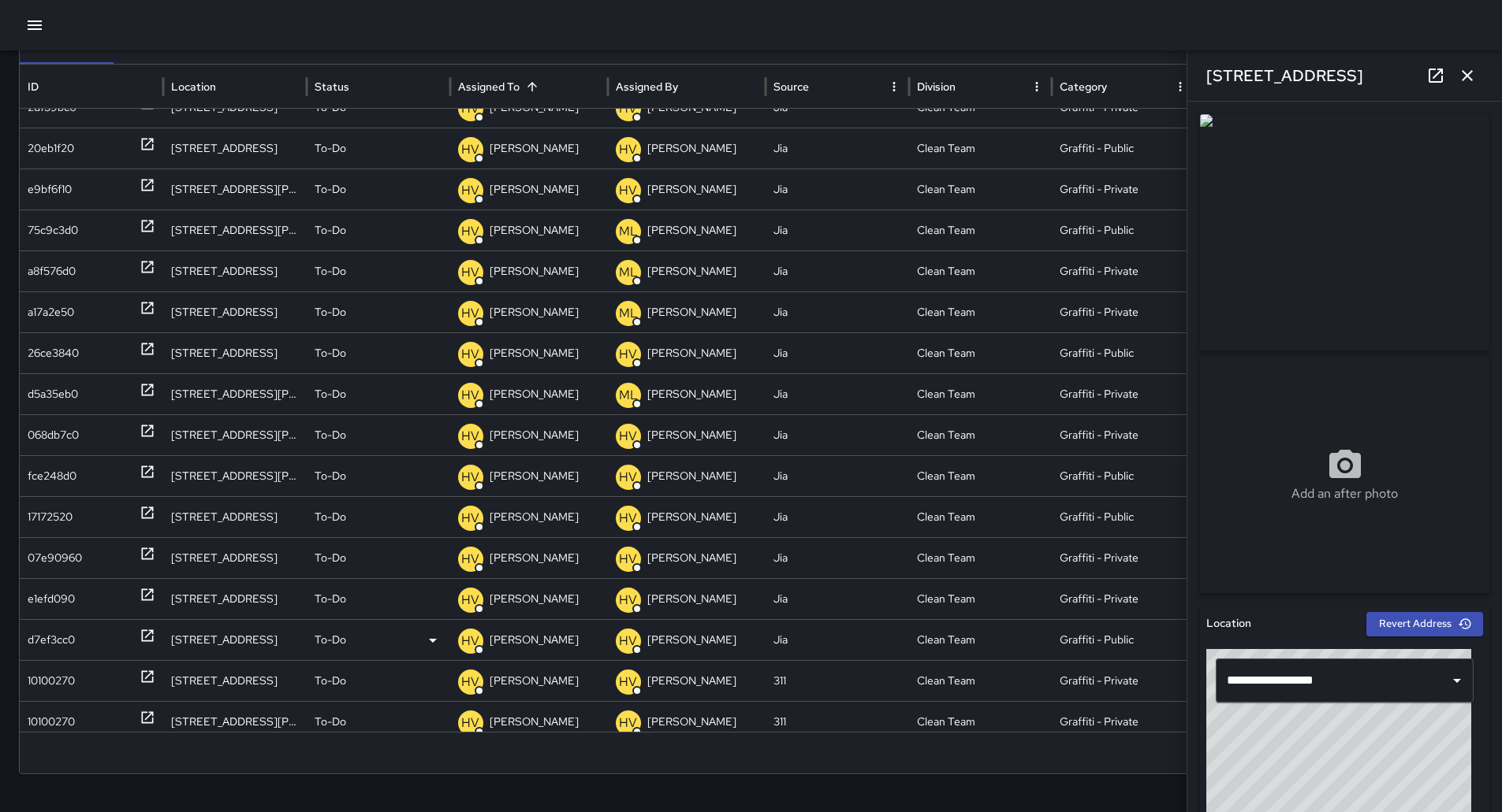
click at [88, 643] on div "d7ef3cc0" at bounding box center [91, 640] width 128 height 41
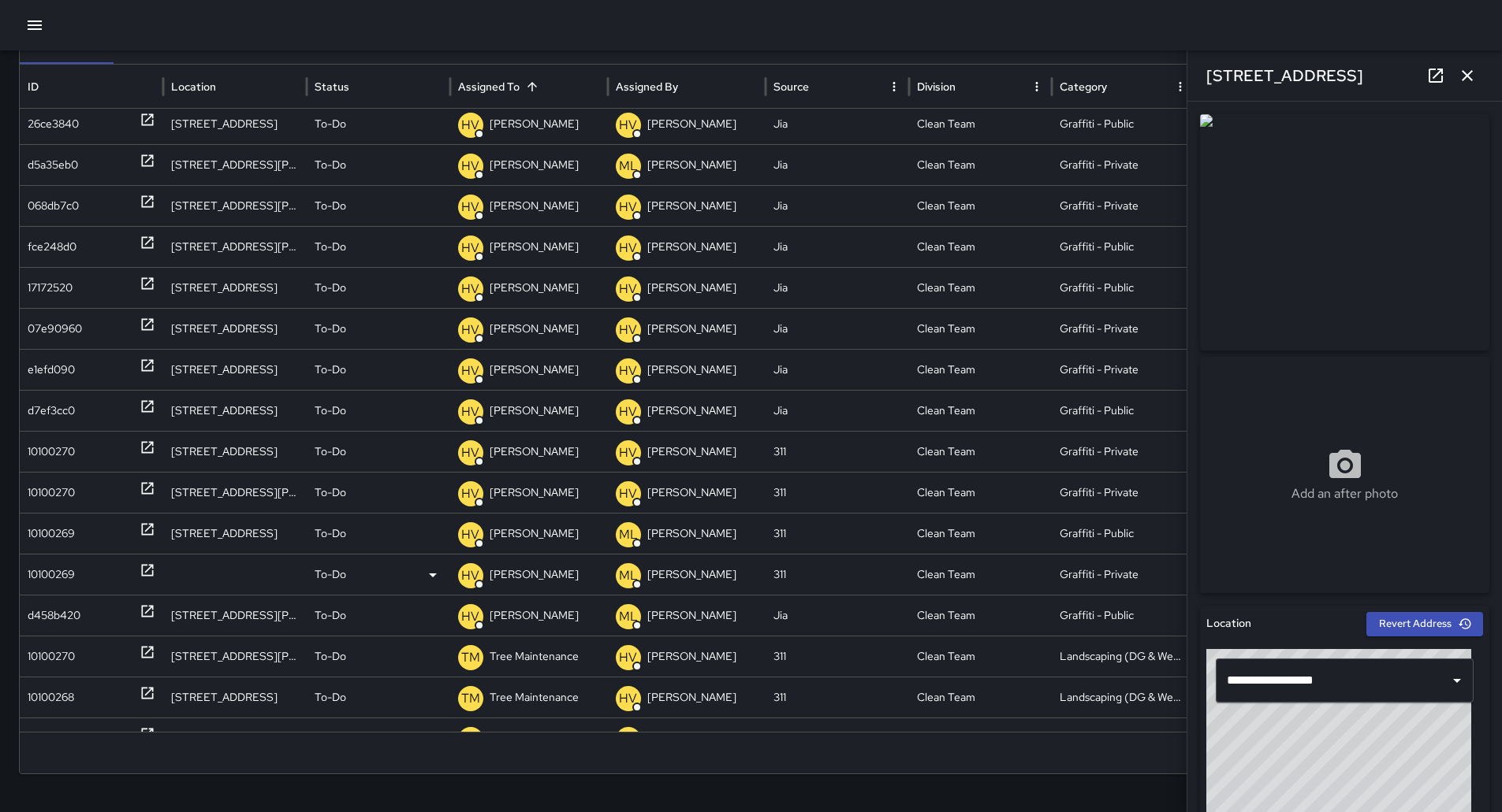
scroll to position [1619, 0]
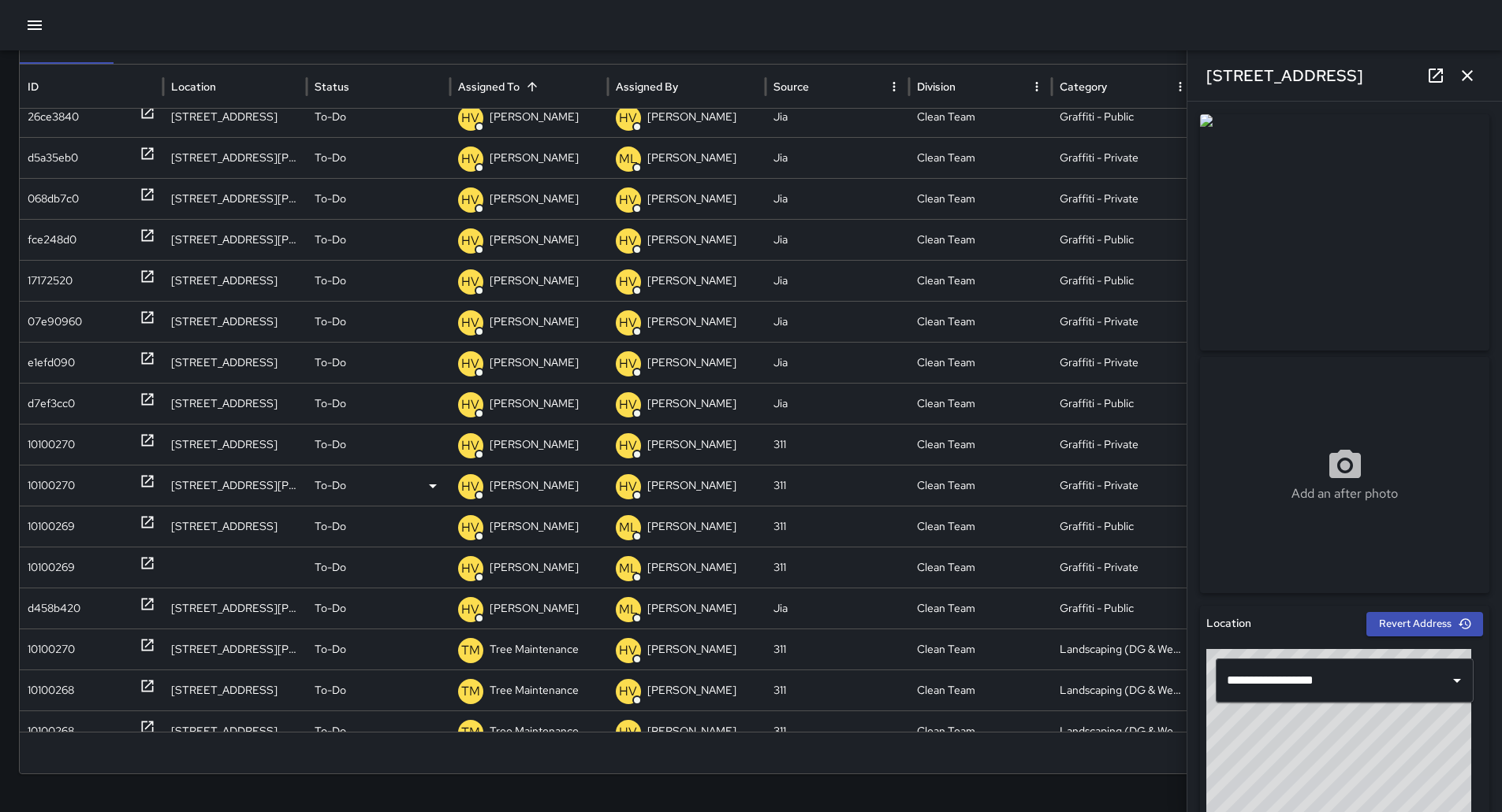
click at [48, 484] on div "10100270" at bounding box center [52, 485] width 48 height 41
click at [56, 542] on div "10100269" at bounding box center [52, 527] width 48 height 41
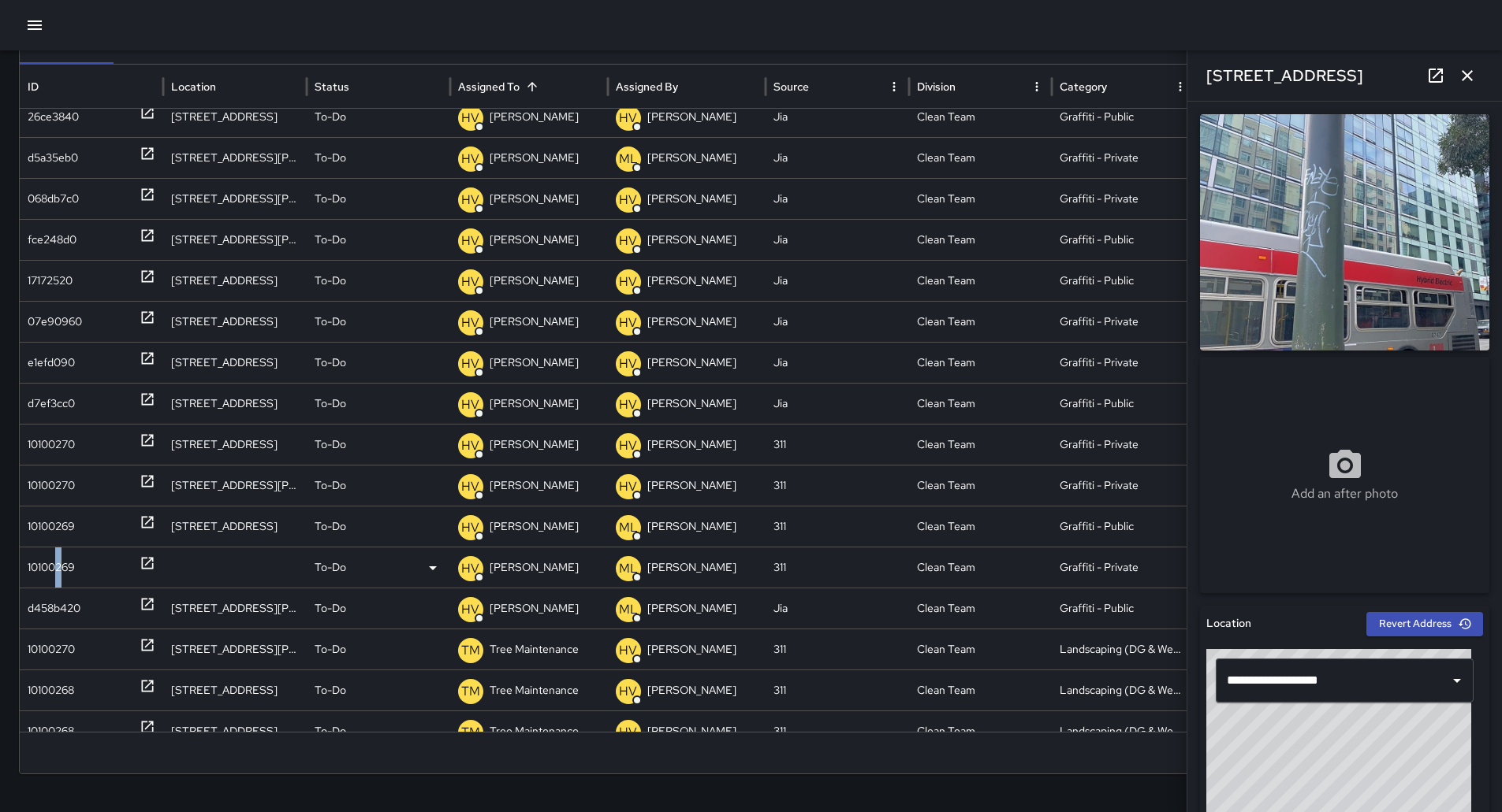
click at [59, 569] on div "10100269" at bounding box center [52, 567] width 48 height 41
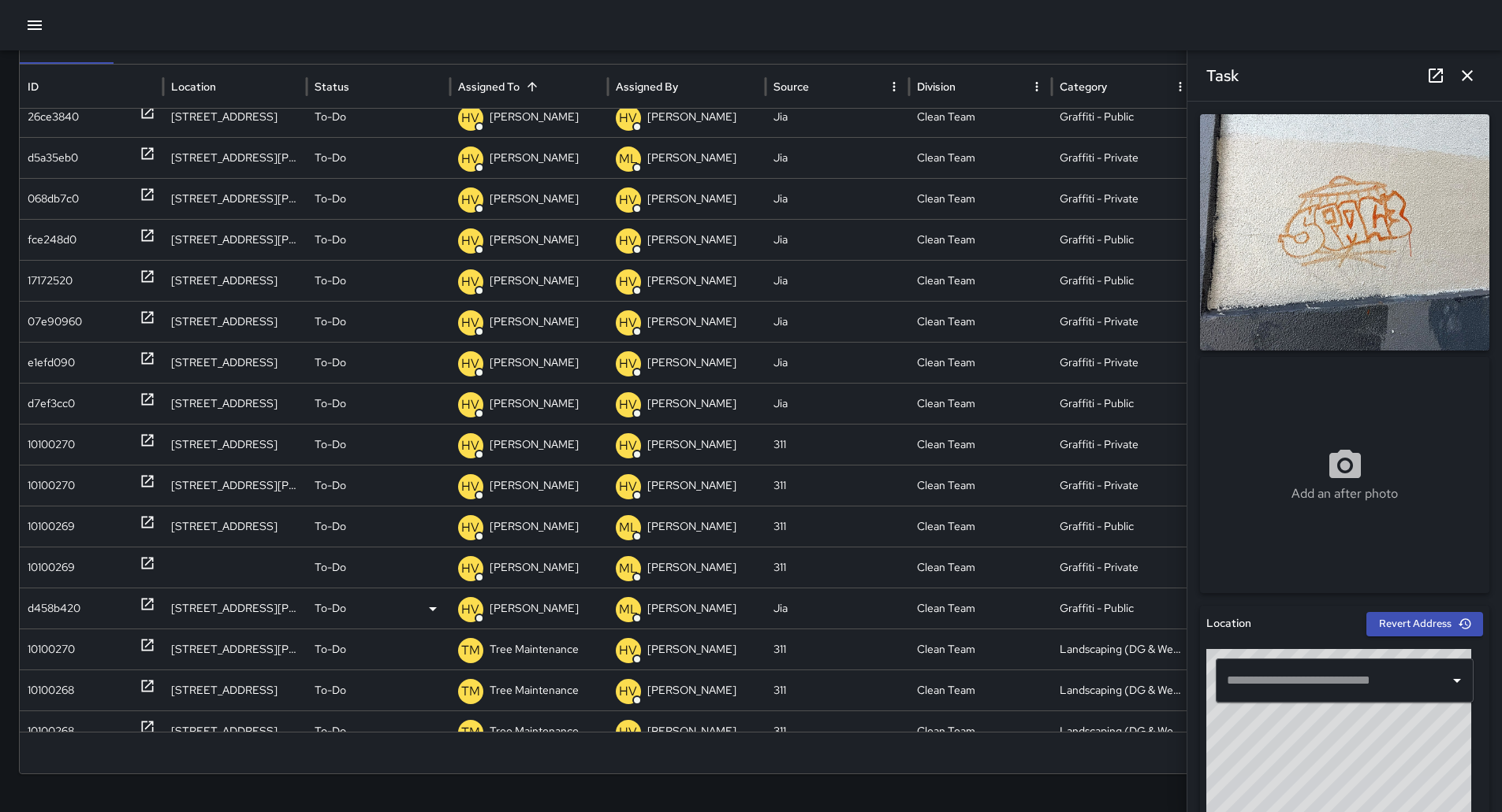
drag, startPoint x: 59, startPoint y: 569, endPoint x: 56, endPoint y: 602, distance: 33.1
click at [56, 602] on div "d458b420" at bounding box center [54, 608] width 53 height 41
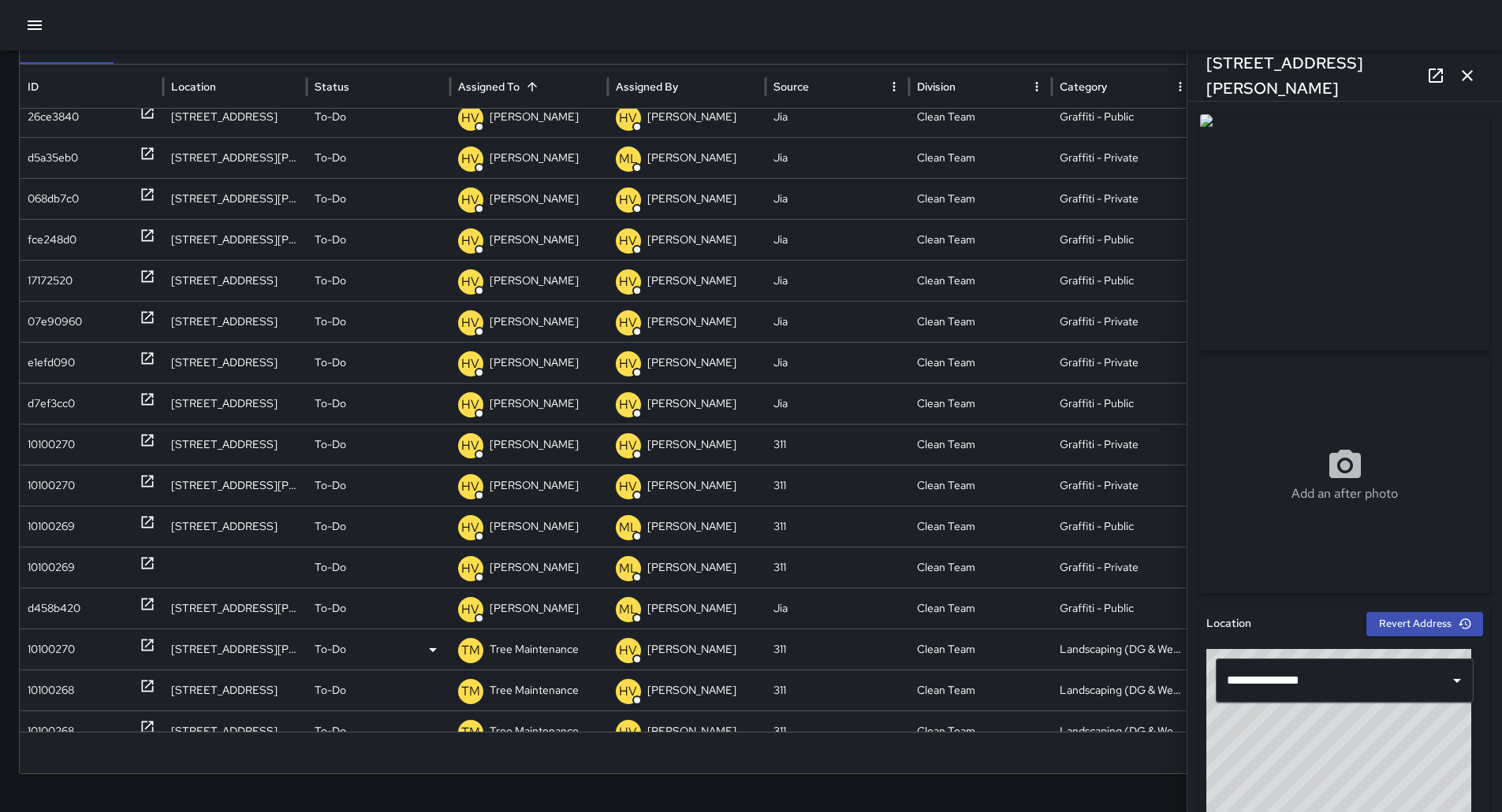
click at [89, 656] on div "10100270" at bounding box center [91, 650] width 128 height 41
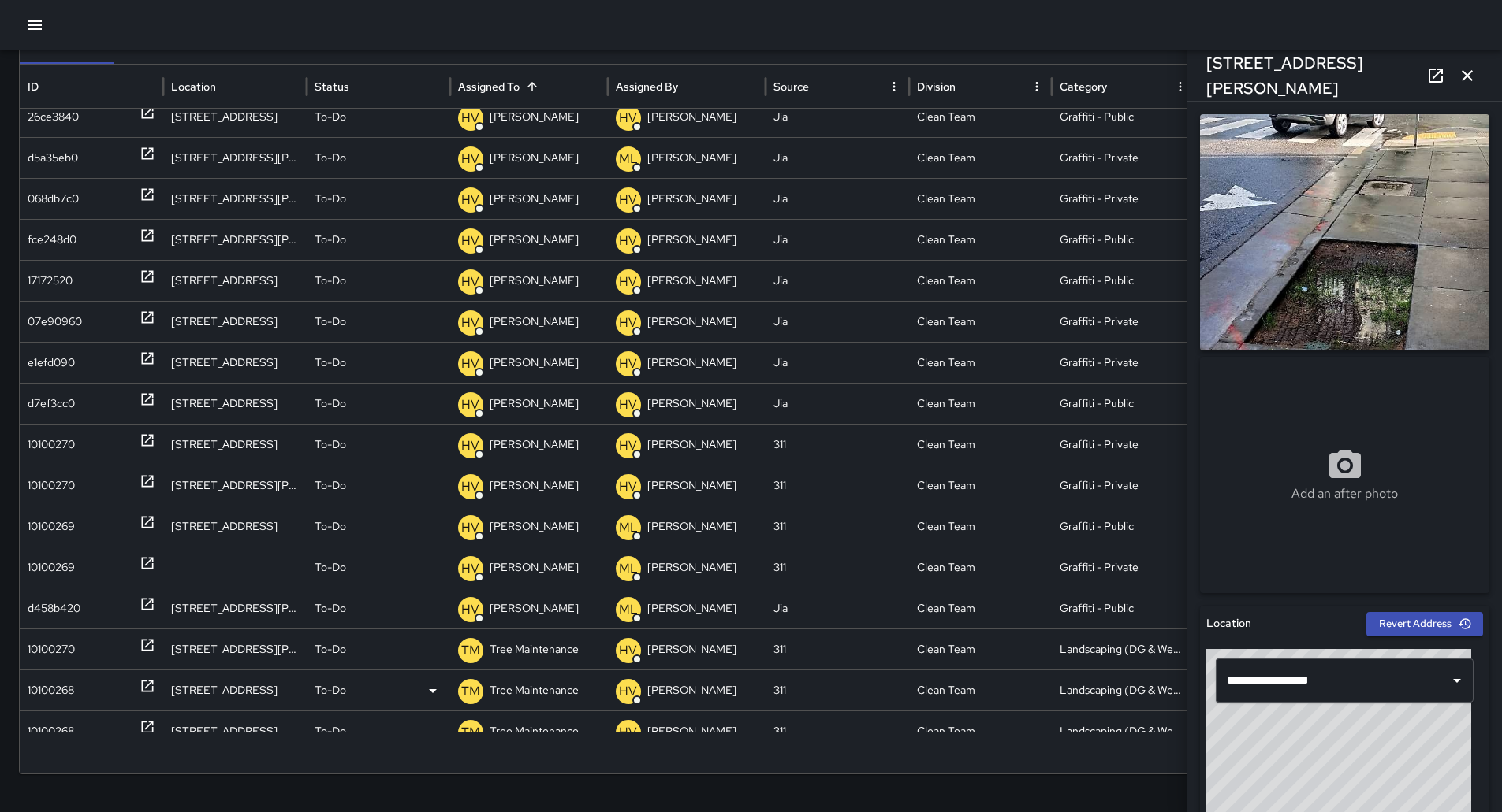
click at [79, 691] on div "10100268" at bounding box center [91, 690] width 128 height 41
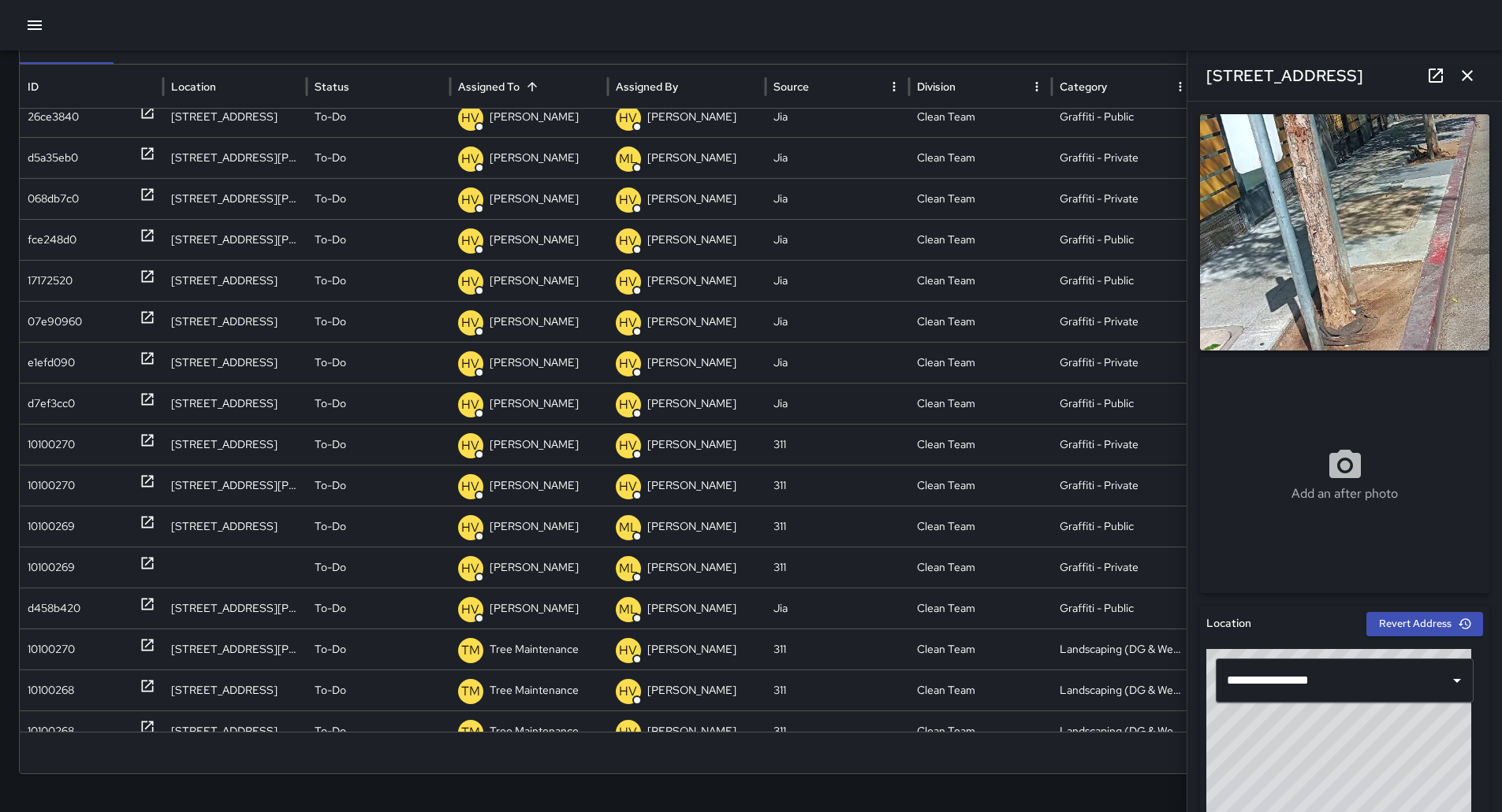
click at [1480, 71] on button "button" at bounding box center [1467, 75] width 32 height 32
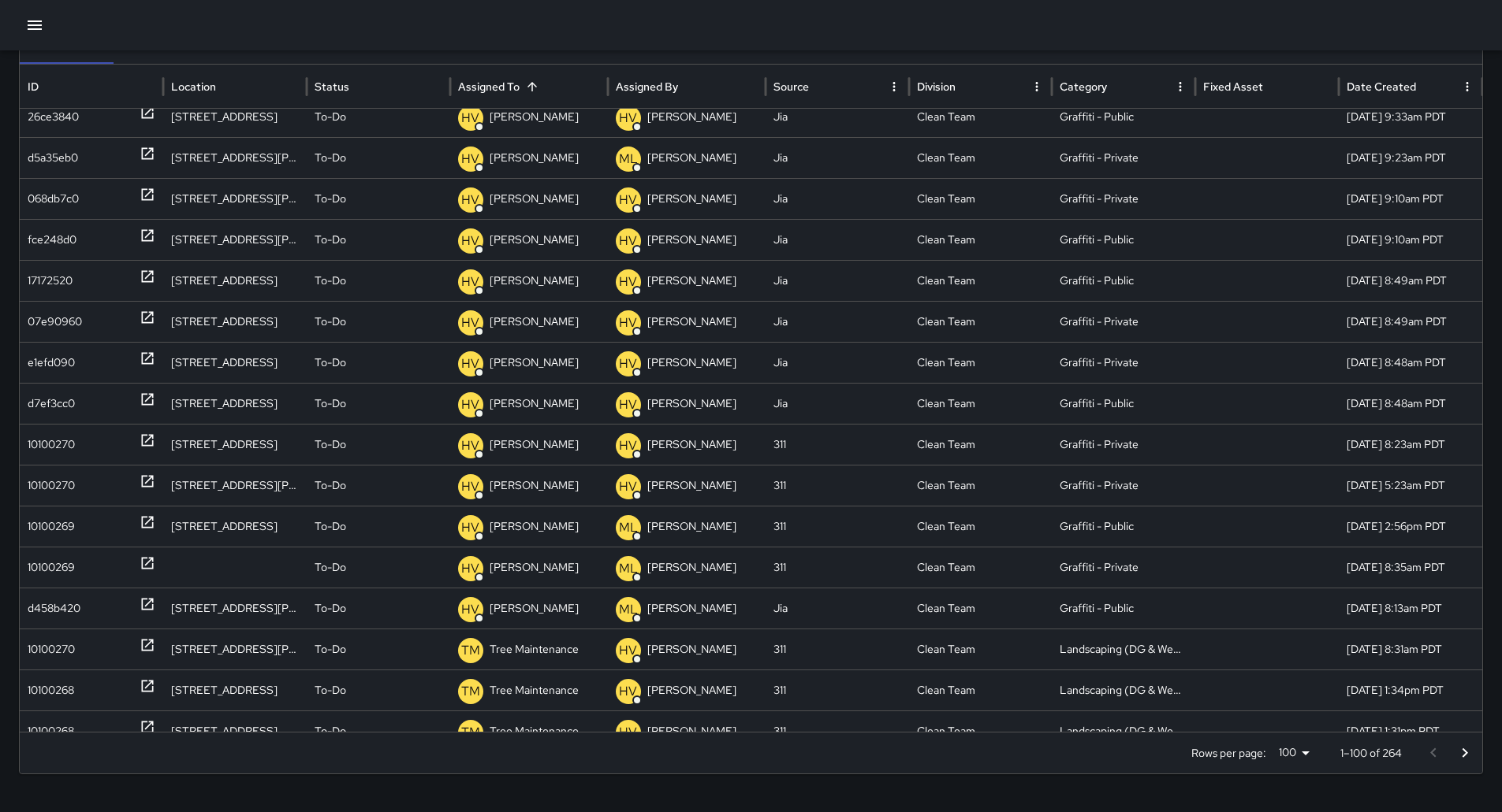
scroll to position [1406, 0]
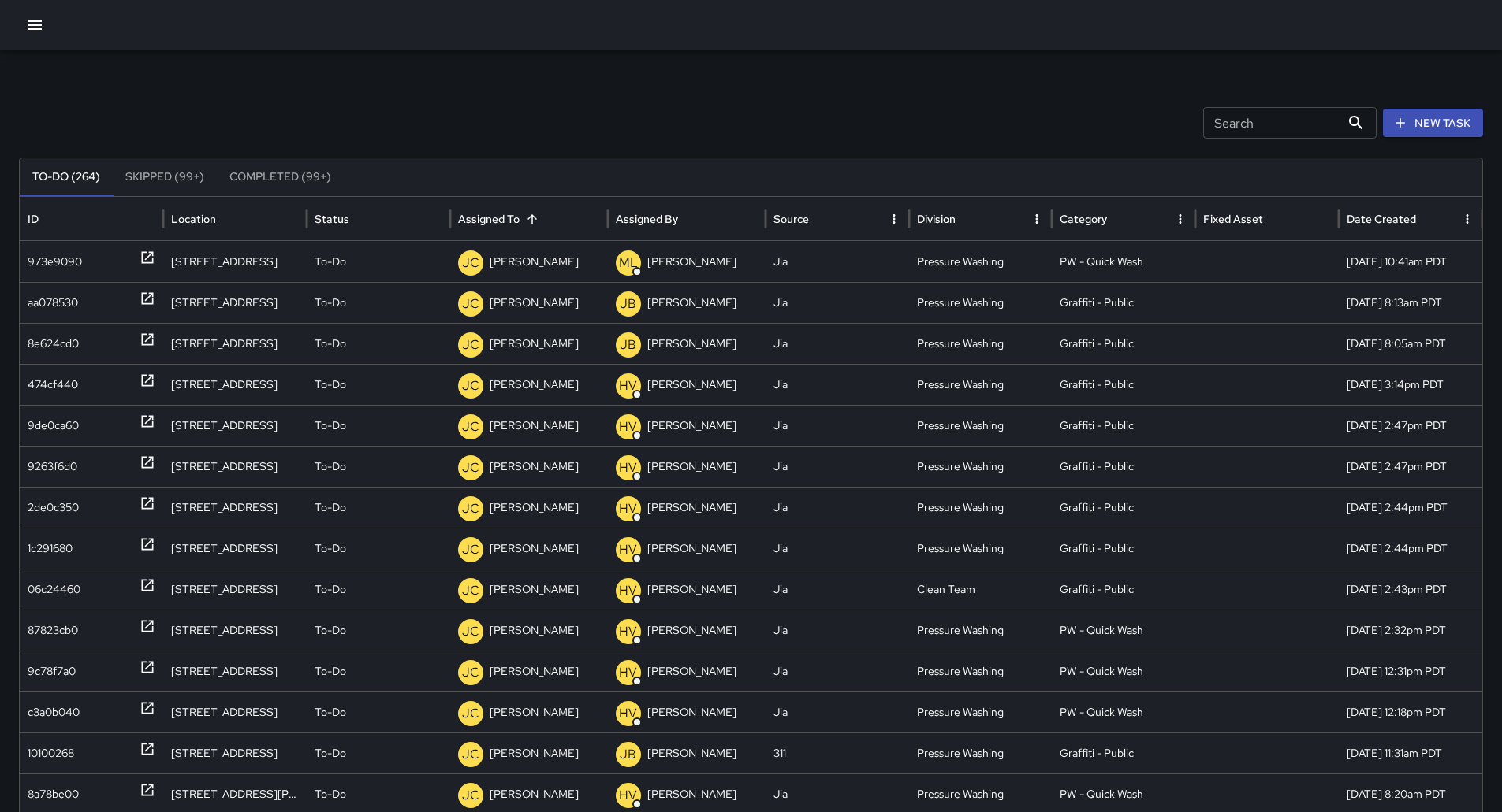
click at [42, 32] on icon "button" at bounding box center [34, 25] width 19 height 19
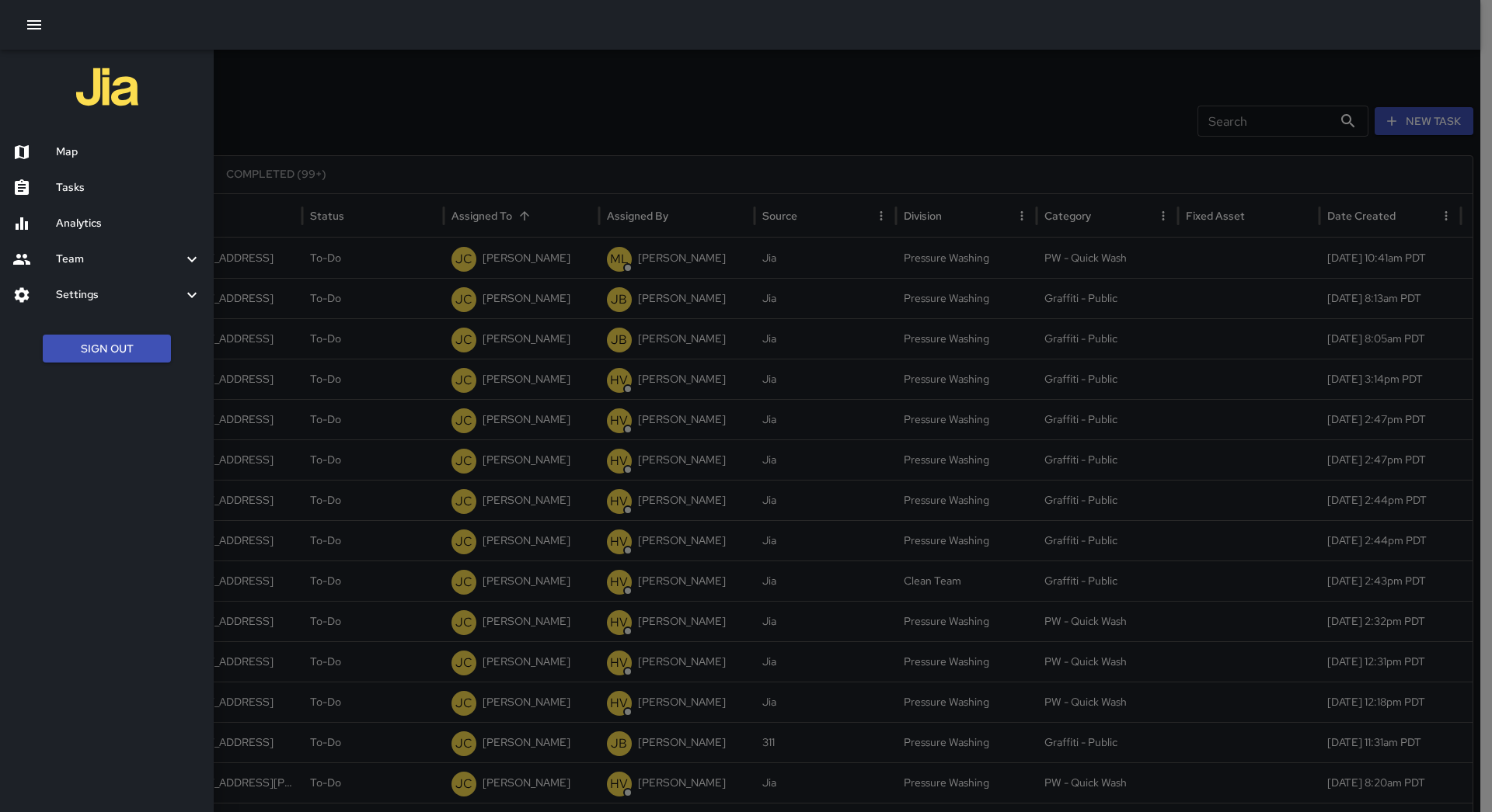
click at [97, 146] on h6 "Map" at bounding box center [128, 152] width 145 height 18
